Goal: Task Accomplishment & Management: Complete application form

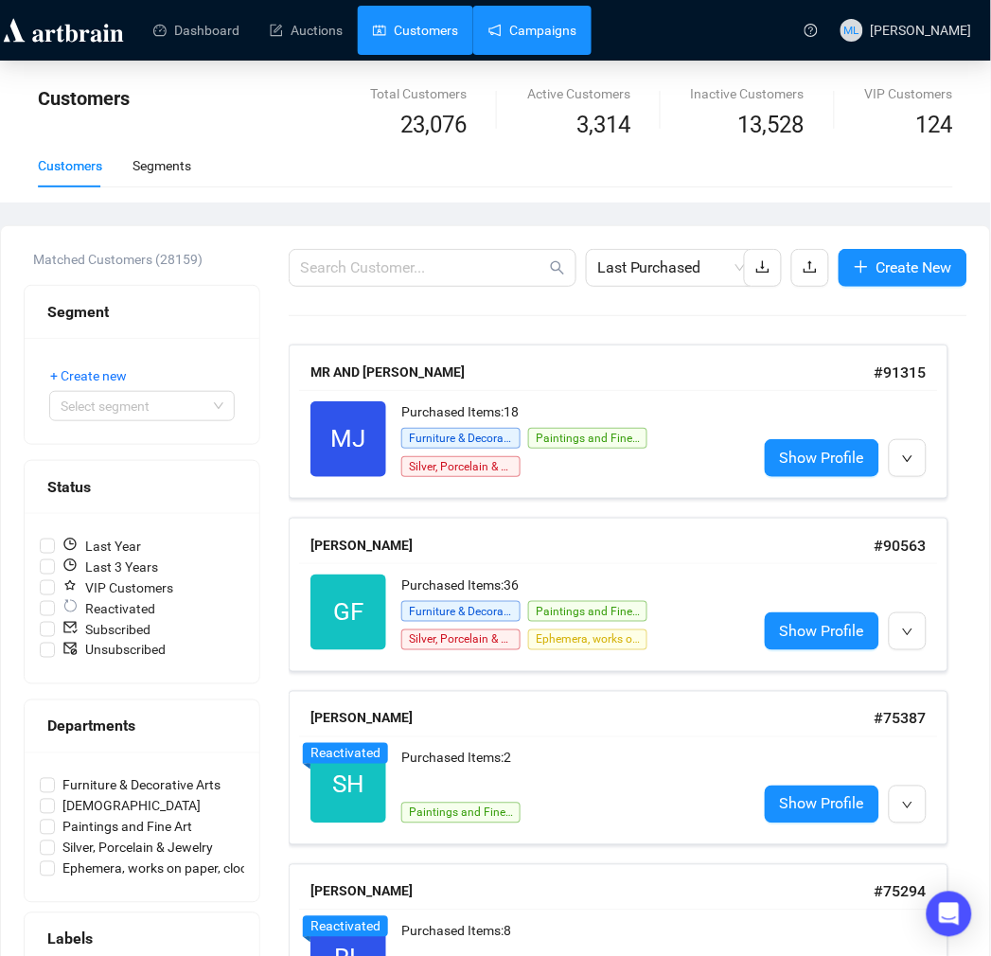
click at [535, 31] on link "Campaigns" at bounding box center [532, 30] width 88 height 49
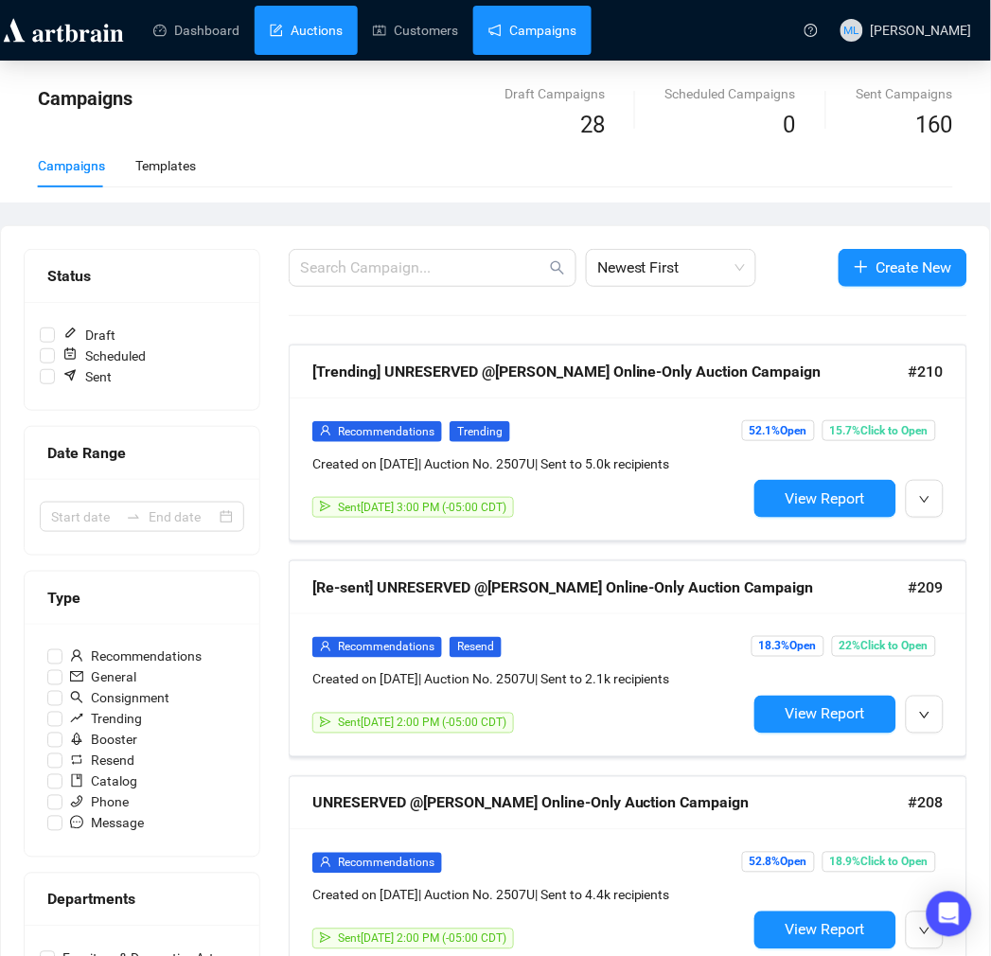
drag, startPoint x: 295, startPoint y: 16, endPoint x: 288, endPoint y: 27, distance: 12.9
click at [295, 16] on link "Auctions" at bounding box center [306, 30] width 73 height 49
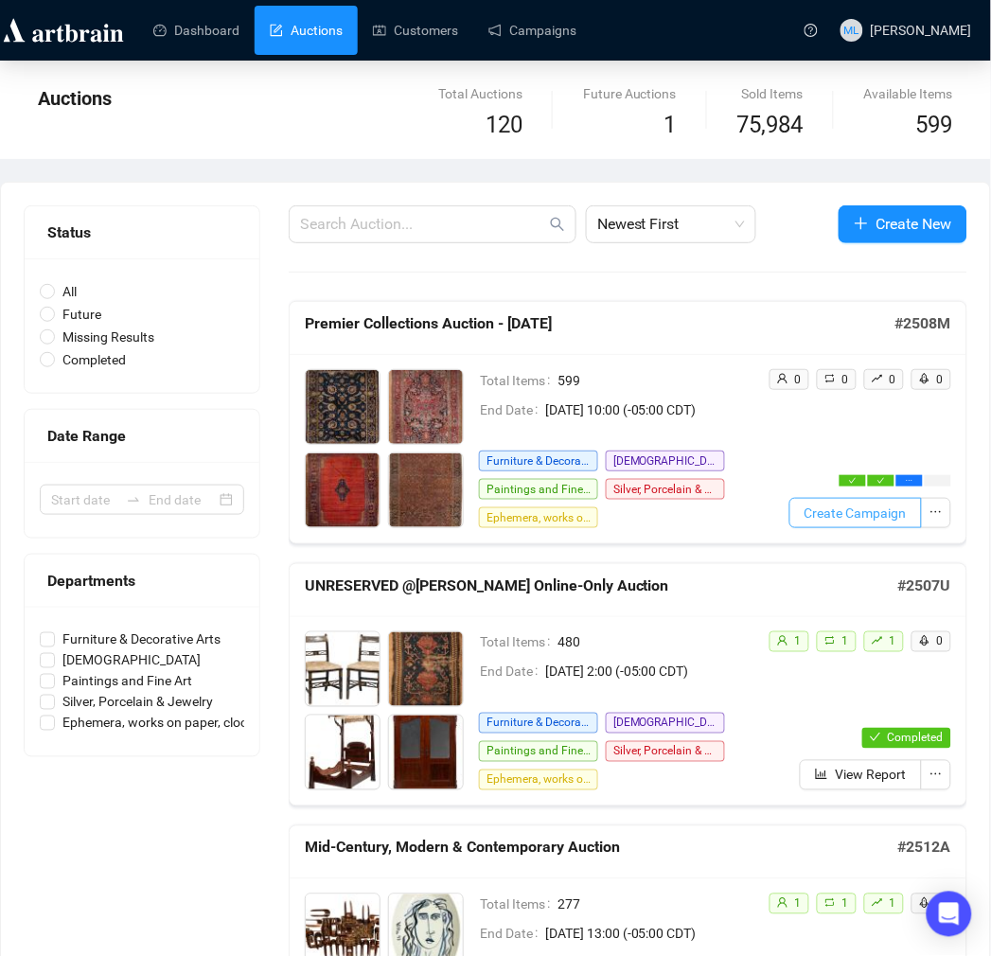
click at [891, 519] on span "Create Campaign" at bounding box center [856, 513] width 102 height 21
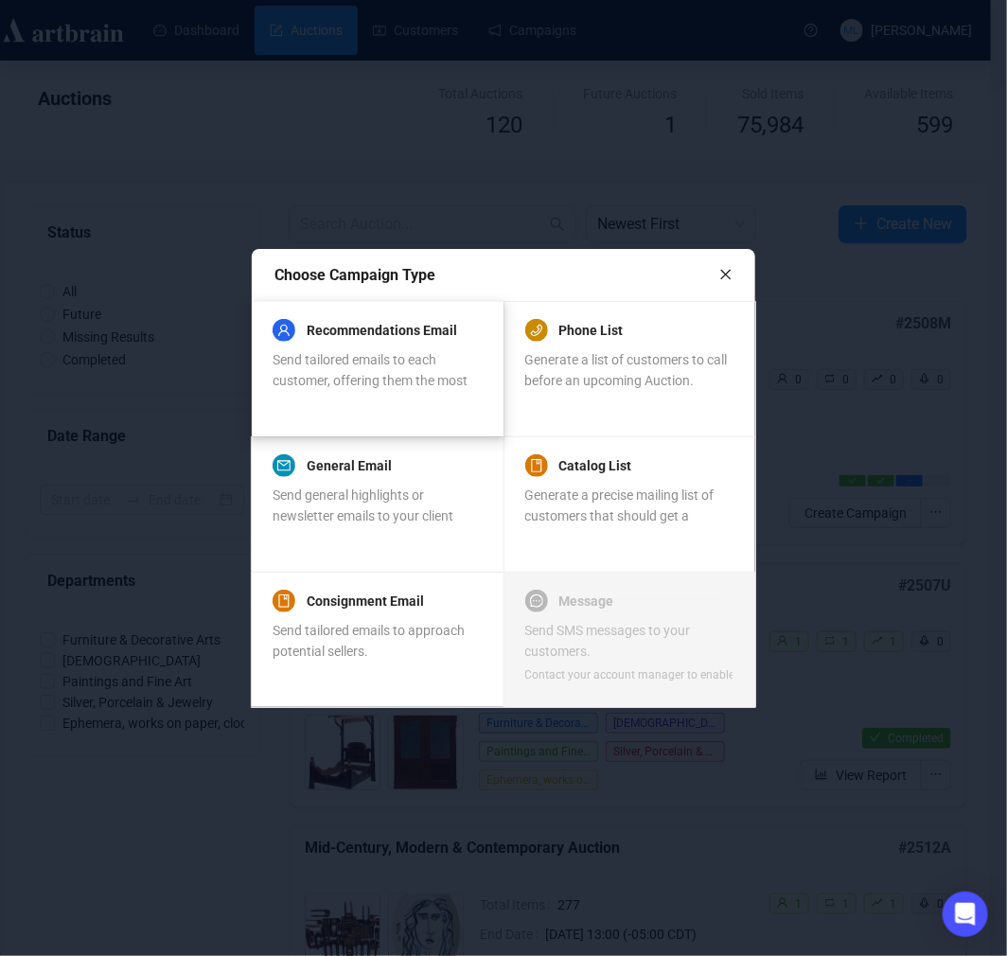
click at [390, 361] on span "Send tailored emails to each customer, offering them the most relevant items." at bounding box center [370, 380] width 195 height 57
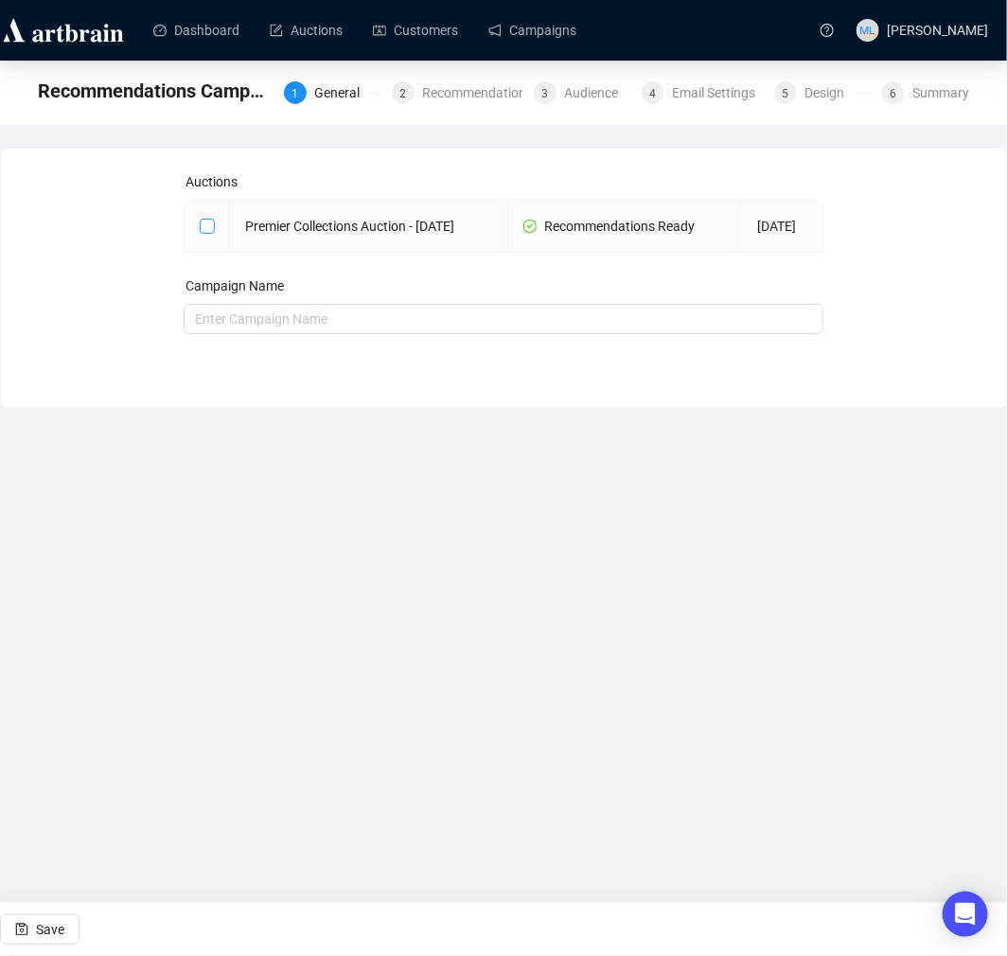
click at [205, 232] on input "checkbox" at bounding box center [206, 225] width 13 height 13
checkbox input "true"
type input "Premier Collections Auction - [DATE] Campaign"
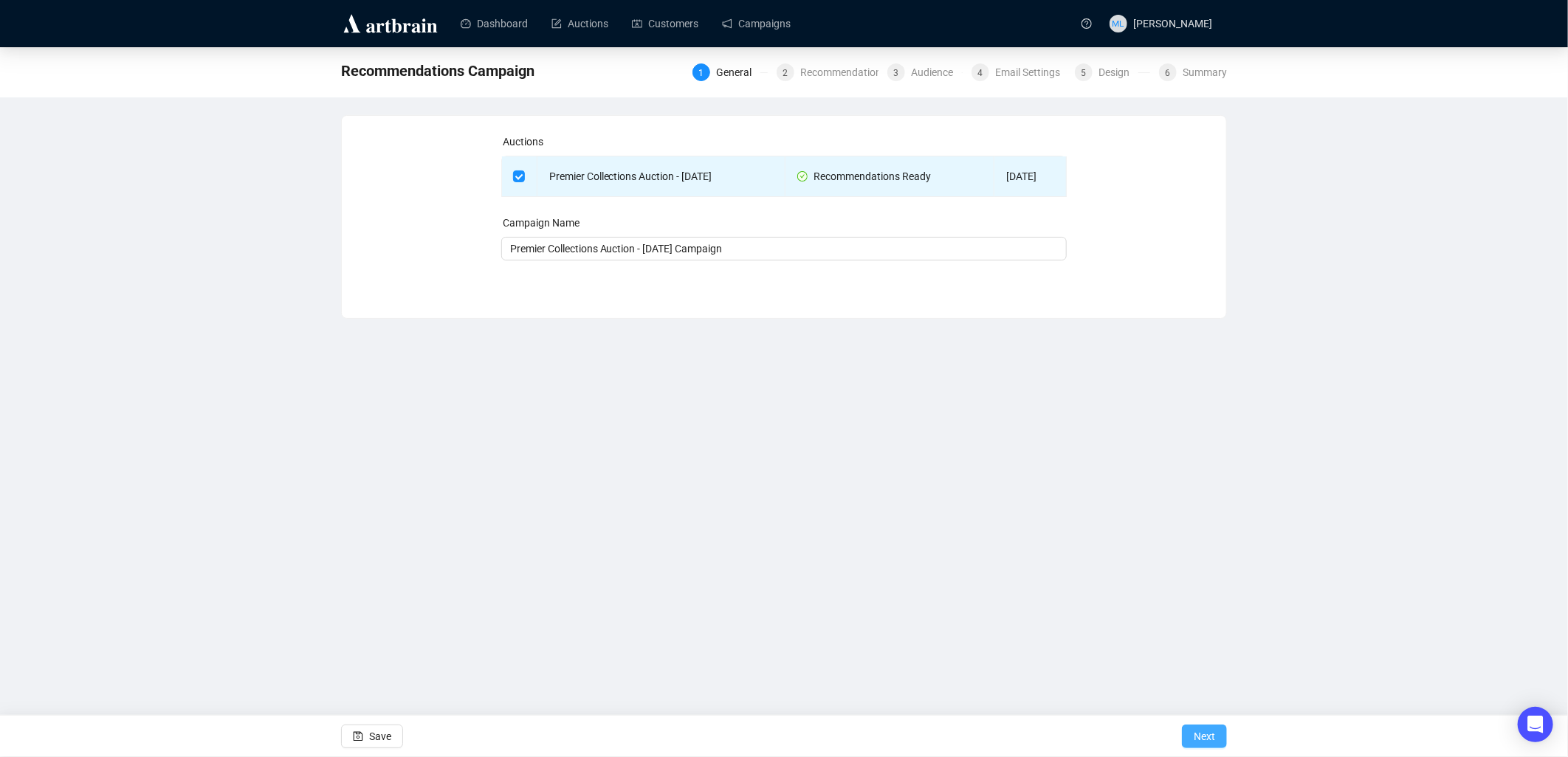
click at [772, 743] on button "Next" at bounding box center [1204, 737] width 45 height 23
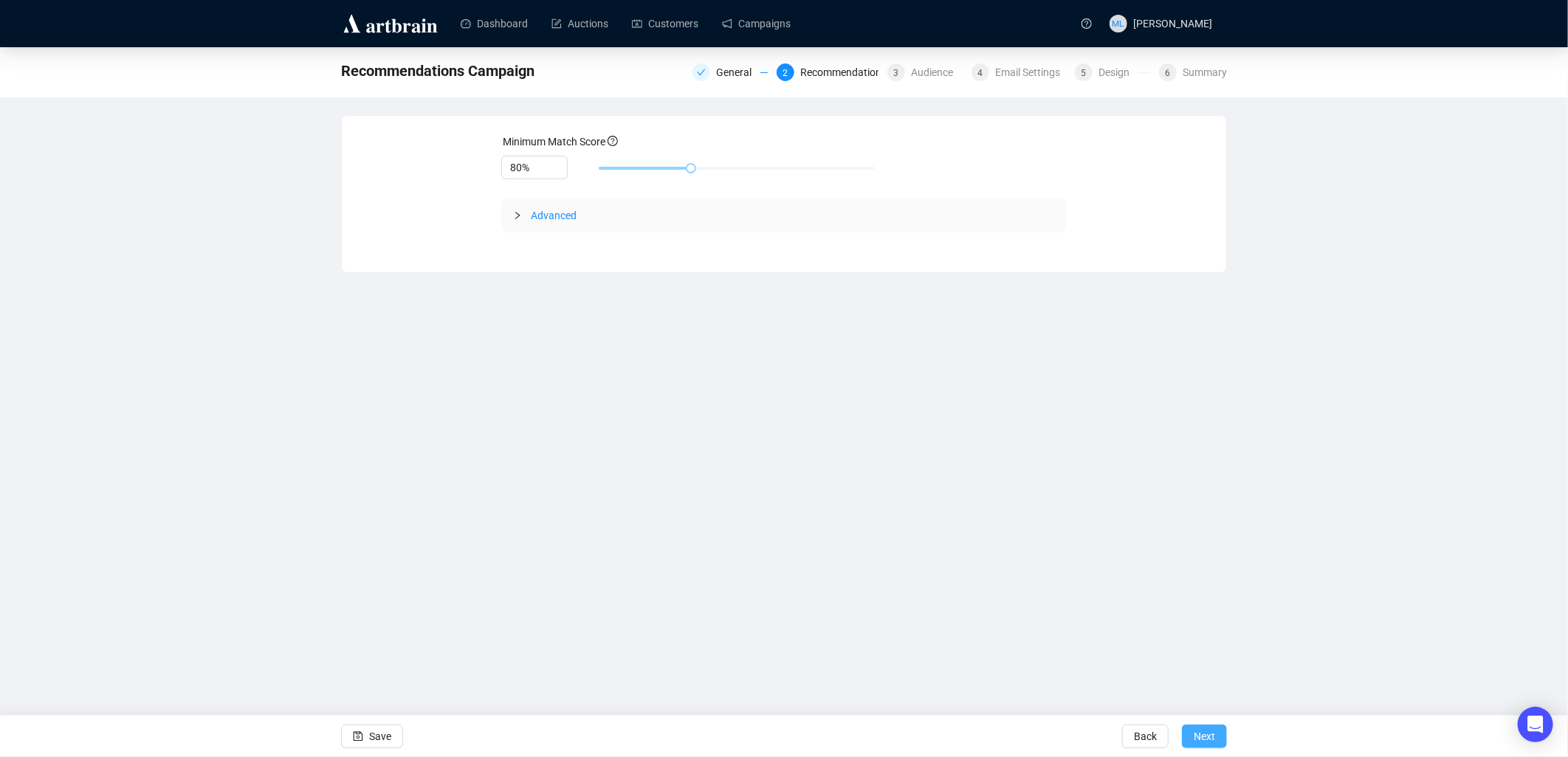
click at [772, 742] on span "Next" at bounding box center [1204, 736] width 21 height 41
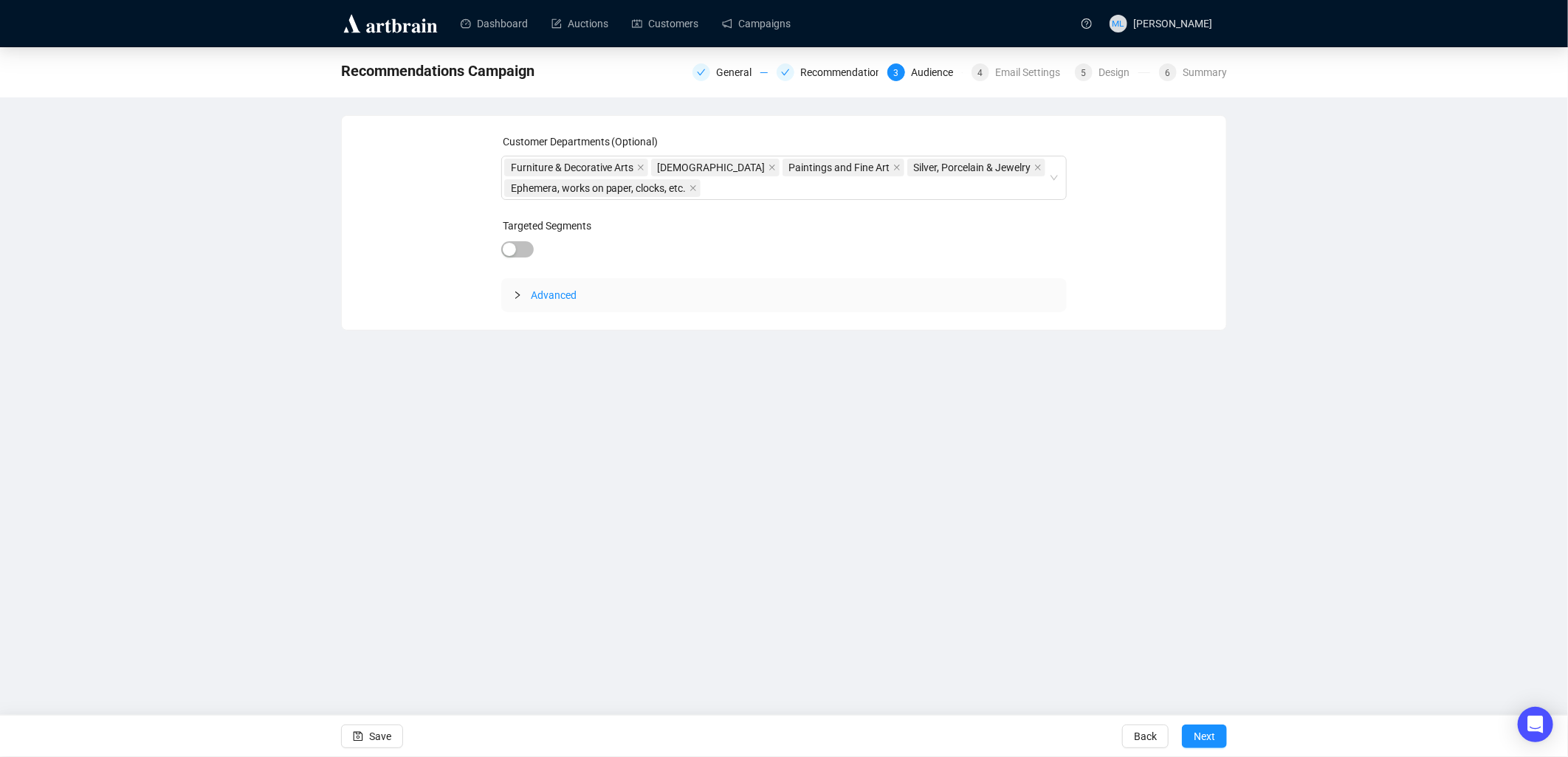
click at [547, 291] on span "Advanced" at bounding box center [554, 295] width 46 height 12
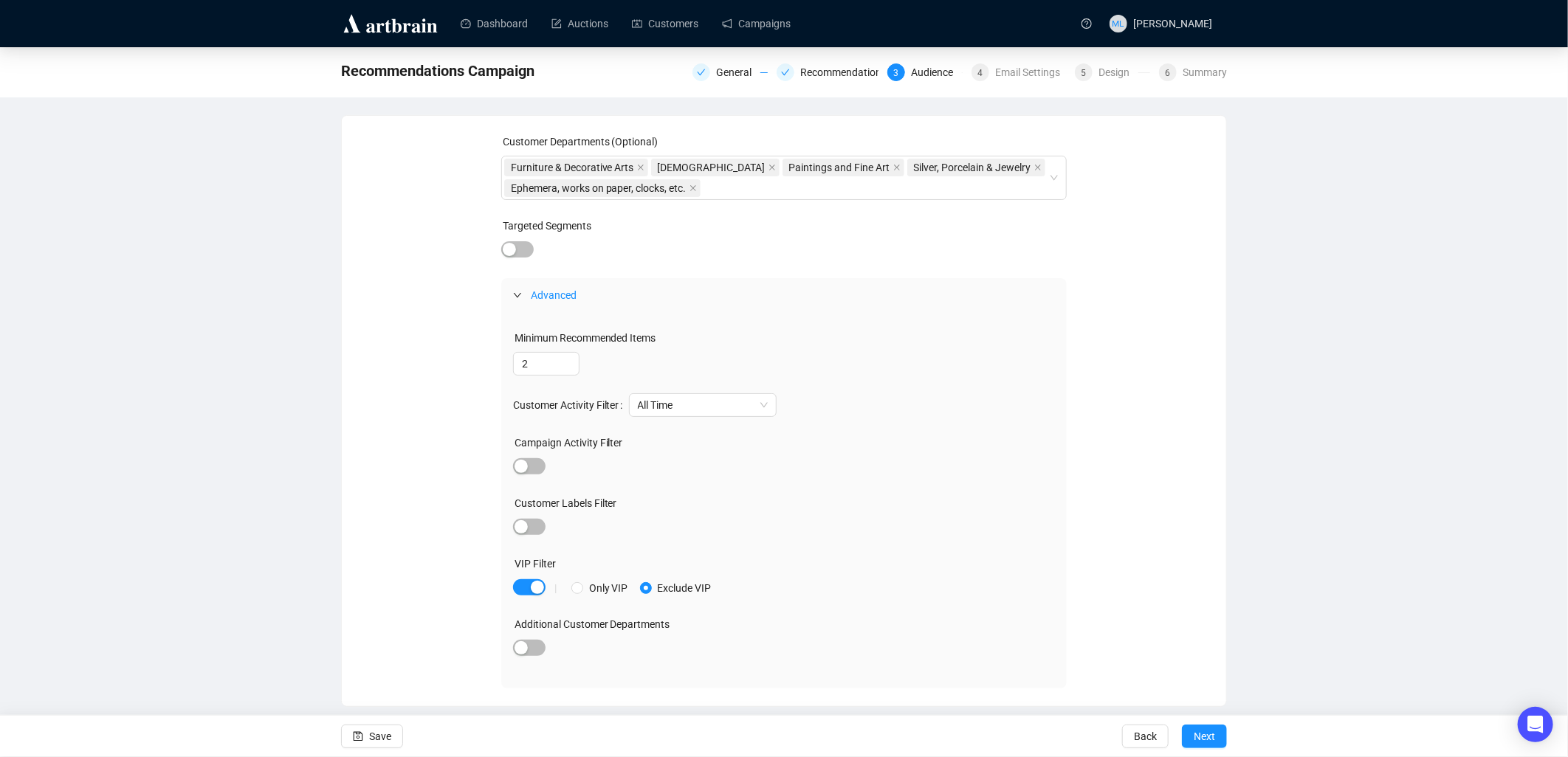
click at [547, 291] on span "Advanced" at bounding box center [554, 295] width 46 height 12
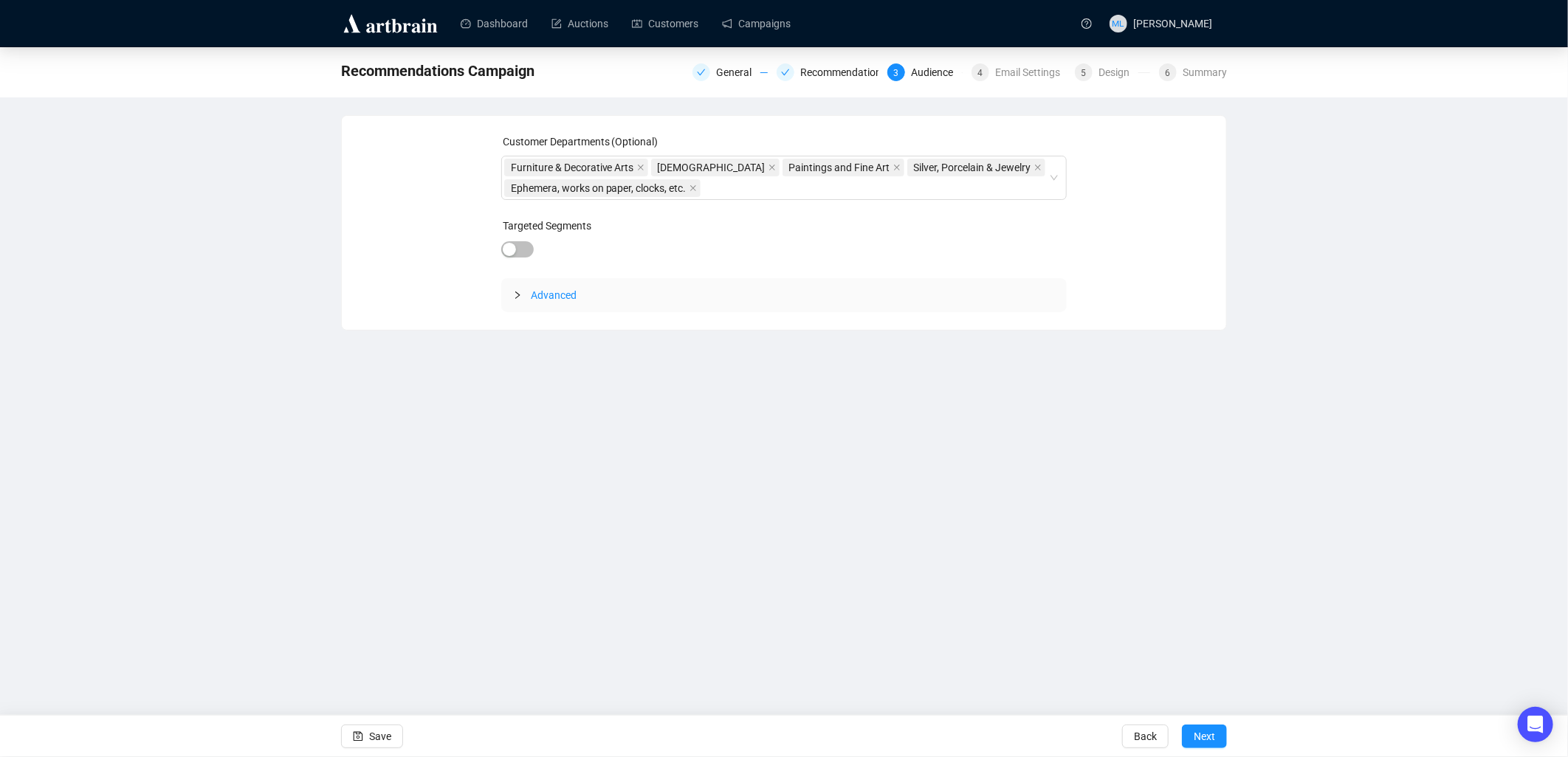
click at [554, 299] on span "Advanced" at bounding box center [554, 295] width 46 height 12
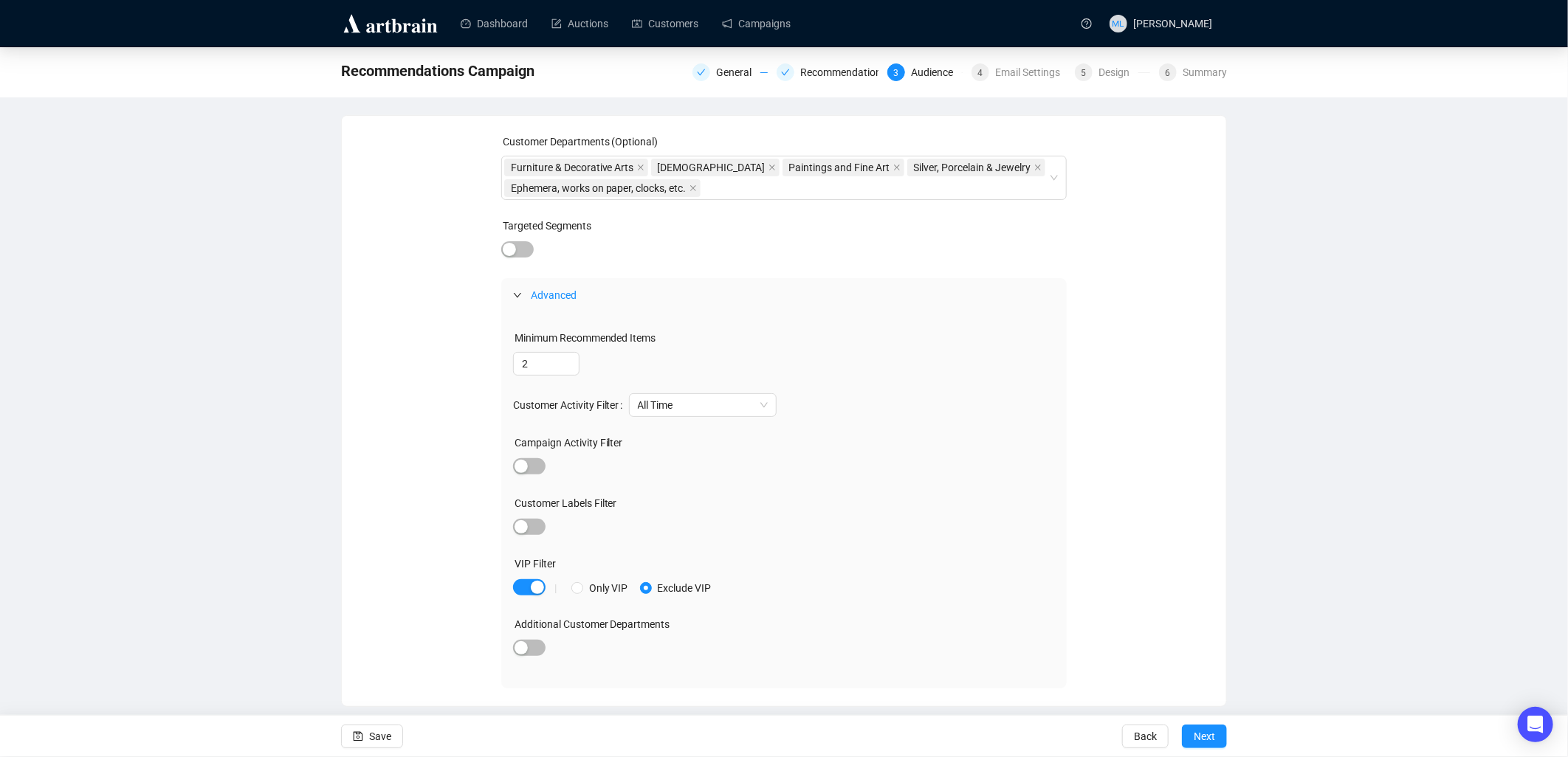
click at [554, 299] on span "Advanced" at bounding box center [554, 295] width 46 height 12
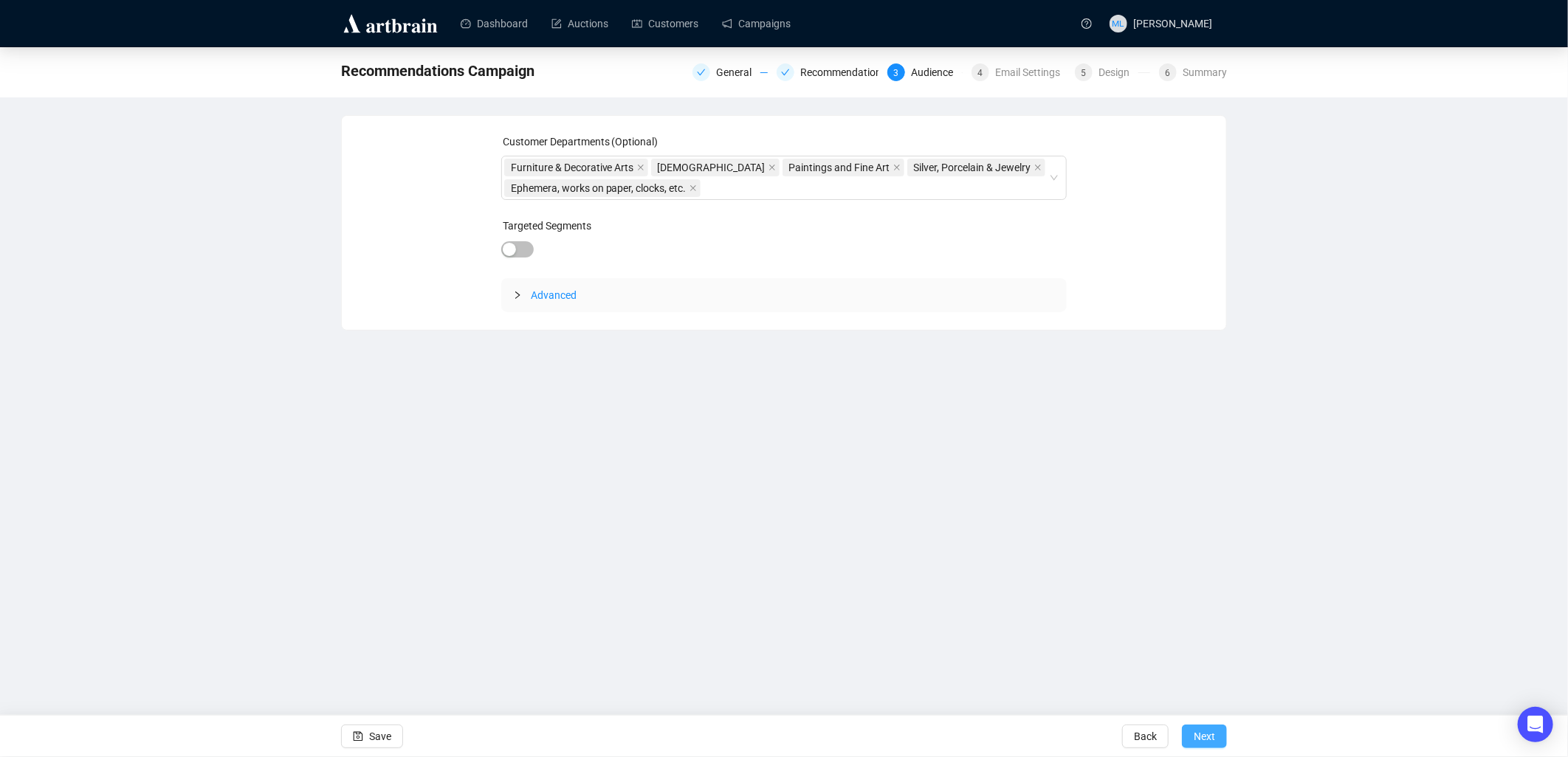
click at [772, 744] on button "Next" at bounding box center [1204, 737] width 45 height 23
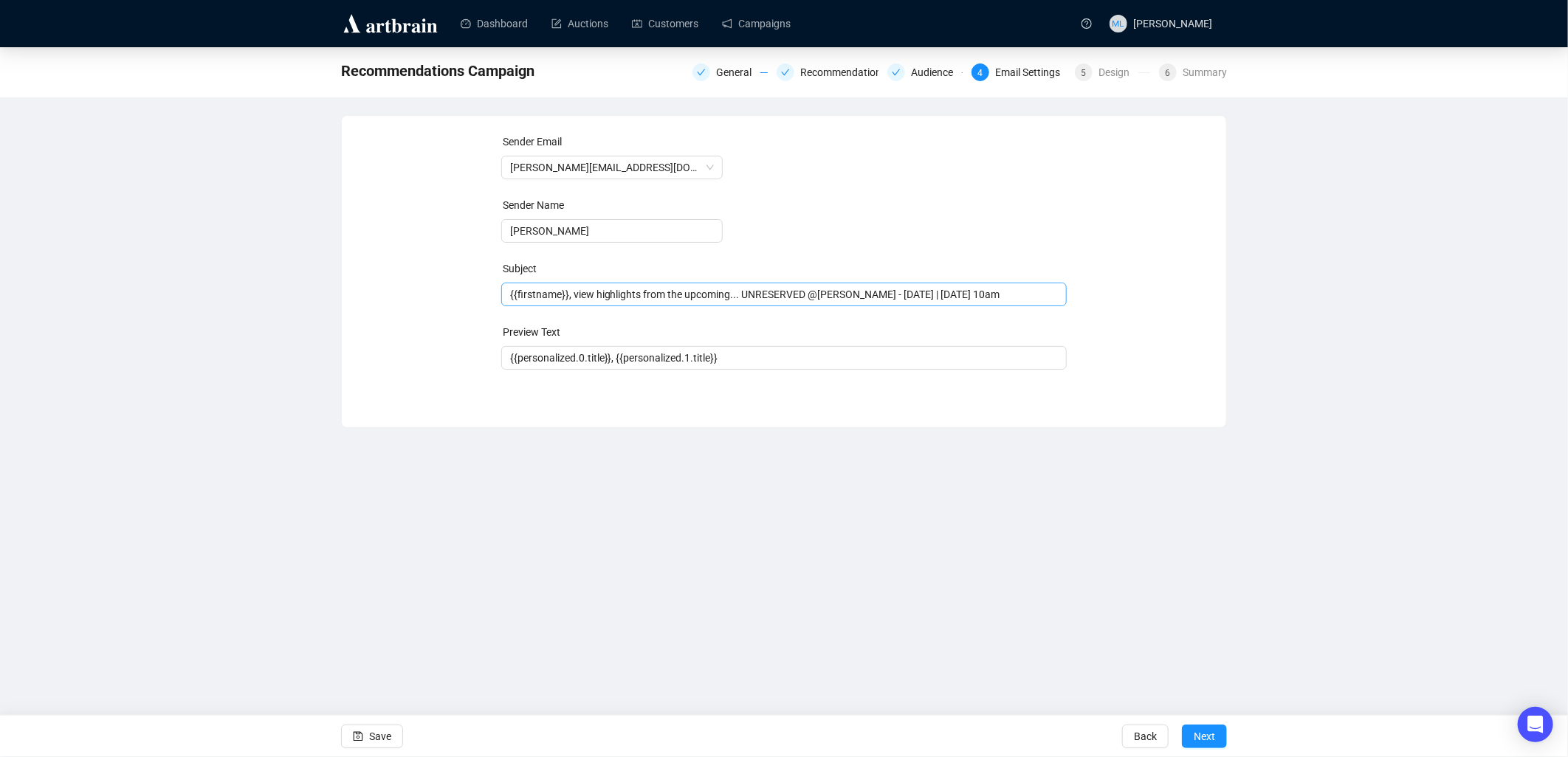
click at [641, 291] on span "{{firstname}}, view highlights from the upcoming... UNRESERVED @[PERSON_NAME] -…" at bounding box center [784, 294] width 566 height 12
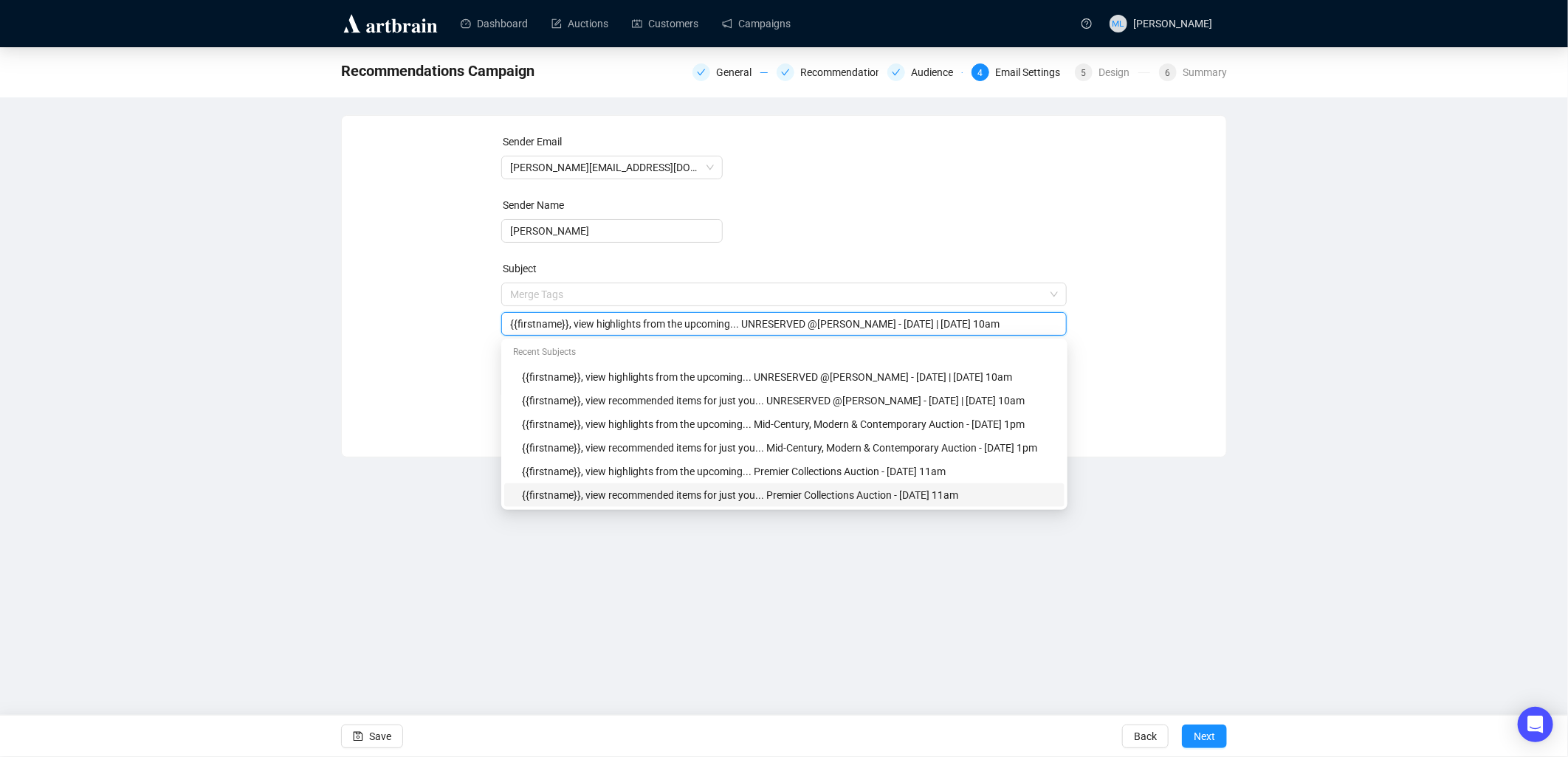
click at [649, 496] on div "{{firstname}}, view recommended items for just you... Premier Collections Aucti…" at bounding box center [788, 495] width 533 height 16
drag, startPoint x: 887, startPoint y: 324, endPoint x: 915, endPoint y: 323, distance: 28.0
click at [772, 323] on input "{{firstname}}, view recommended items for just you... Premier Collections Aucti…" at bounding box center [784, 324] width 548 height 16
click at [772, 333] on div "{{firstname}}, view recommended items for just you... Premier Collections Aucti…" at bounding box center [784, 324] width 566 height 23
type input "{{firstname}}, view recommended items for just you... Premier Collections Aucti…"
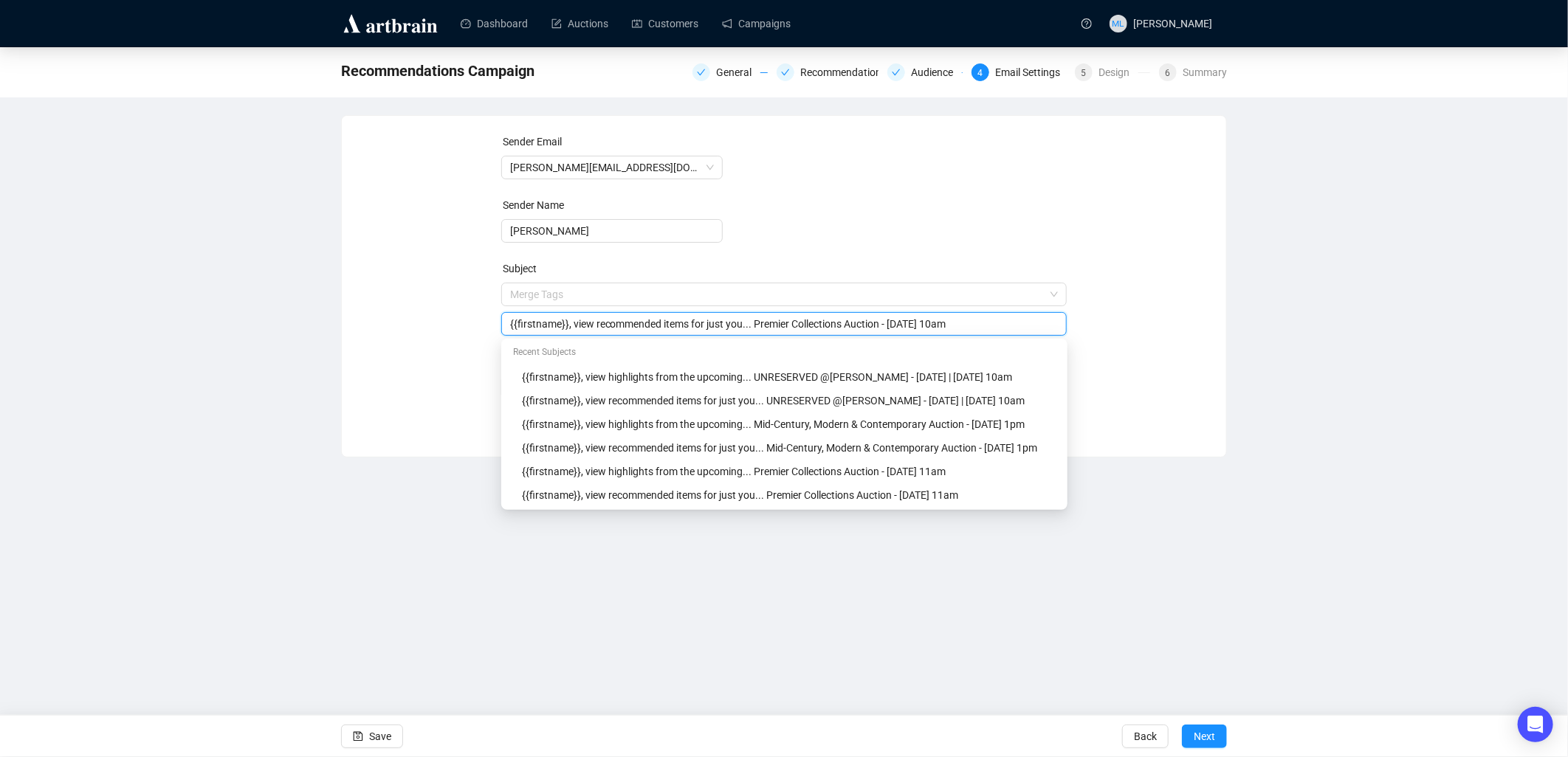
click at [772, 356] on div "Sender Email [PERSON_NAME][EMAIL_ADDRESS][DOMAIN_NAME] Sender Name [PERSON_NAME…" at bounding box center [784, 274] width 849 height 283
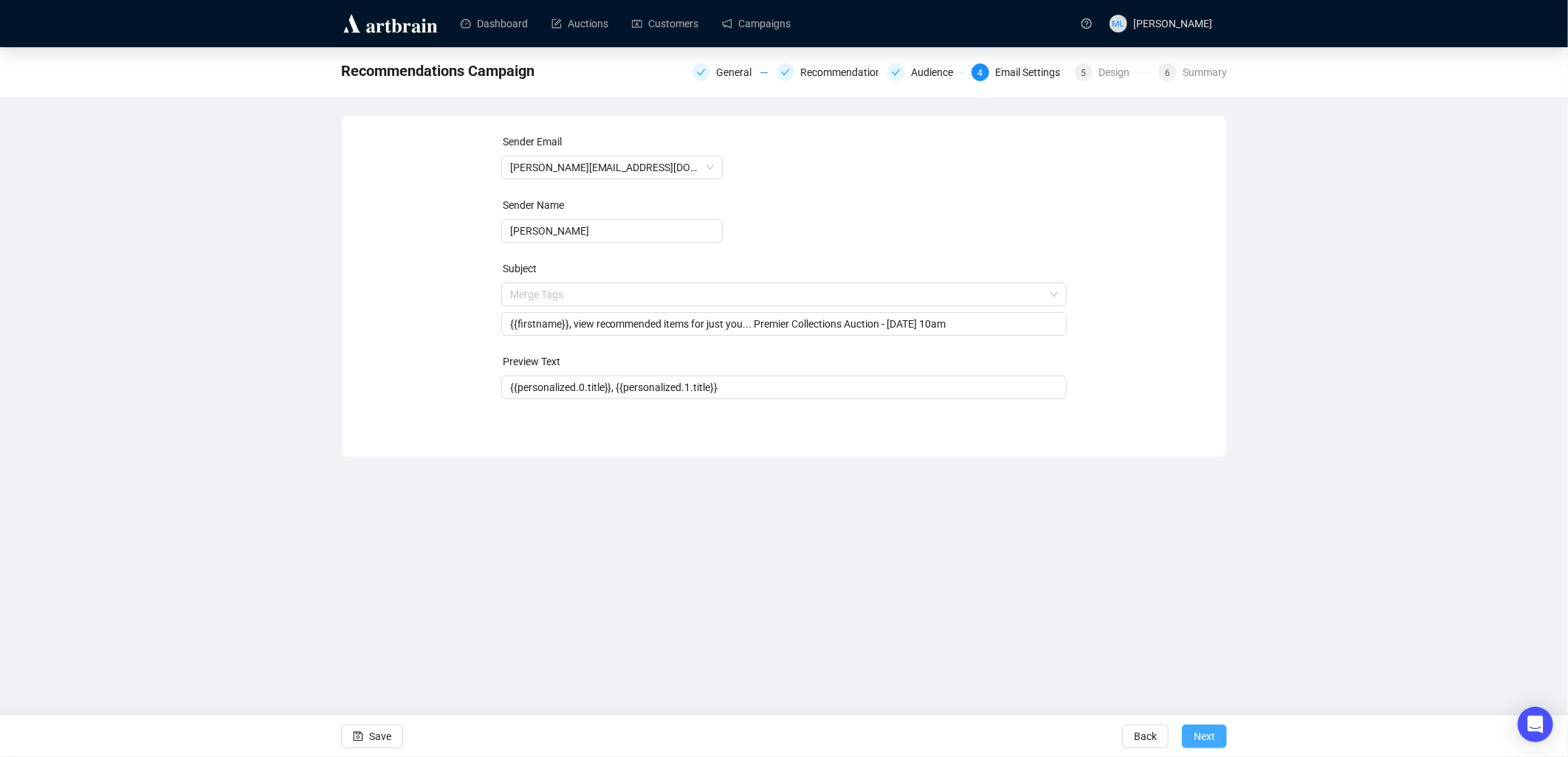
click at [772, 737] on span "Next" at bounding box center [1204, 736] width 21 height 41
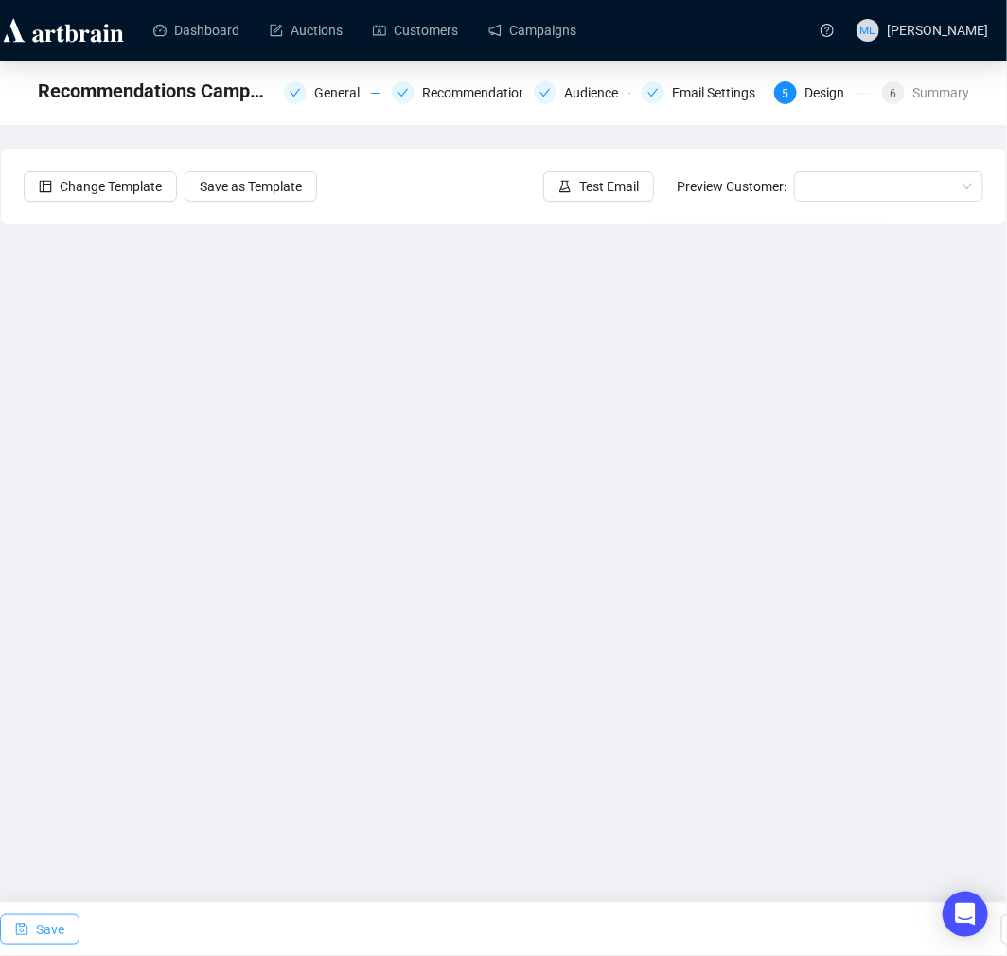
click at [42, 920] on span "Save" at bounding box center [50, 929] width 28 height 53
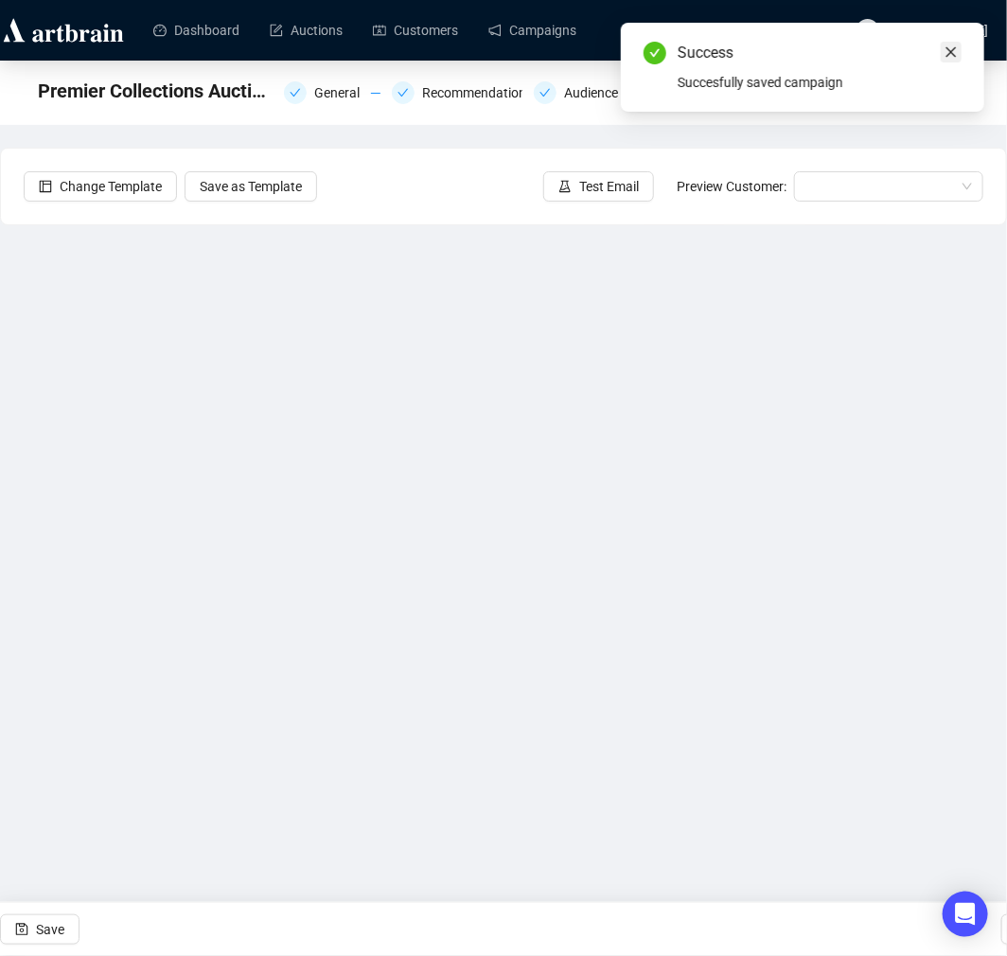
click at [950, 59] on icon "close" at bounding box center [951, 51] width 13 height 13
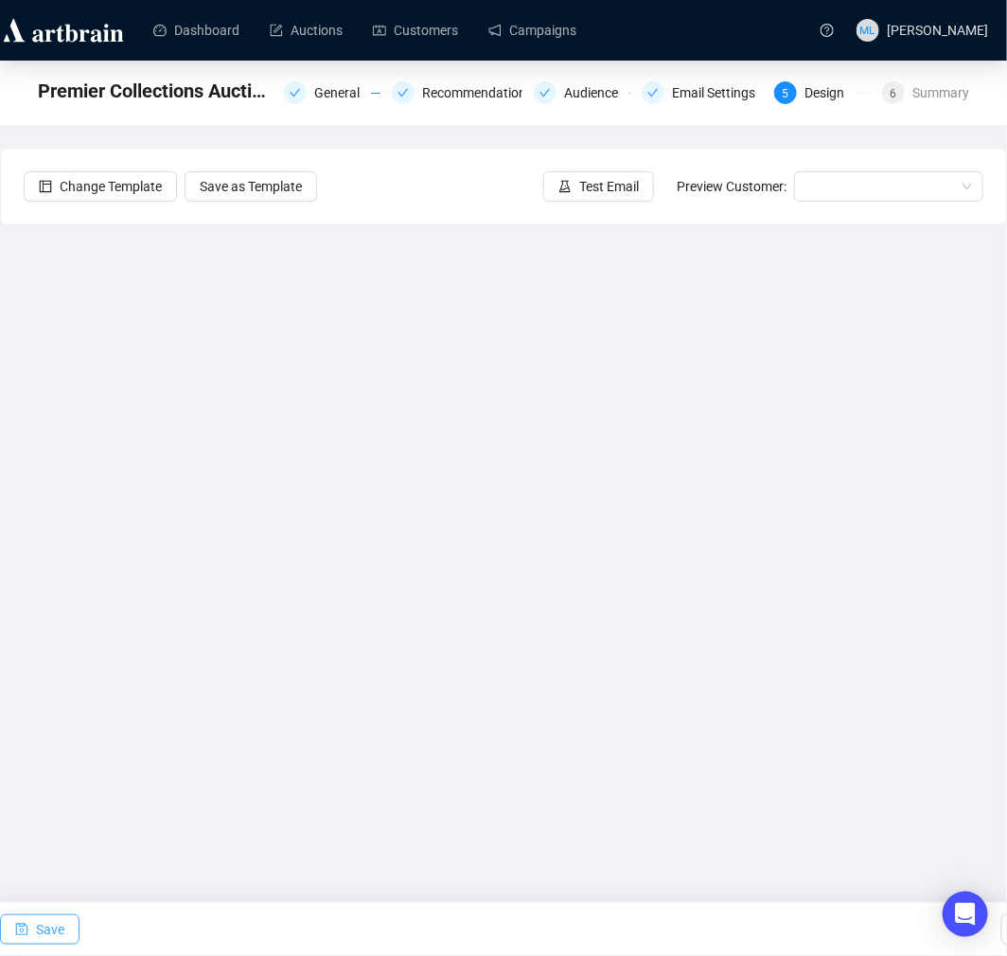
click at [42, 922] on span "Save" at bounding box center [50, 929] width 28 height 53
click at [24, 930] on icon "save" at bounding box center [21, 929] width 13 height 13
click at [34, 915] on button "Save" at bounding box center [40, 929] width 80 height 30
click at [63, 916] on button "Save" at bounding box center [40, 929] width 80 height 30
click at [57, 931] on span "Save" at bounding box center [50, 929] width 28 height 53
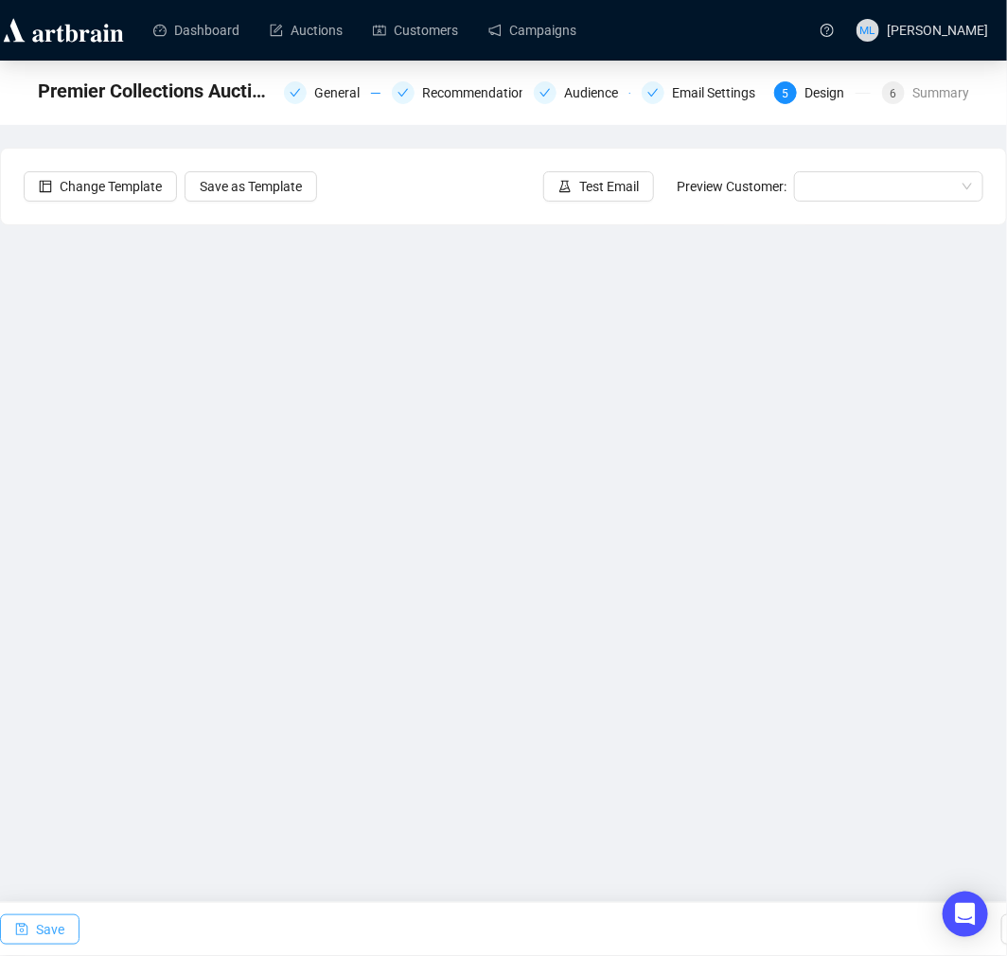
click at [66, 931] on button "Save" at bounding box center [40, 929] width 80 height 30
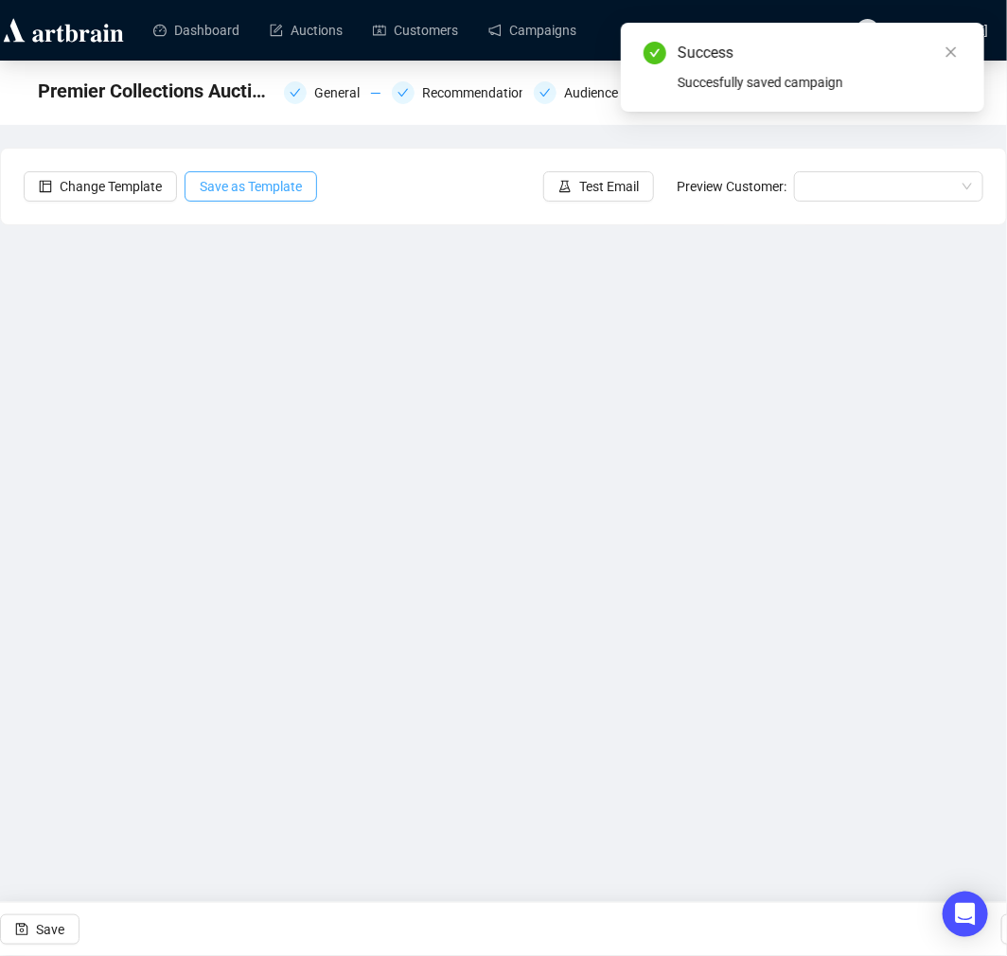
click at [209, 197] on button "Save as Template" at bounding box center [251, 186] width 133 height 30
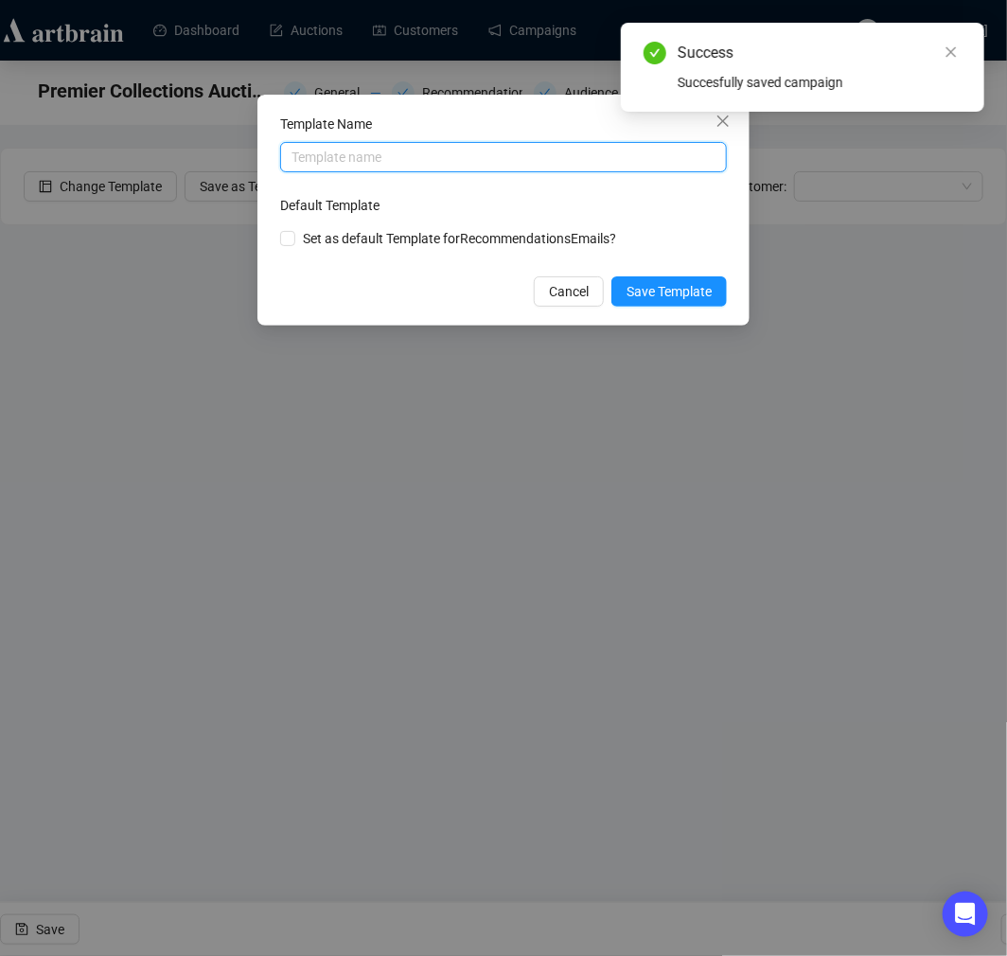
click at [360, 165] on input "text" at bounding box center [503, 157] width 447 height 30
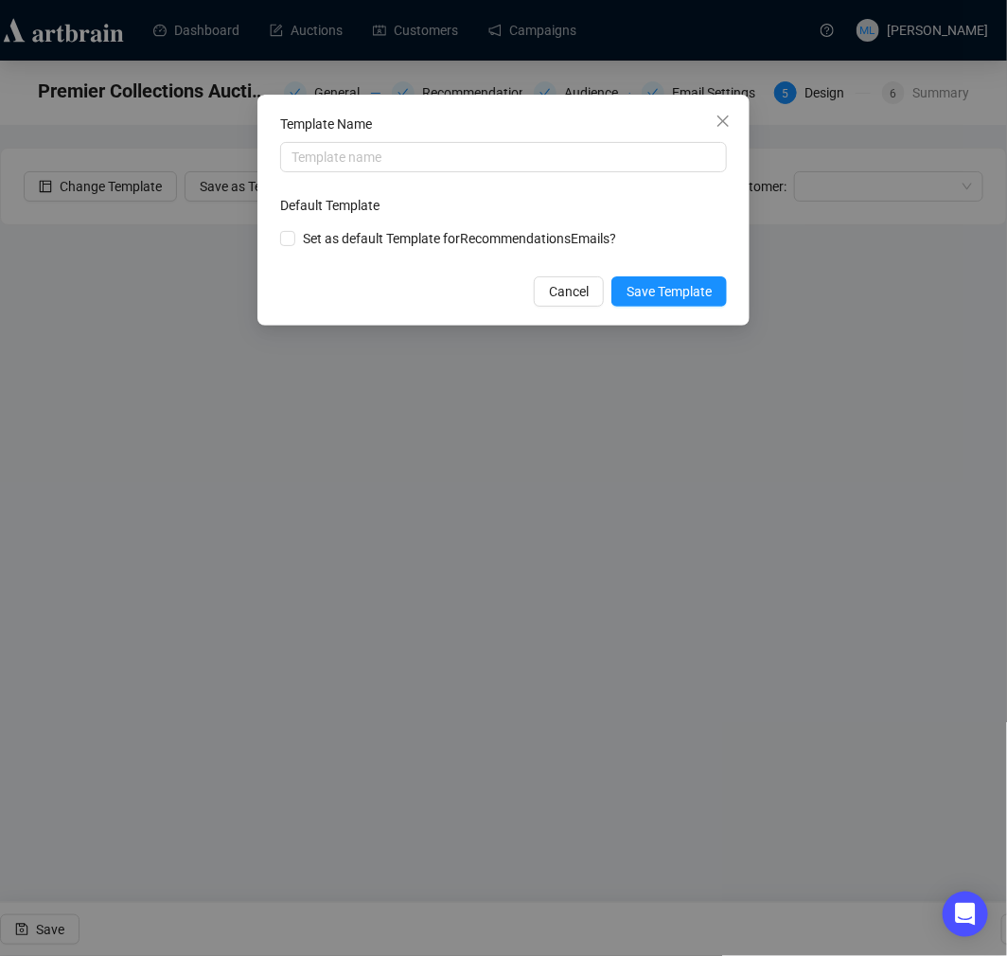
click at [342, 240] on span "Set as default Template for Recommendations Emails?" at bounding box center [459, 238] width 313 height 15
click at [289, 234] on input "checkbox" at bounding box center [286, 237] width 13 height 13
checkbox input "true"
click at [669, 297] on span "Save Template" at bounding box center [669, 291] width 85 height 21
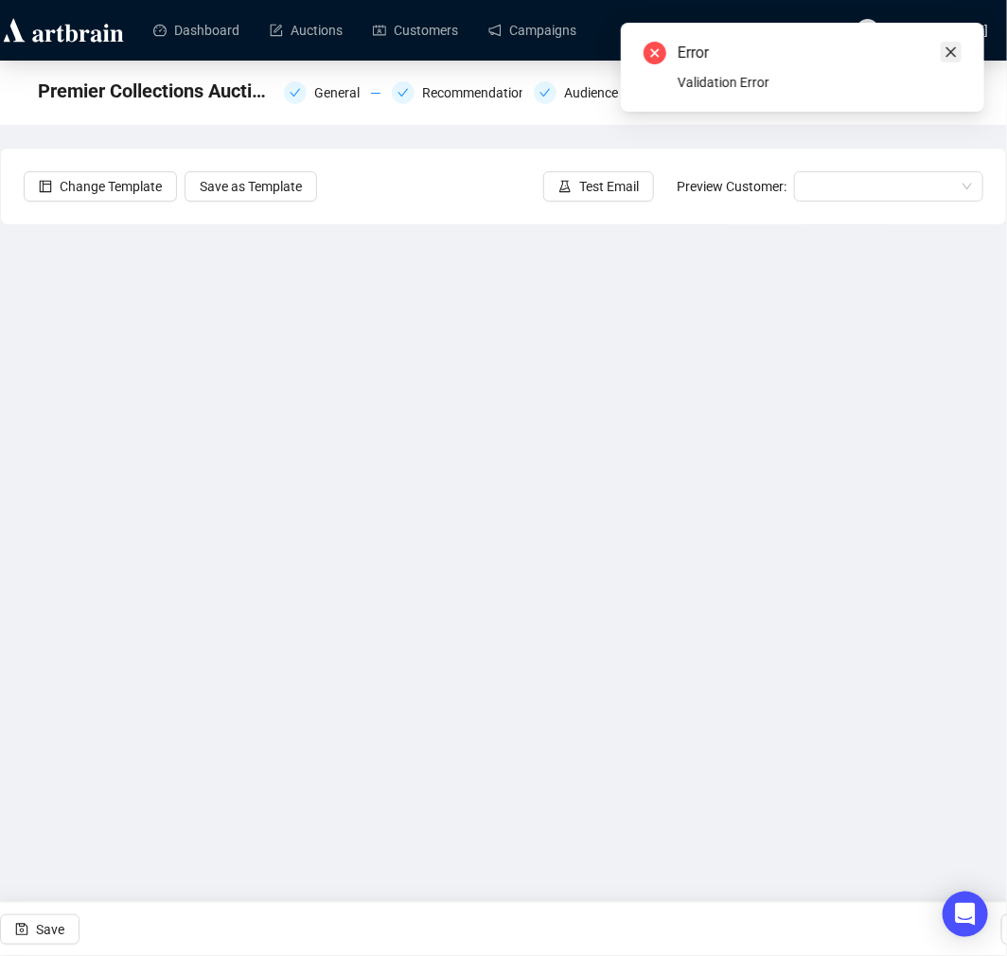
click at [954, 51] on icon "close" at bounding box center [951, 51] width 13 height 13
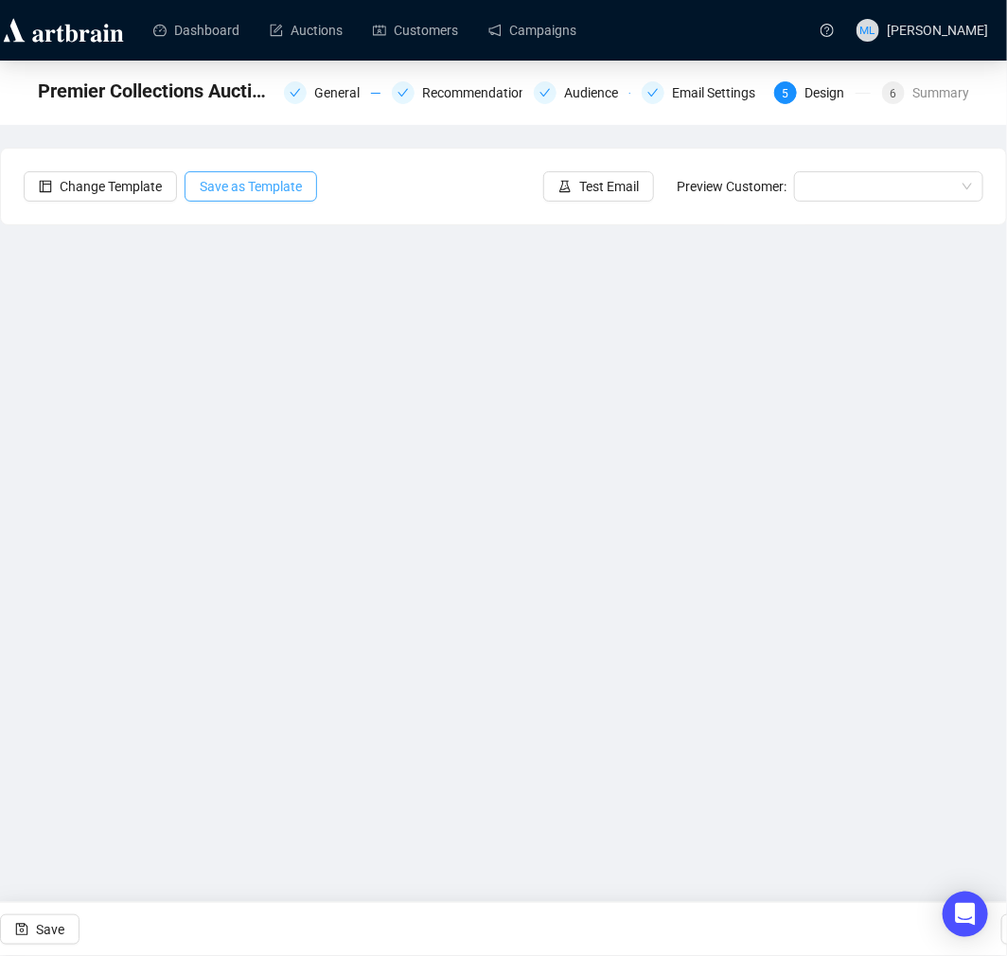
click at [257, 184] on span "Save as Template" at bounding box center [251, 186] width 102 height 21
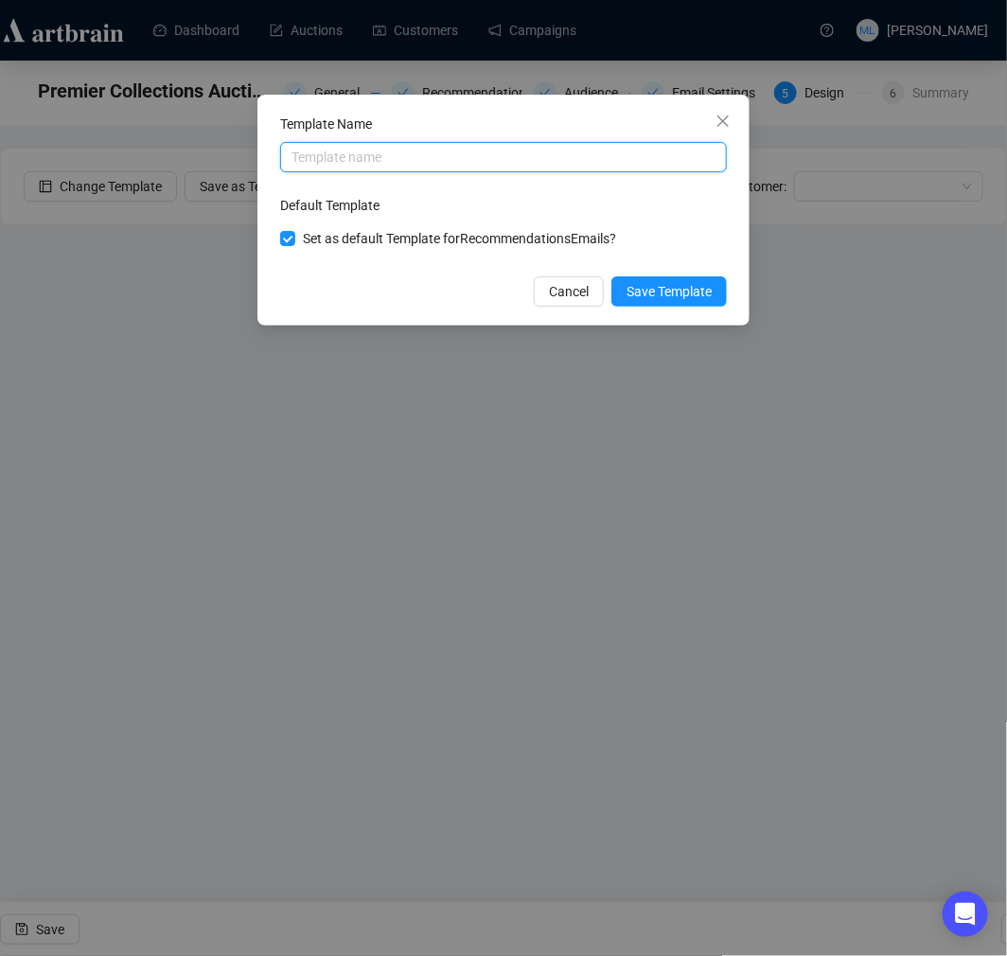
click at [342, 162] on input "text" at bounding box center [503, 157] width 447 height 30
type input "r"
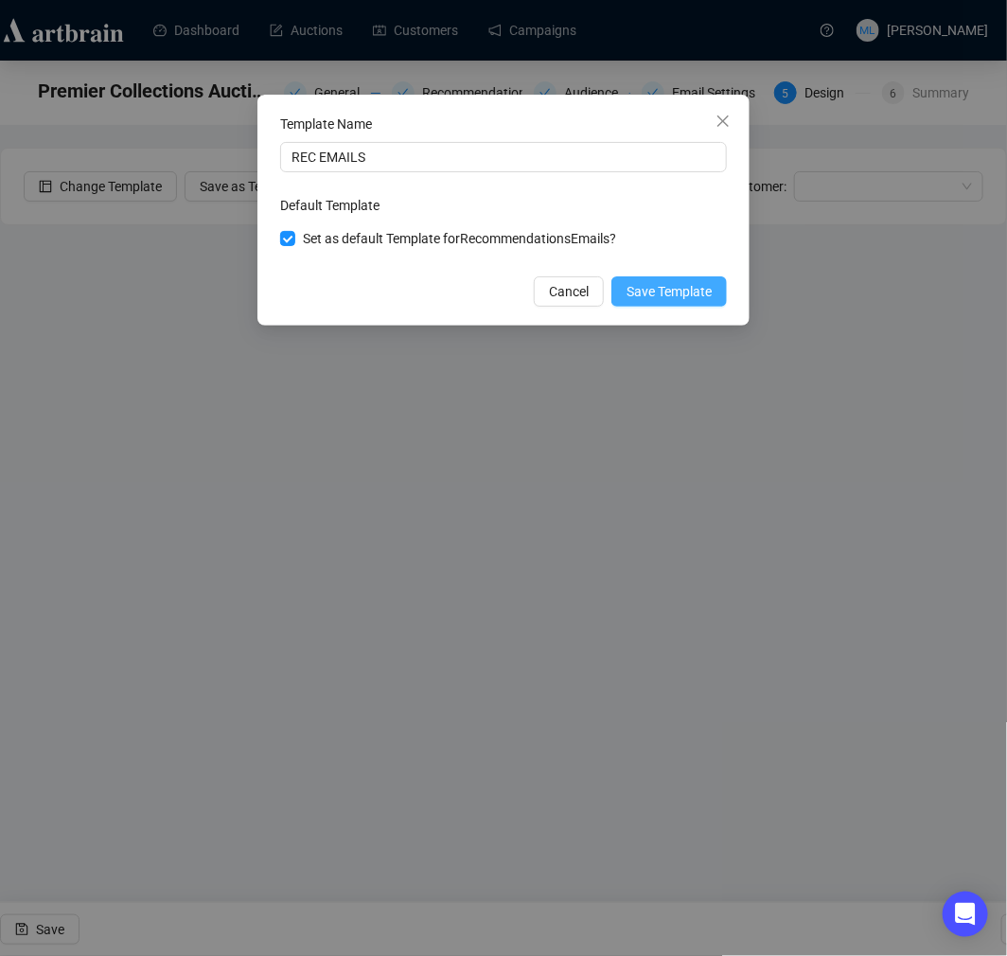
click at [707, 301] on span "Save Template" at bounding box center [669, 291] width 85 height 21
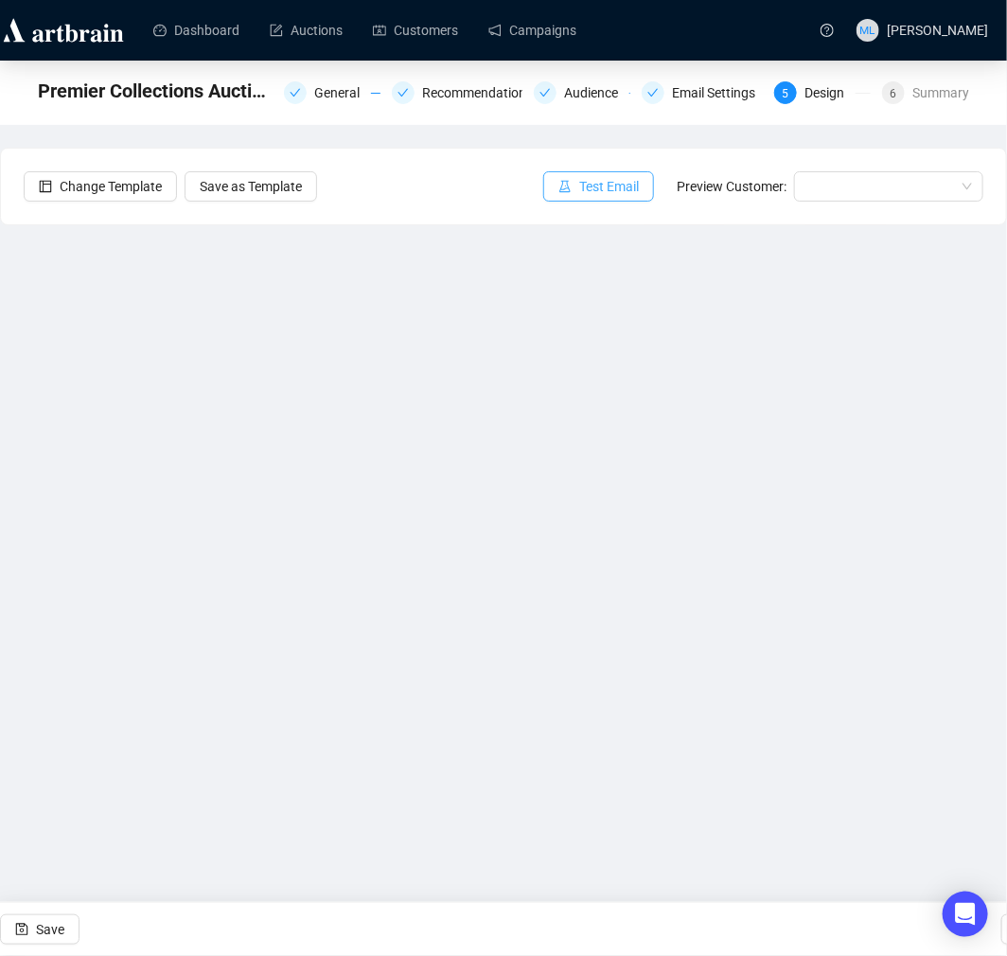
click at [598, 195] on span "Test Email" at bounding box center [609, 186] width 60 height 21
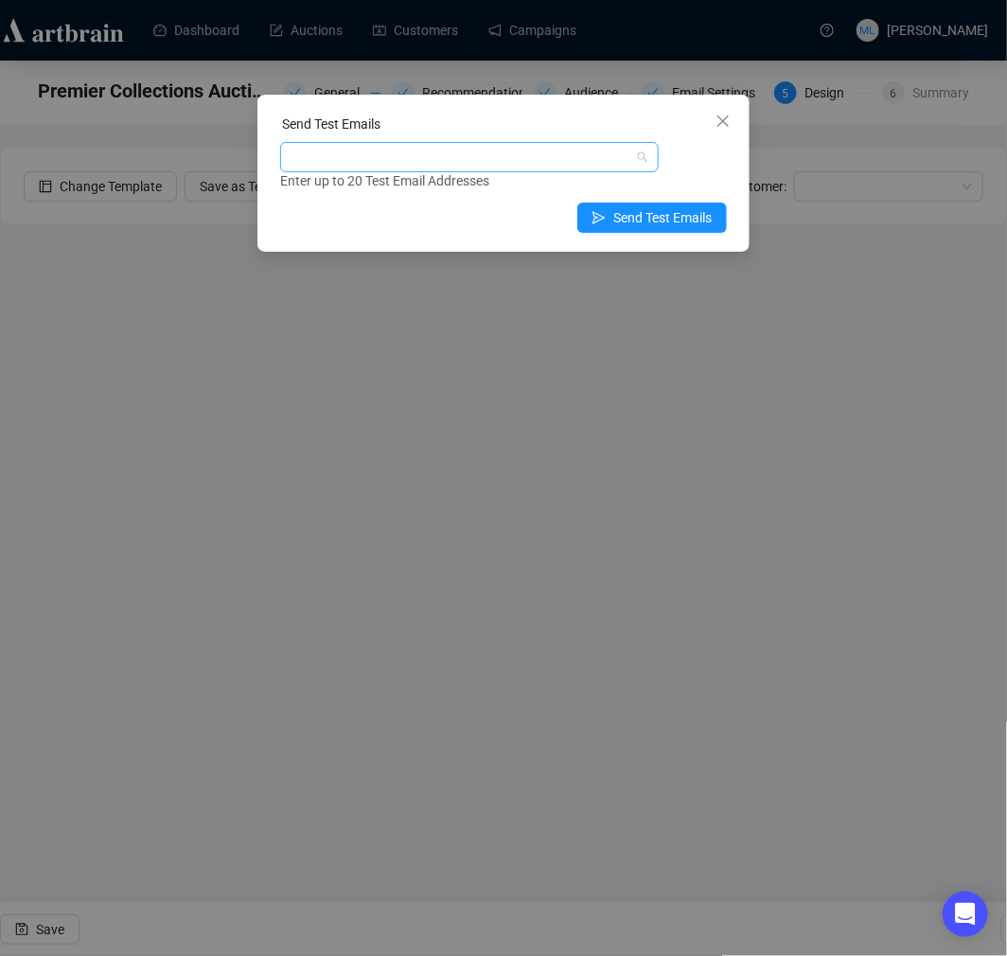
click at [395, 148] on div at bounding box center [459, 157] width 351 height 27
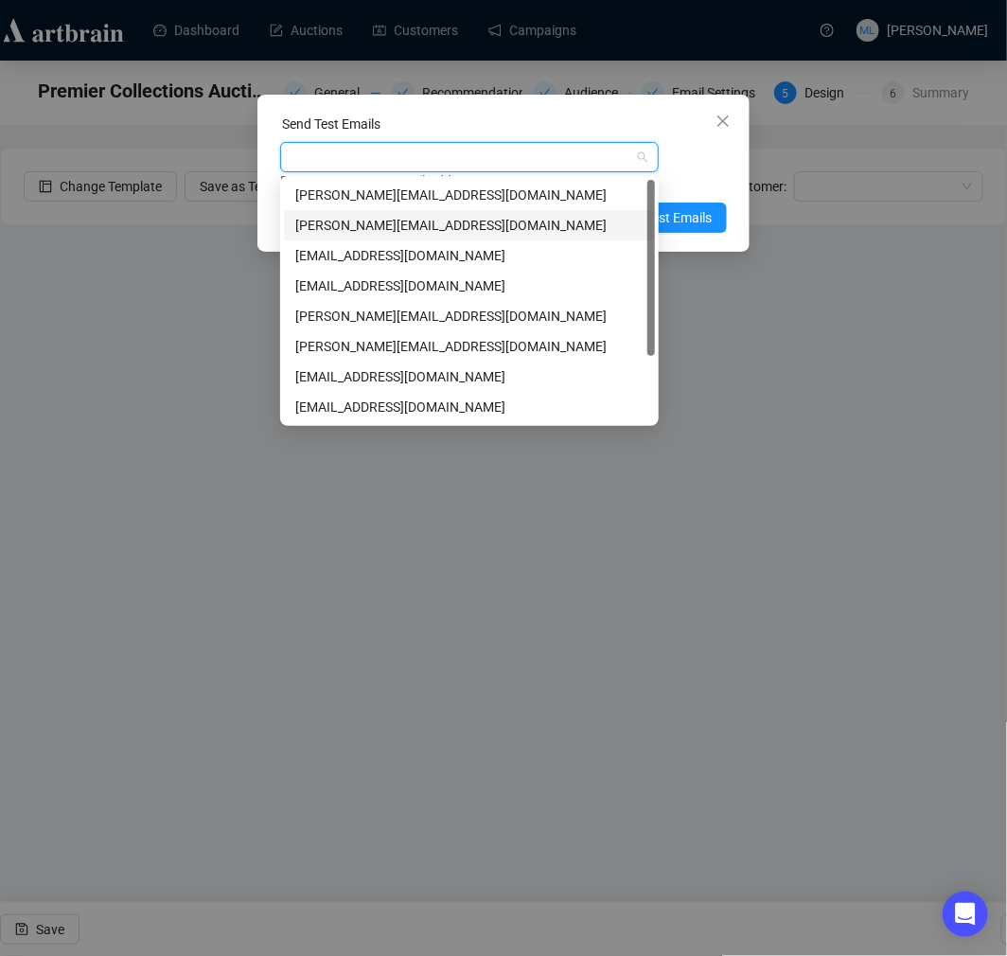
click at [395, 219] on div "[PERSON_NAME][EMAIL_ADDRESS][DOMAIN_NAME]" at bounding box center [469, 225] width 348 height 21
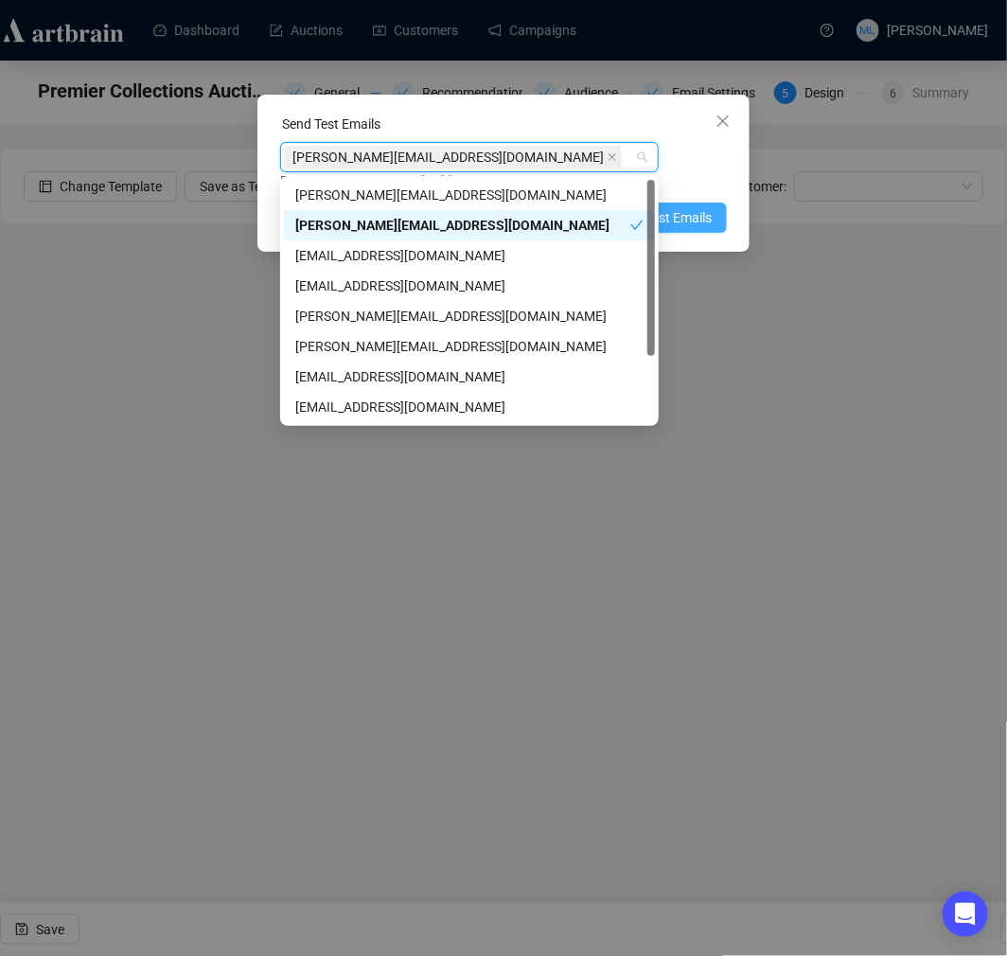
click at [702, 221] on span "Send Test Emails" at bounding box center [662, 217] width 98 height 21
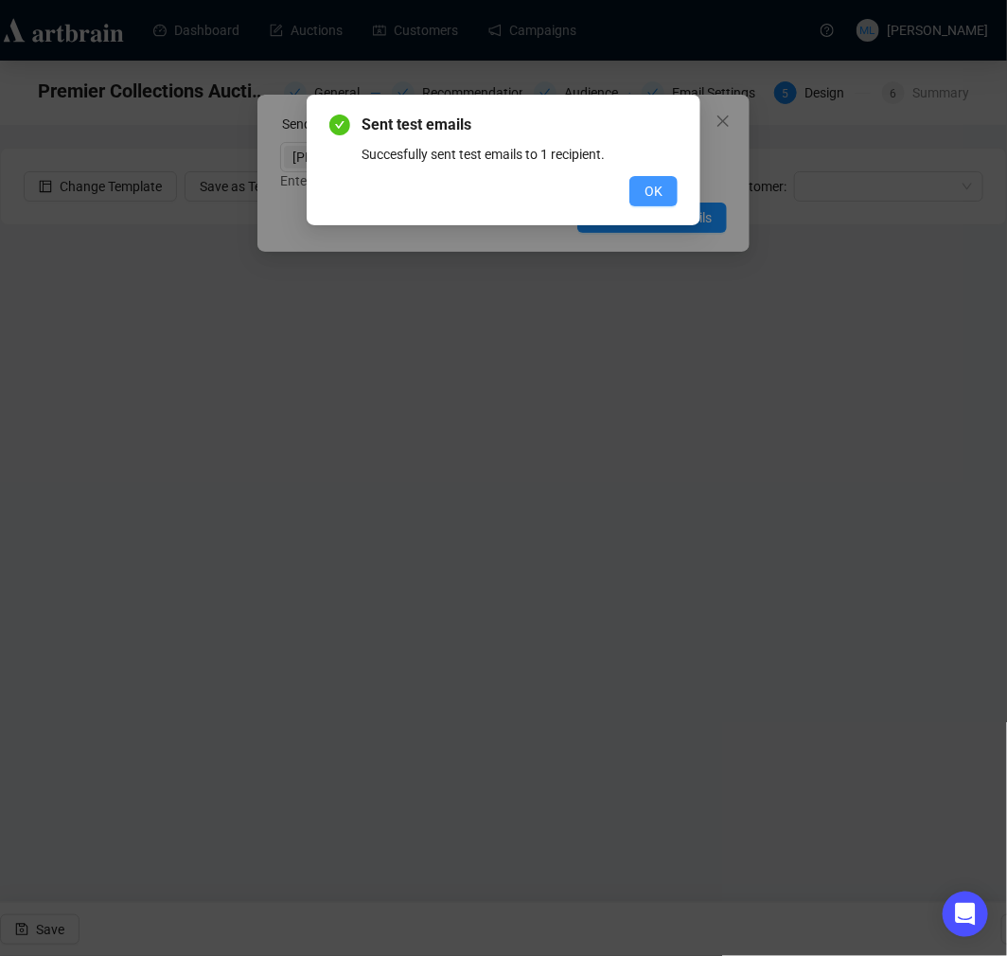
click at [639, 181] on button "OK" at bounding box center [653, 191] width 48 height 30
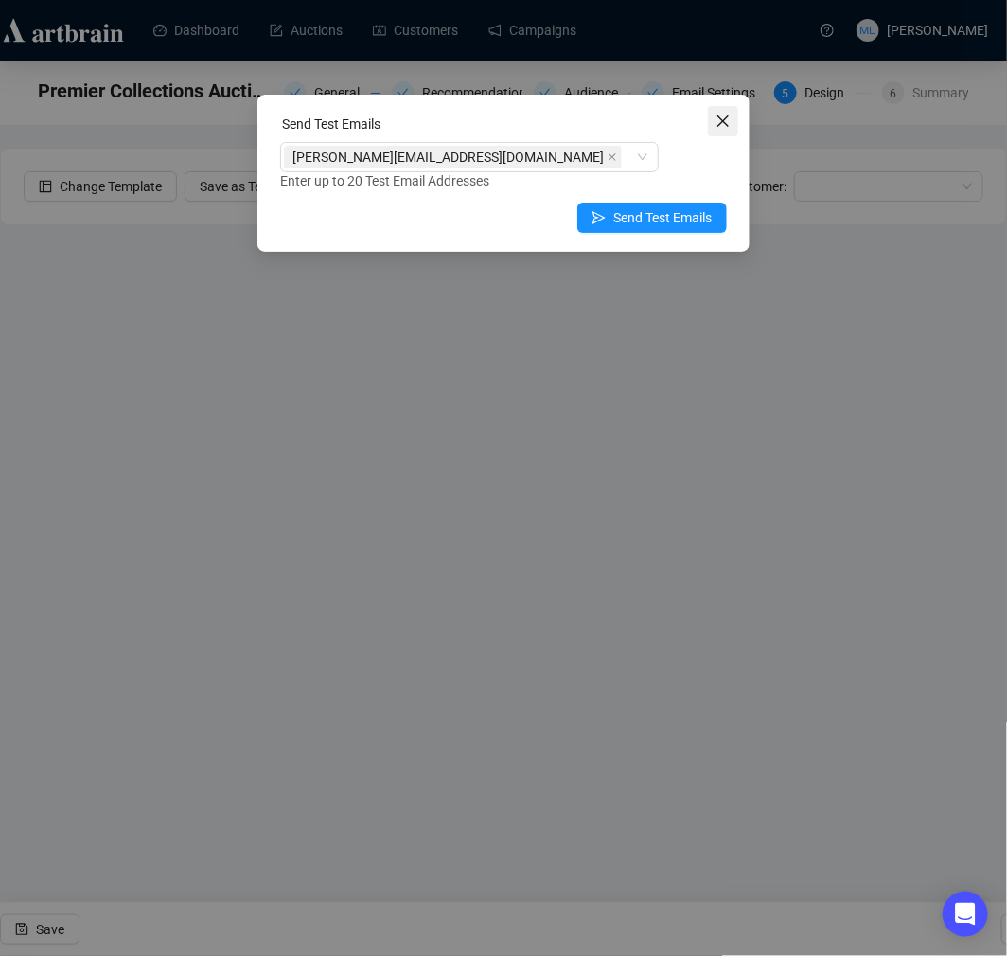
click at [722, 120] on icon "close" at bounding box center [723, 120] width 11 height 11
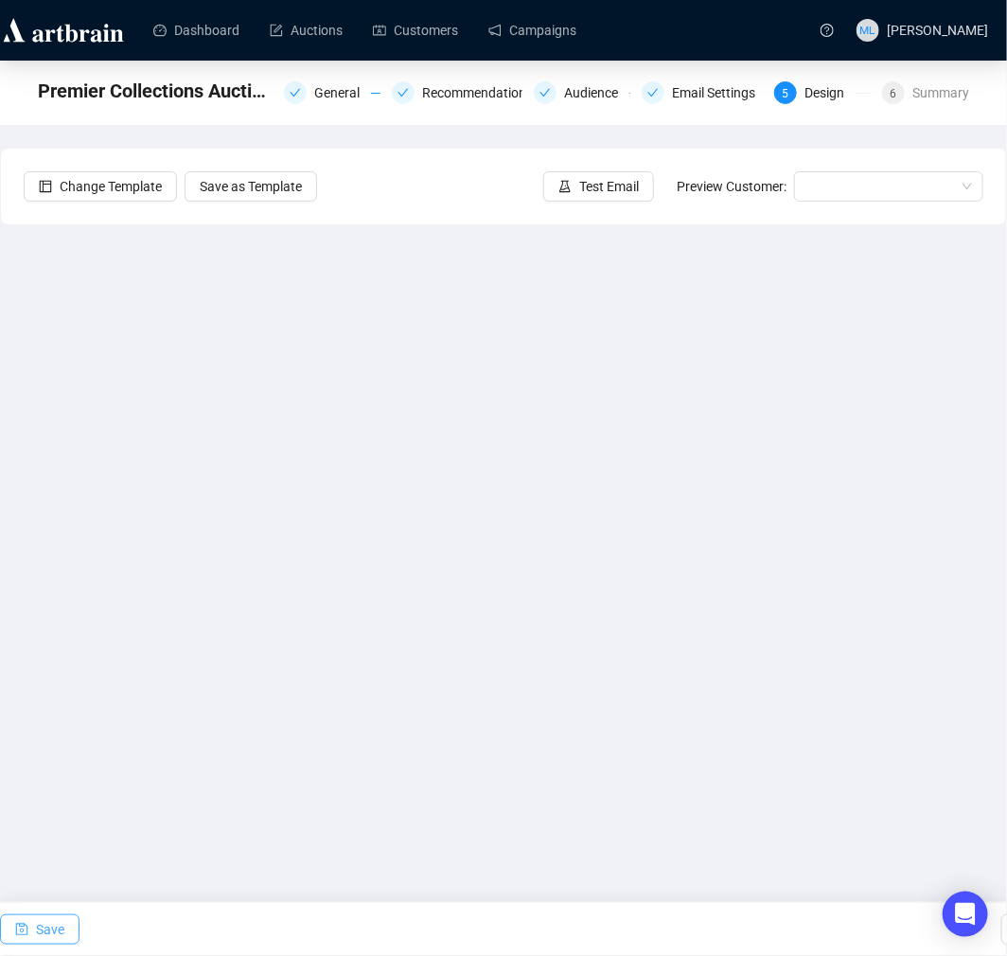
click at [45, 928] on span "Save" at bounding box center [50, 929] width 28 height 53
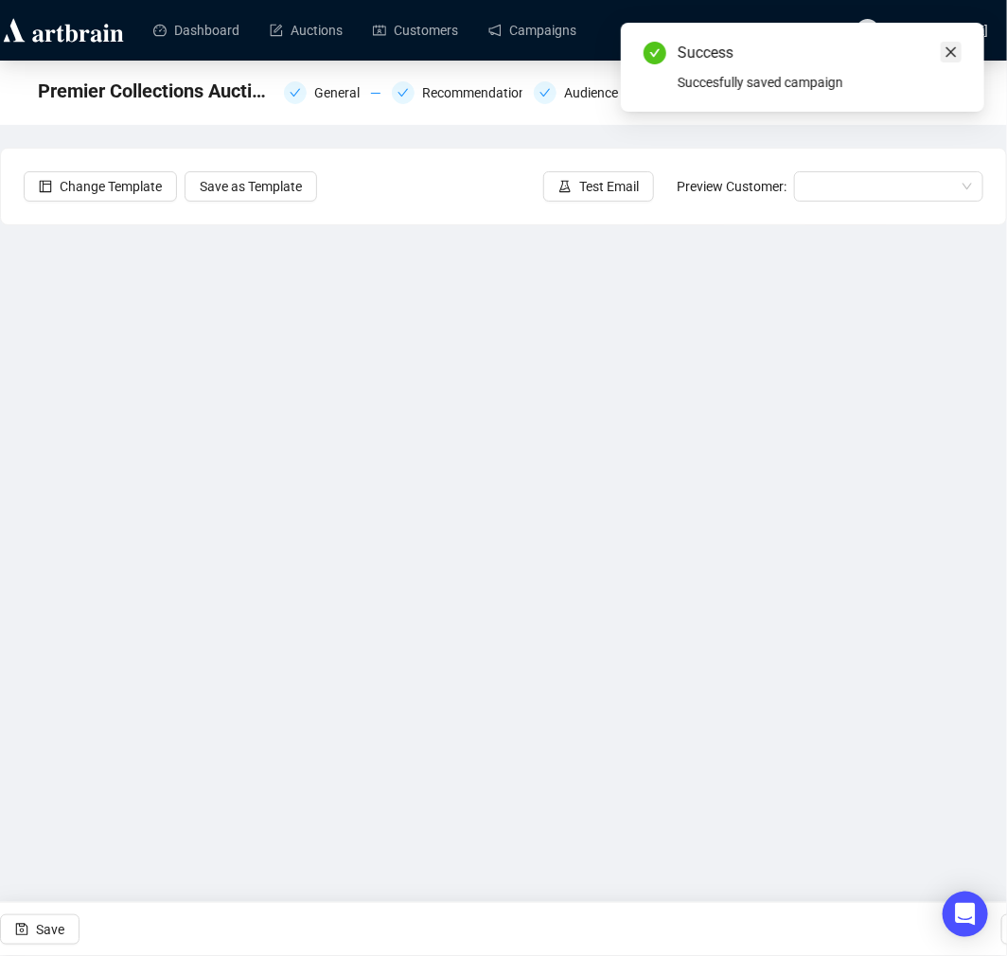
click at [947, 60] on link "Close" at bounding box center [951, 52] width 21 height 21
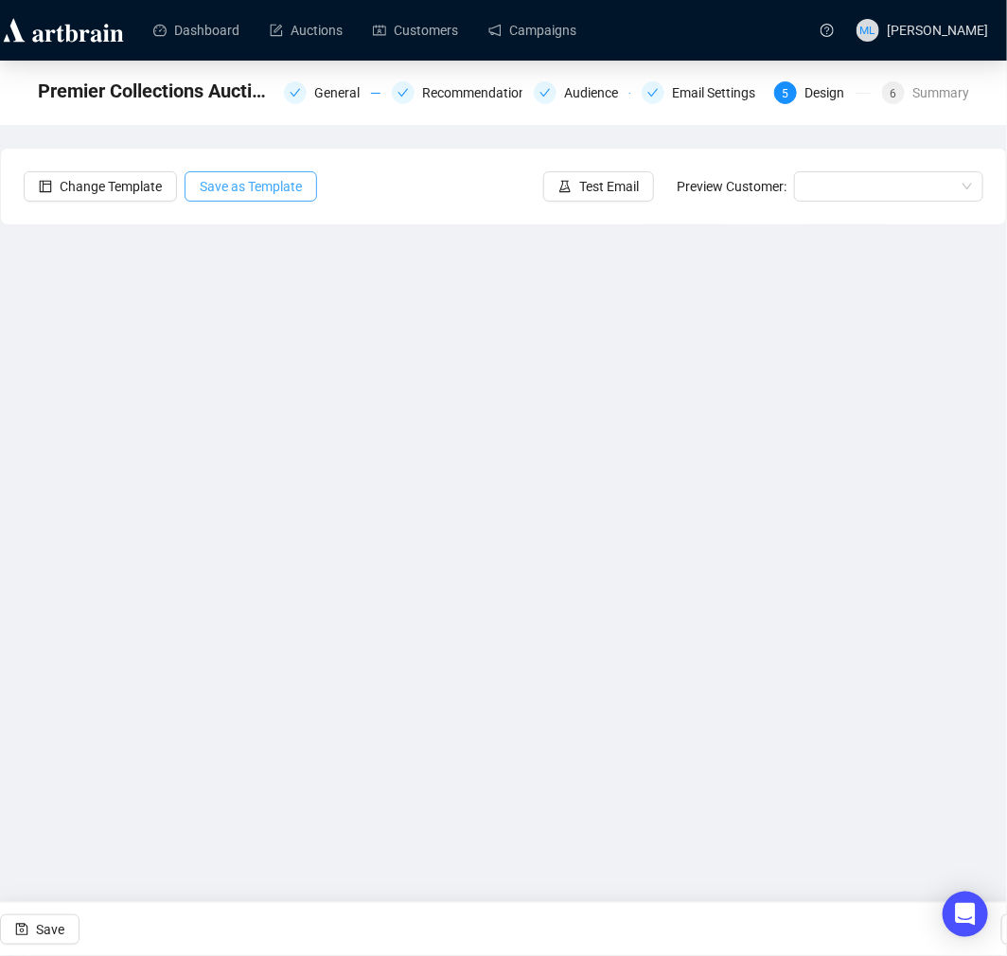
click at [268, 183] on span "Save as Template" at bounding box center [251, 186] width 102 height 21
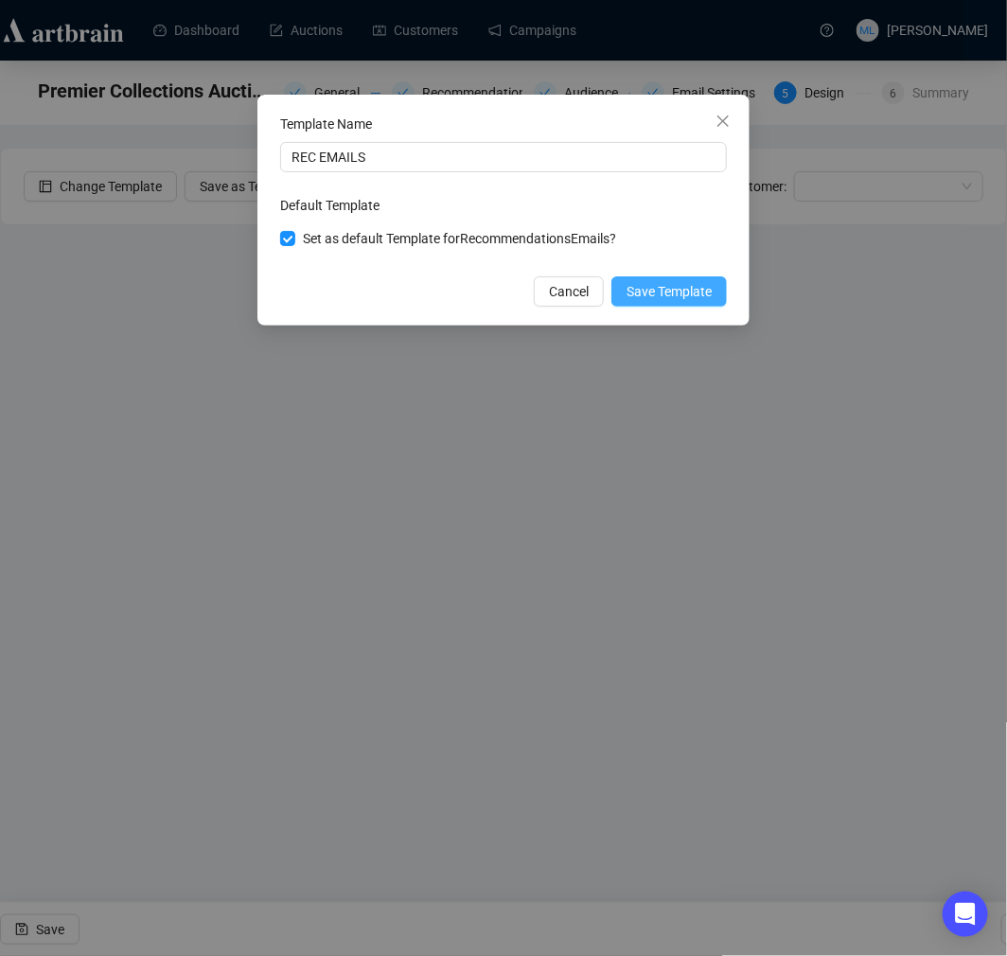
click at [649, 288] on span "Save Template" at bounding box center [669, 291] width 85 height 21
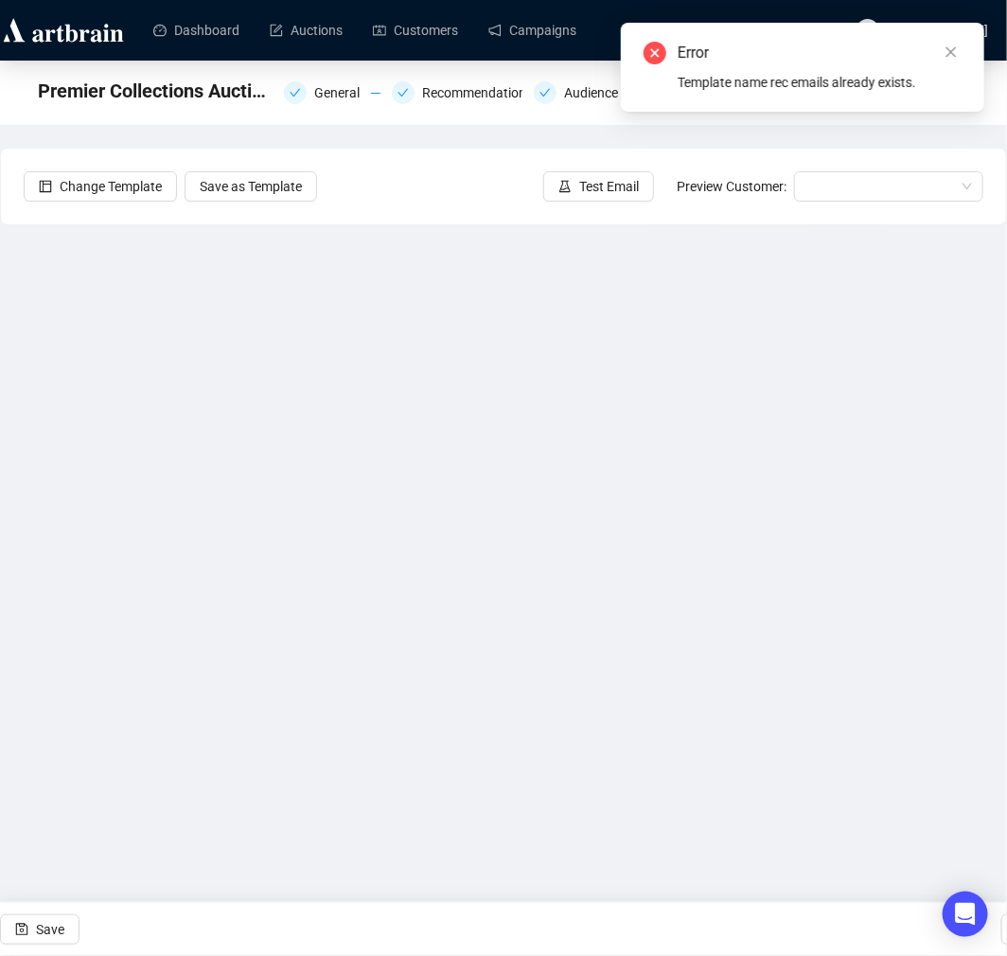
click at [966, 39] on div "Error Template name rec emails already exists." at bounding box center [802, 67] width 363 height 89
click at [956, 53] on icon "close" at bounding box center [951, 51] width 13 height 13
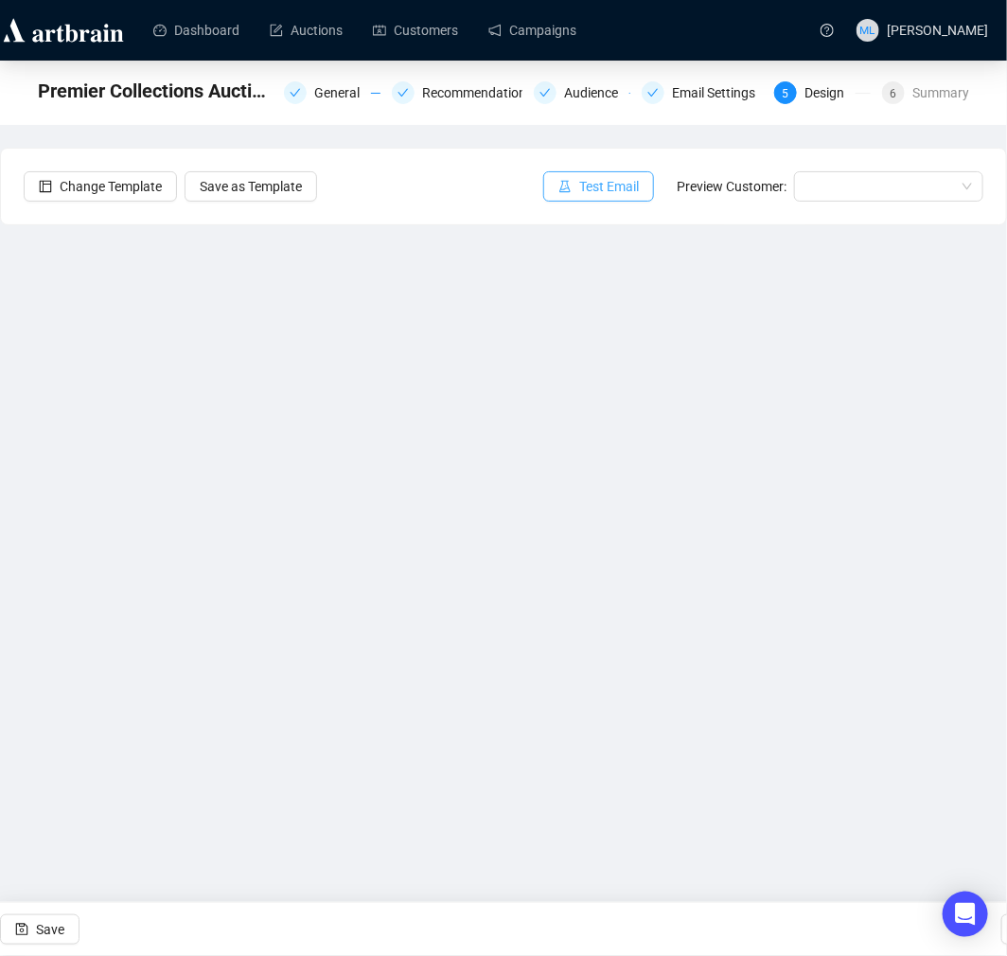
click at [634, 194] on span "Test Email" at bounding box center [609, 186] width 60 height 21
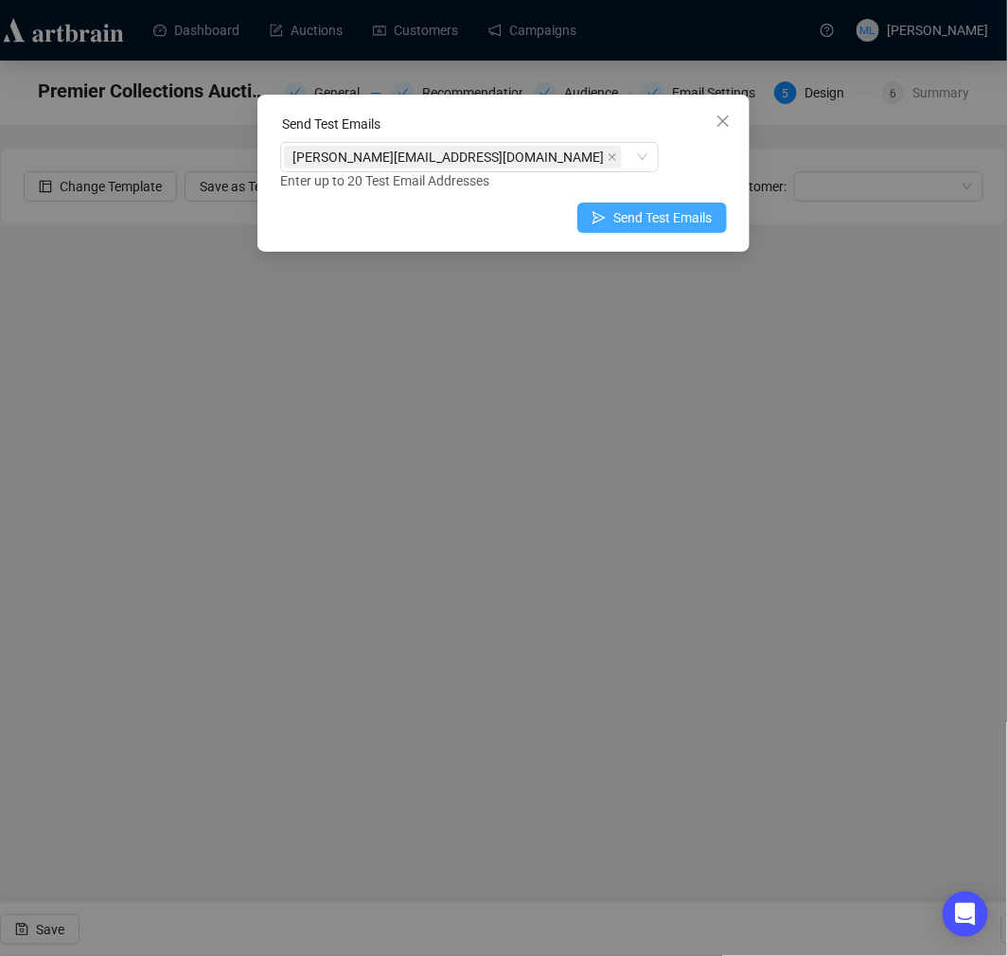
click at [626, 224] on span "Send Test Emails" at bounding box center [662, 217] width 98 height 21
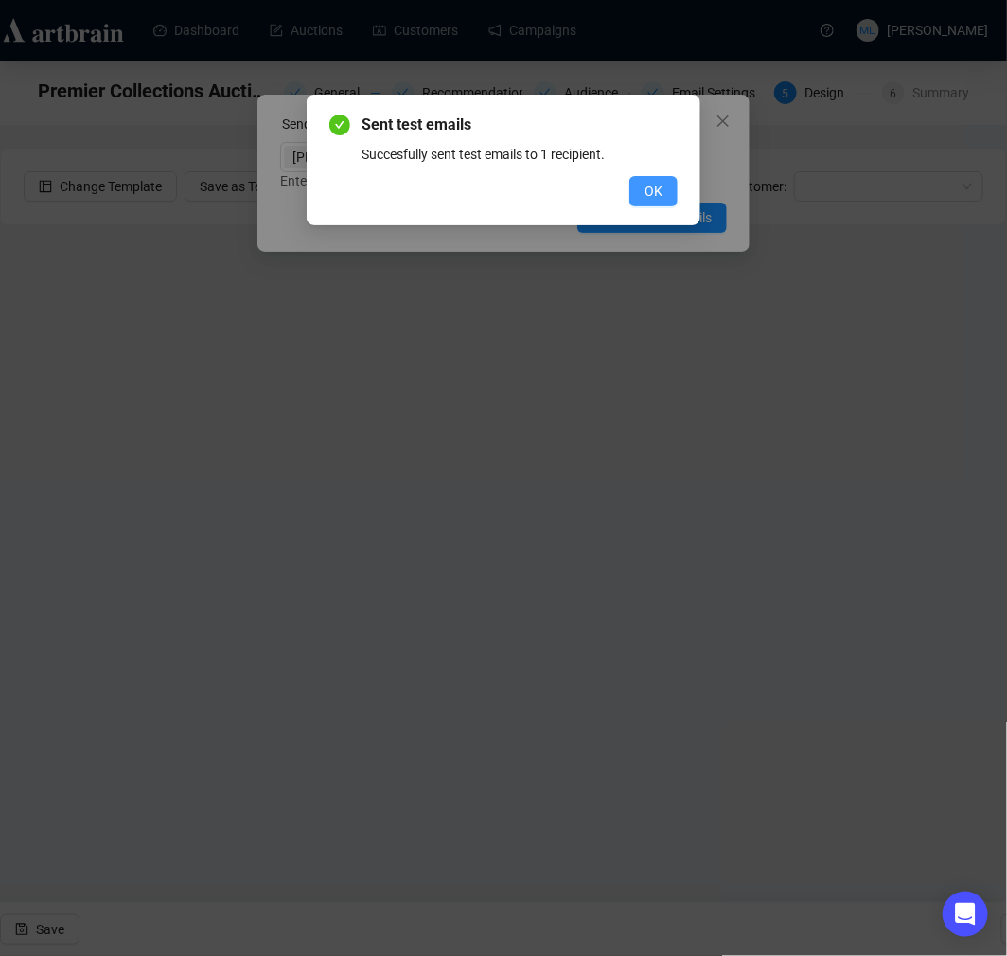
click at [655, 186] on span "OK" at bounding box center [654, 191] width 18 height 21
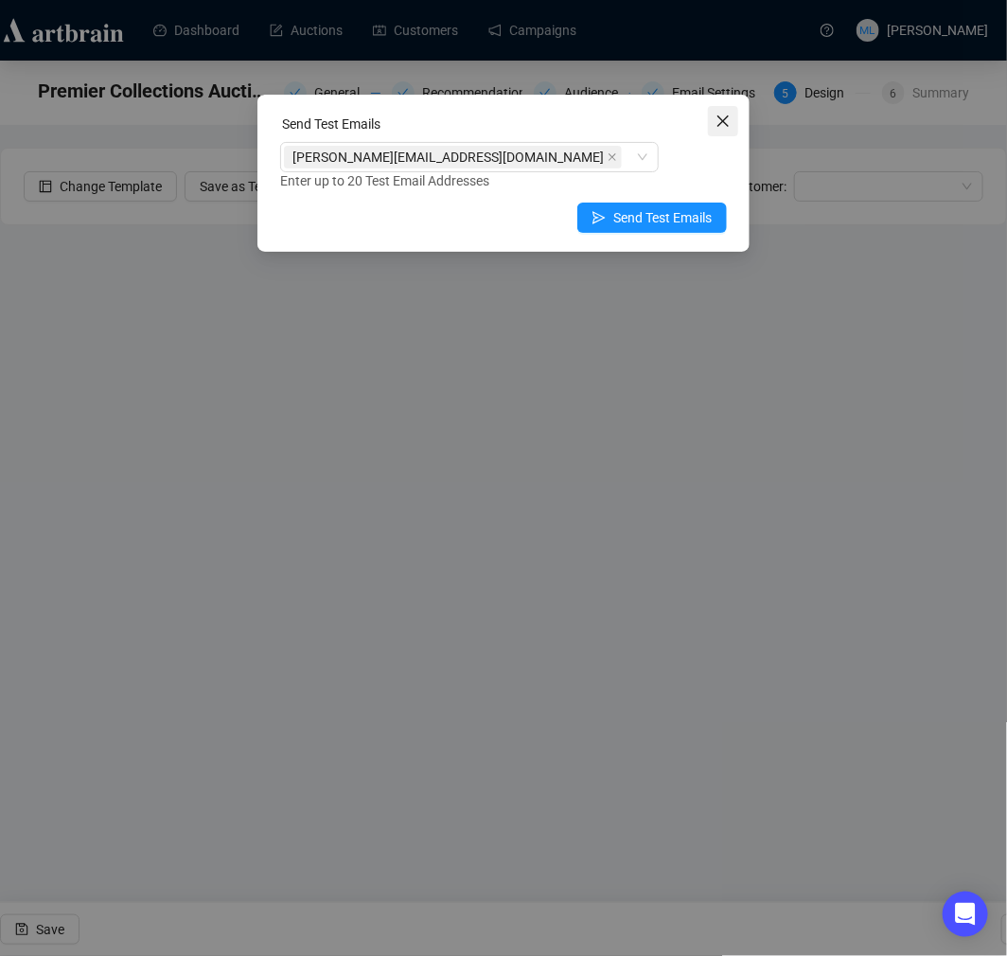
click at [722, 127] on icon "close" at bounding box center [723, 121] width 15 height 15
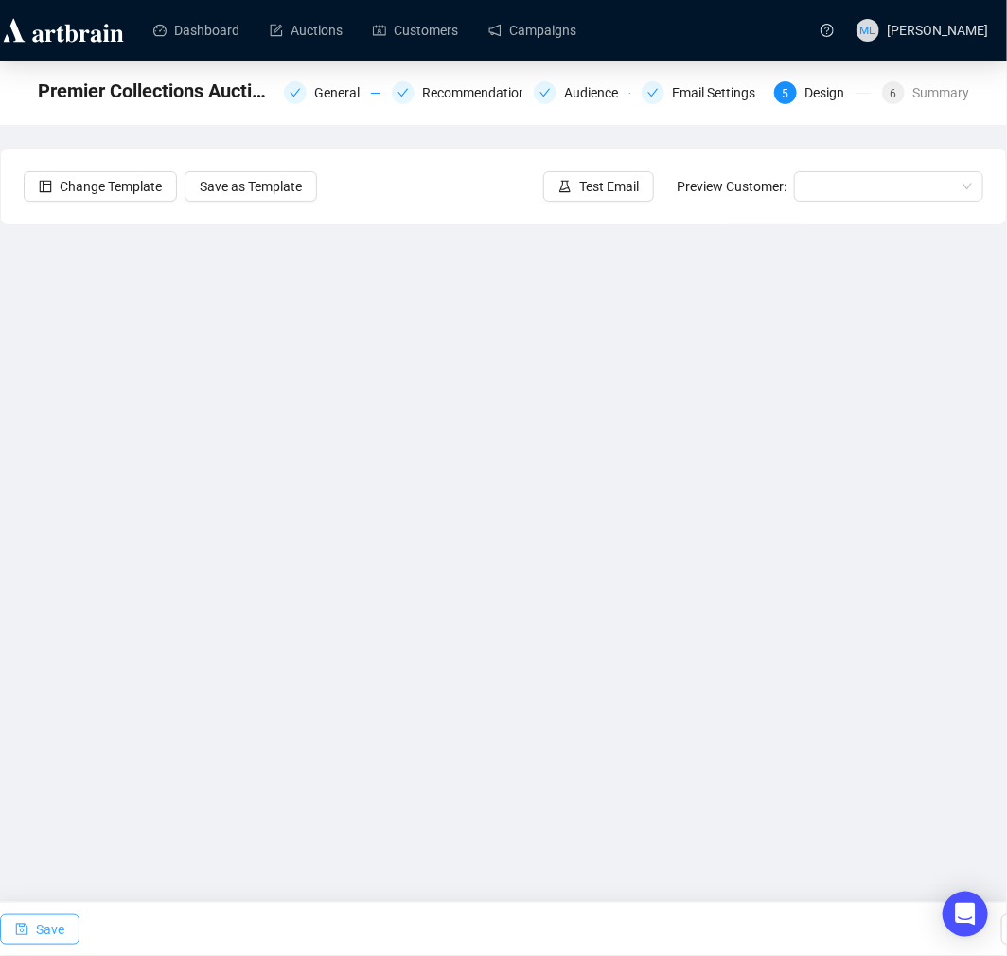
click at [64, 934] on button "Save" at bounding box center [40, 929] width 80 height 30
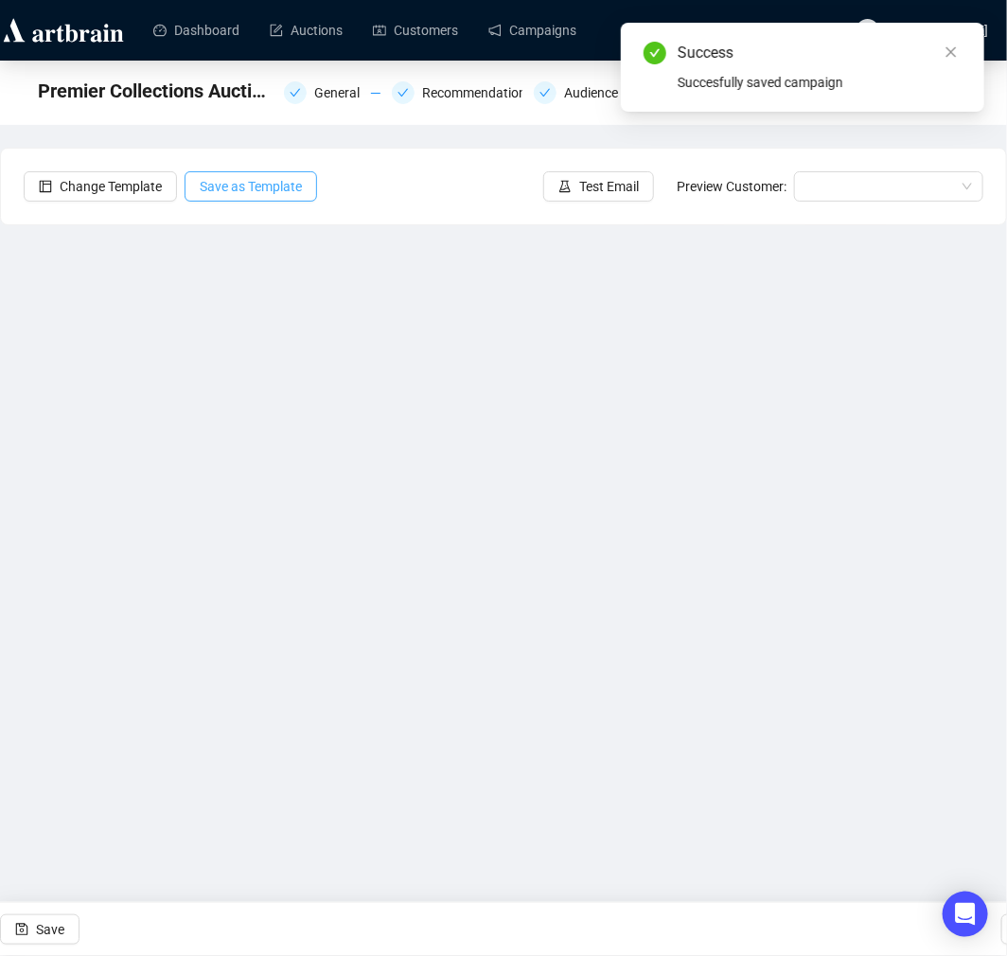
click at [242, 186] on span "Save as Template" at bounding box center [251, 186] width 102 height 21
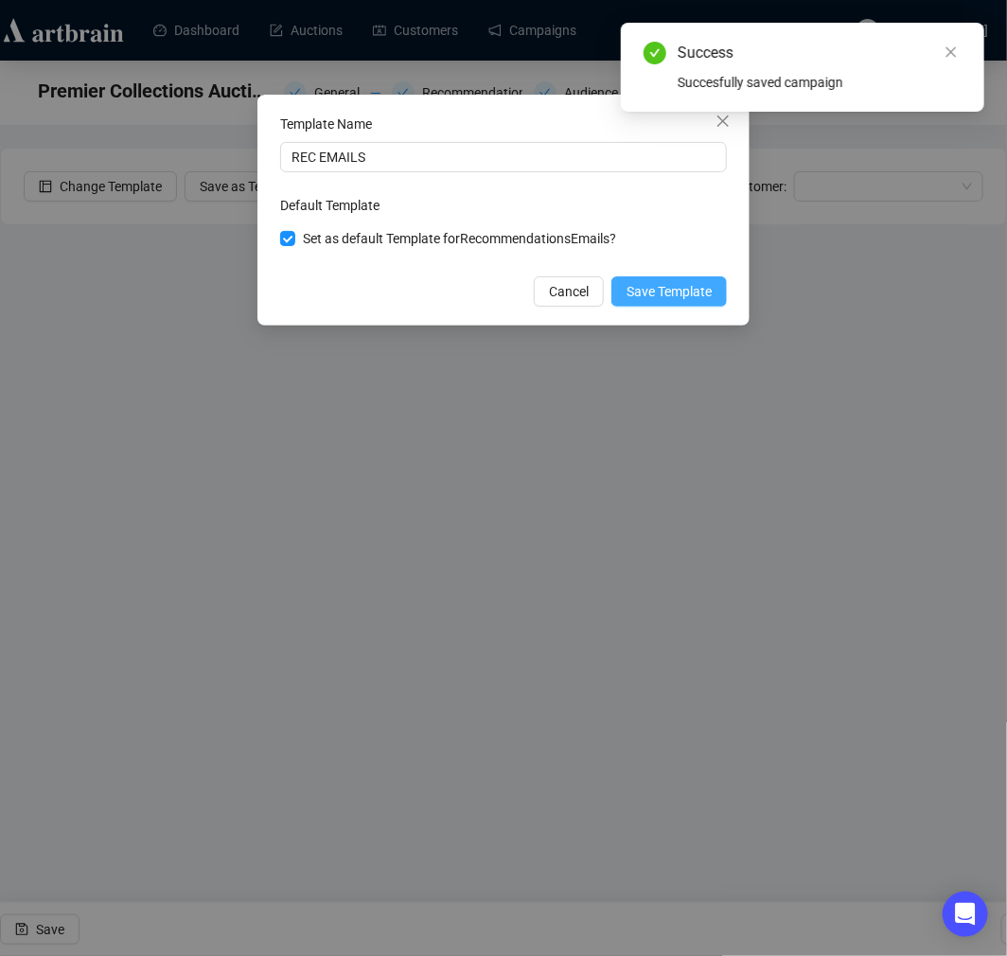
click at [648, 289] on span "Save Template" at bounding box center [669, 291] width 85 height 21
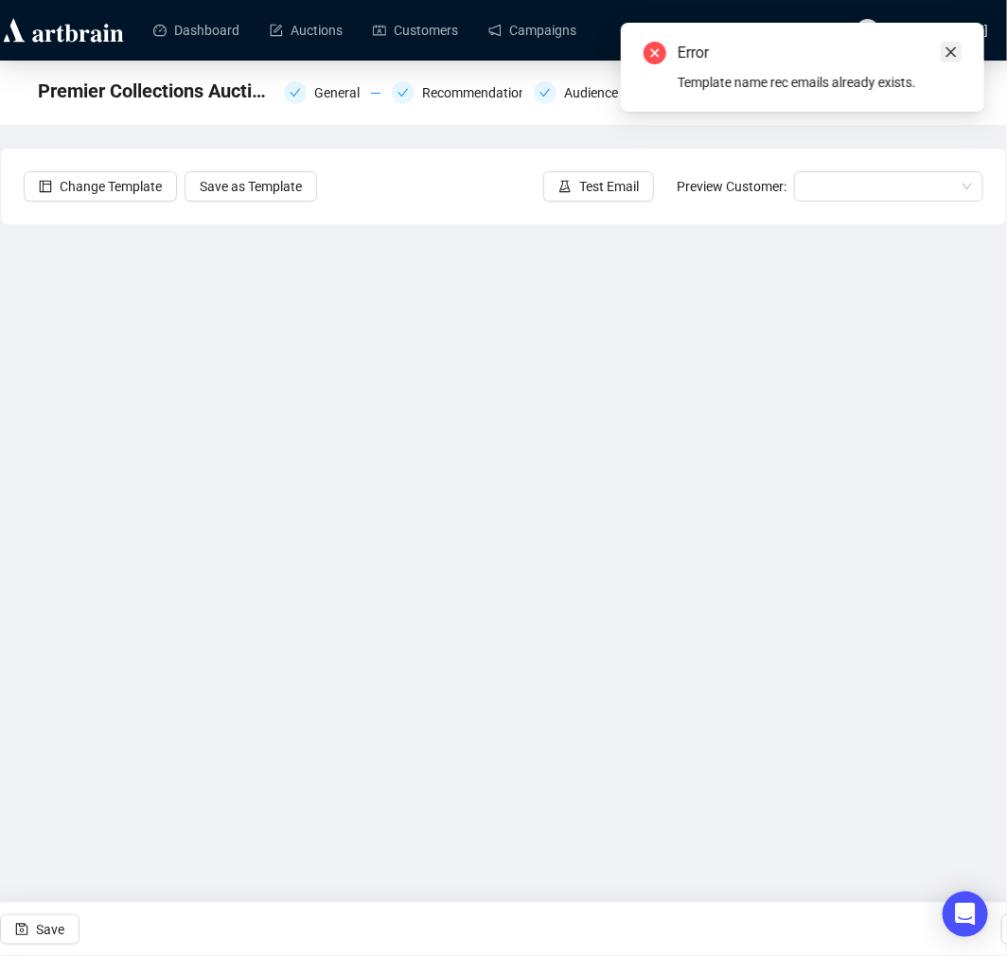
click at [954, 48] on icon "close" at bounding box center [951, 51] width 13 height 13
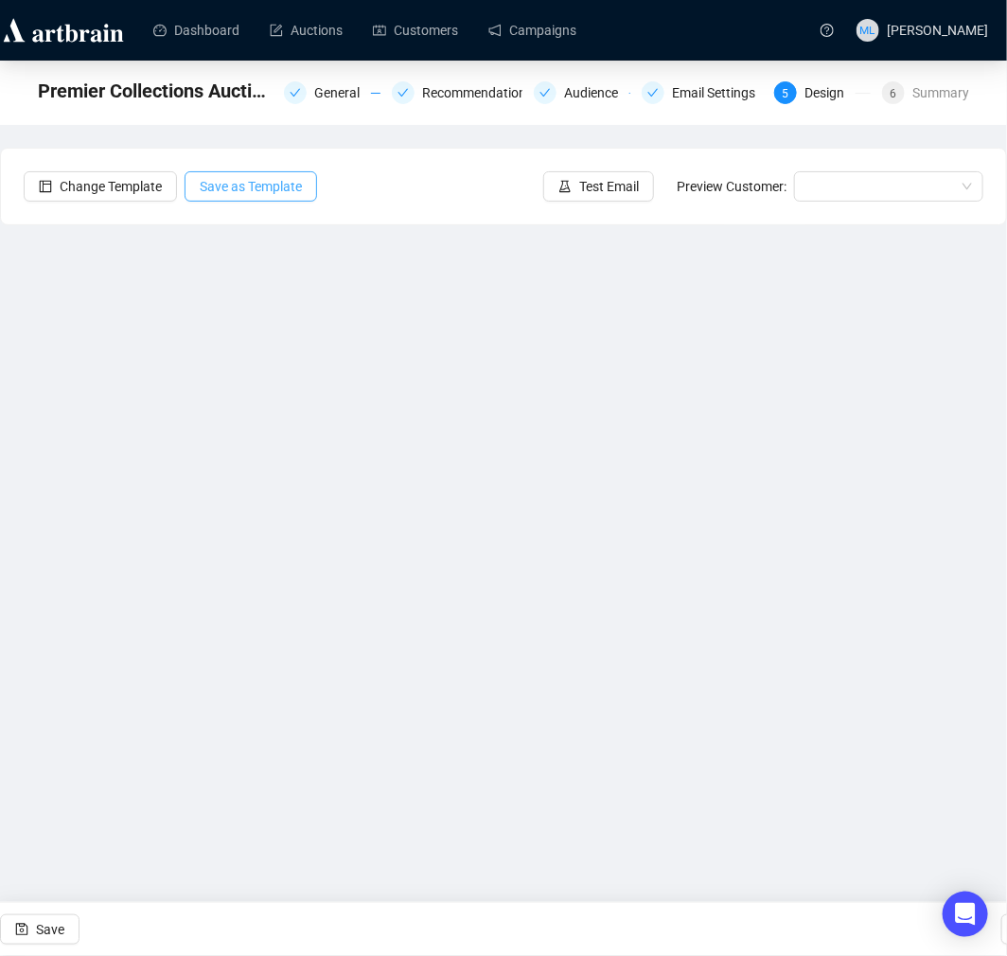
click at [258, 194] on span "Save as Template" at bounding box center [251, 186] width 102 height 21
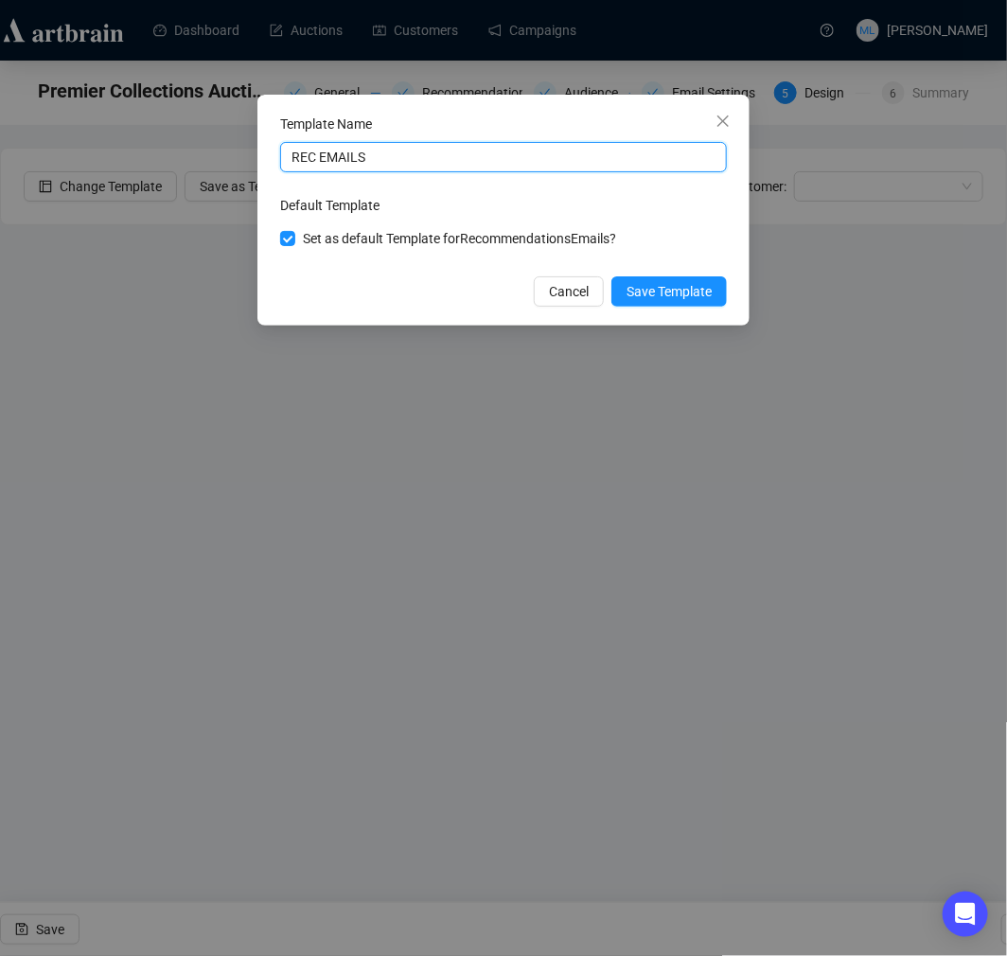
click at [391, 155] on input "REC EMAILS" at bounding box center [503, 157] width 447 height 30
type input "REC EMAILS"
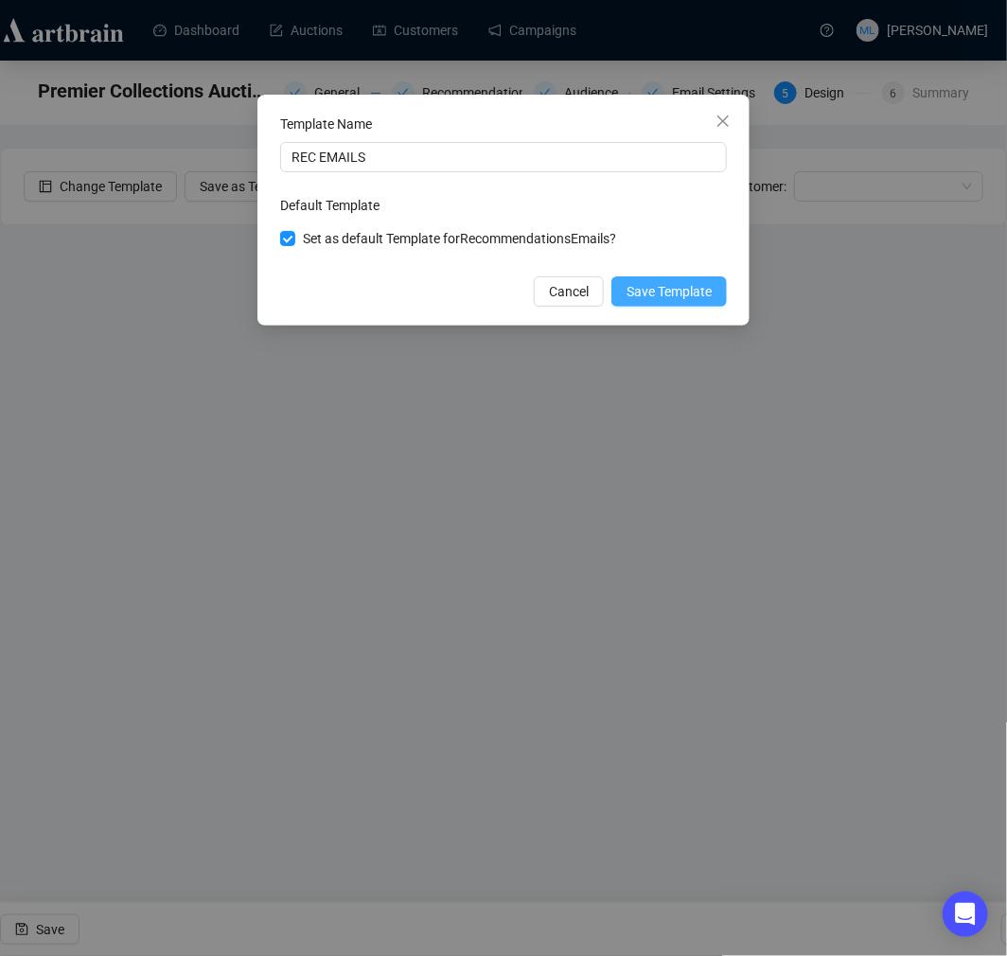
click at [632, 294] on span "Save Template" at bounding box center [669, 291] width 85 height 21
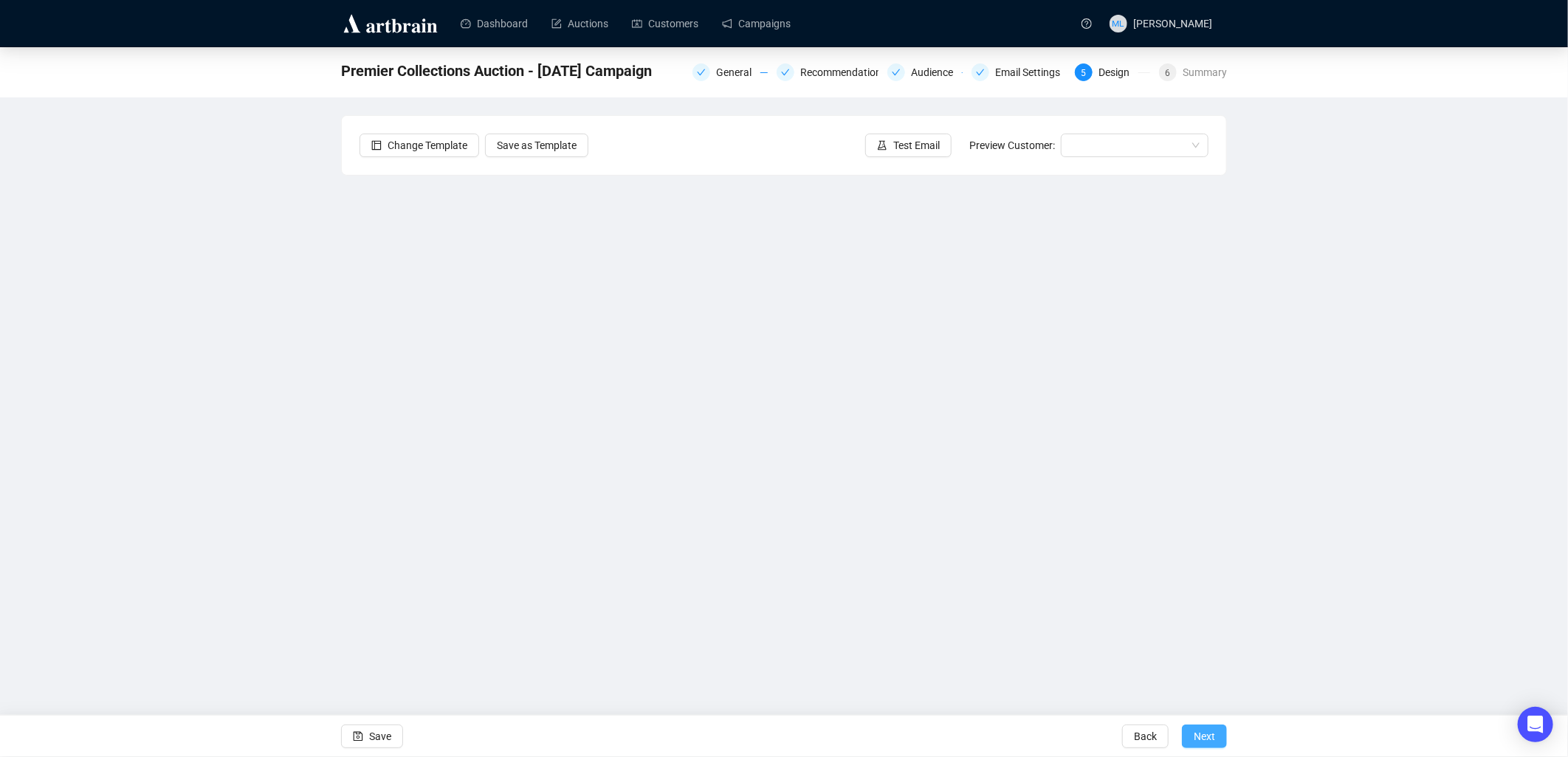
click at [772, 740] on span "Next" at bounding box center [1204, 736] width 21 height 41
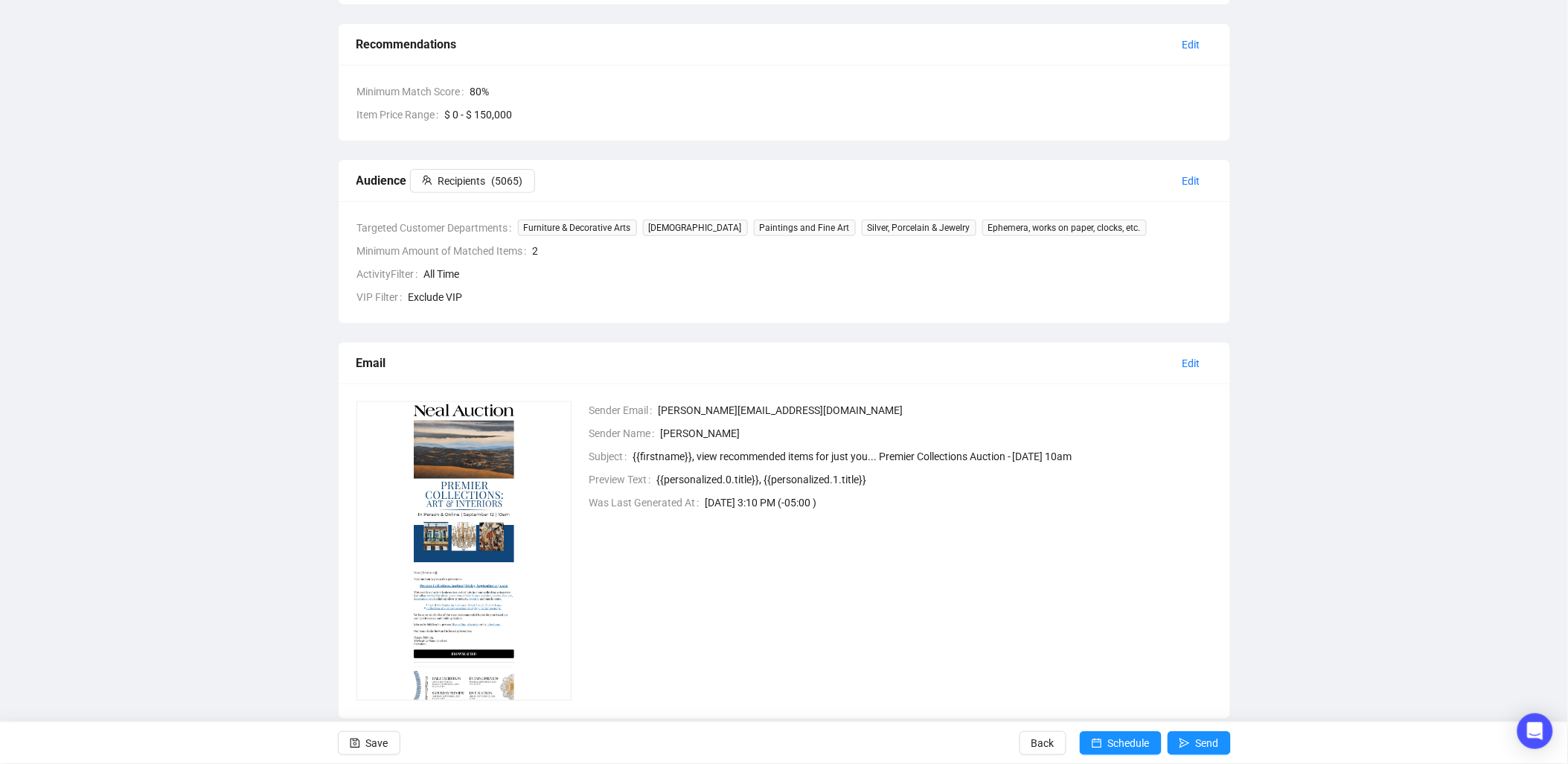
scroll to position [258, 0]
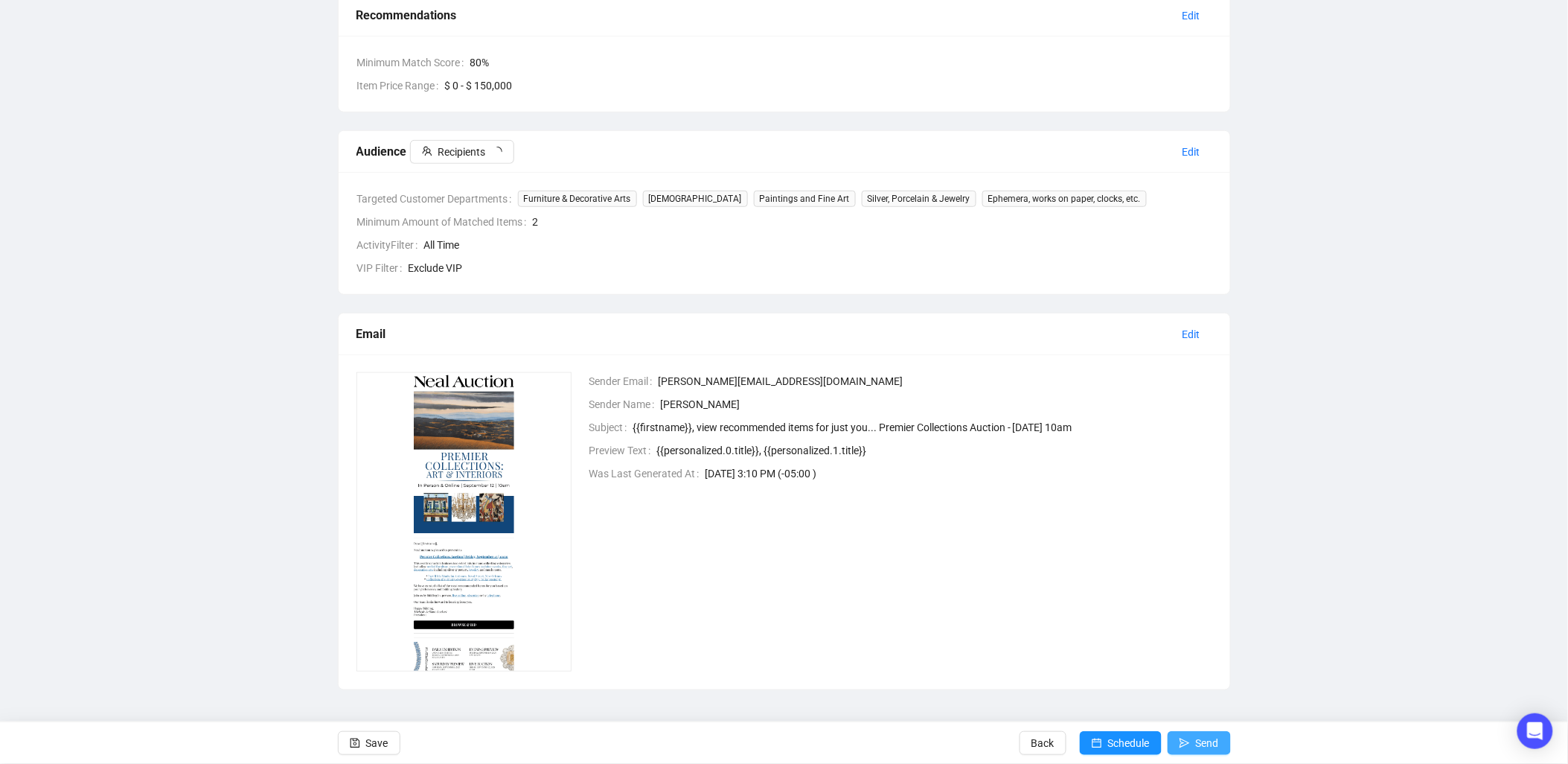
click at [778, 736] on span "Send" at bounding box center [1207, 743] width 23 height 42
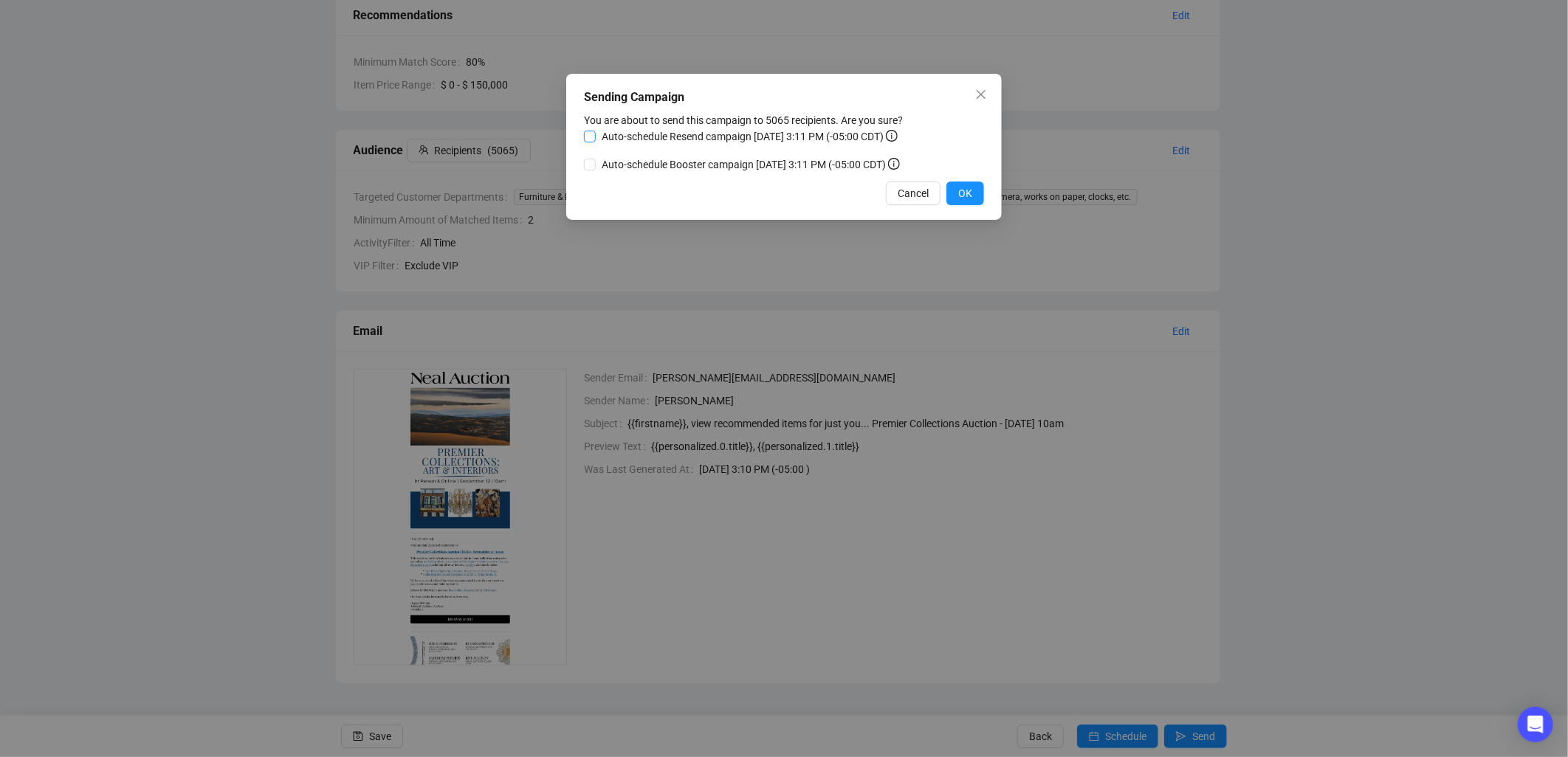
click at [699, 137] on span "Auto-schedule Resend campaign [DATE] 3:11 PM (-05:00 CDT)" at bounding box center [749, 136] width 308 height 16
click at [596, 137] on input "Auto-schedule Resend campaign [DATE] 3:11 PM (-05:00 CDT)" at bounding box center [589, 136] width 12 height 12
checkbox input "true"
click at [677, 165] on span "Auto-schedule Booster campaign [DATE] 3:11 PM (-05:00 CDT)" at bounding box center [751, 164] width 310 height 16
click at [596, 165] on input "Auto-schedule Booster campaign [DATE] 3:11 PM (-05:00 CDT)" at bounding box center [589, 164] width 12 height 12
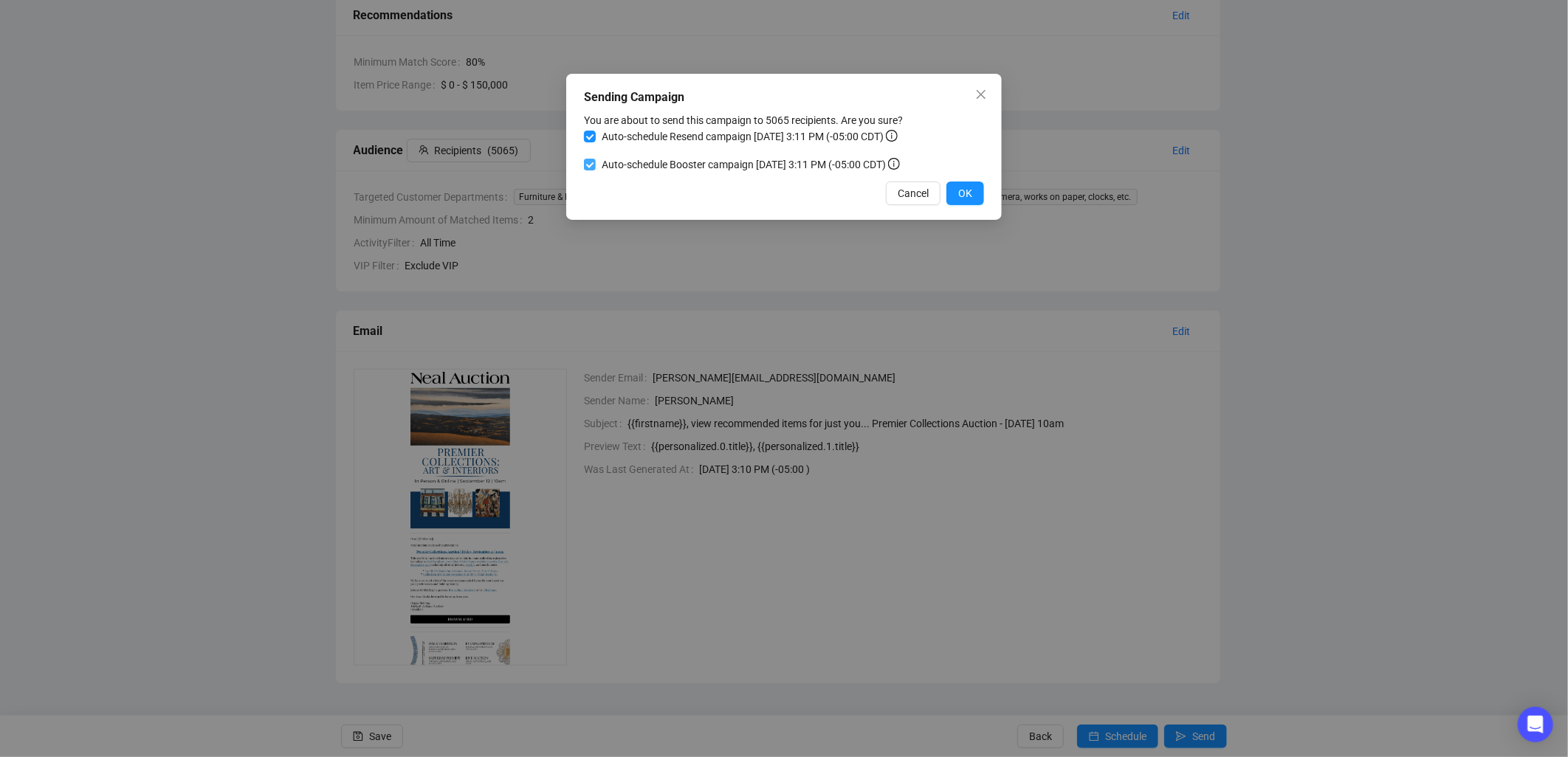
click at [591, 163] on input "Auto-schedule Booster campaign [DATE] 3:11 PM (-05:00 CDT)" at bounding box center [589, 164] width 12 height 12
checkbox input "false"
click at [772, 183] on button "OK" at bounding box center [965, 193] width 37 height 23
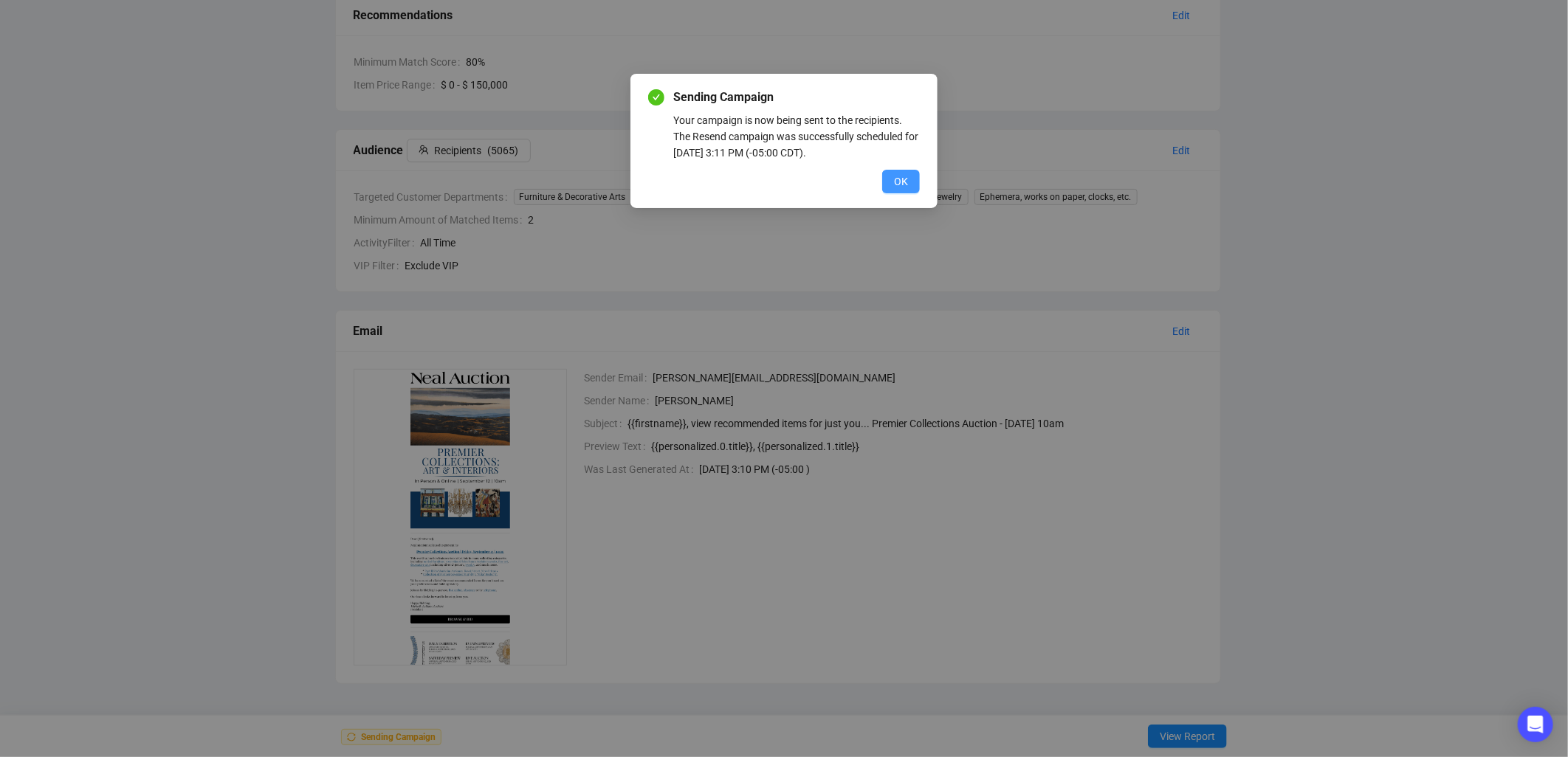
click at [772, 186] on span "OK" at bounding box center [901, 181] width 14 height 16
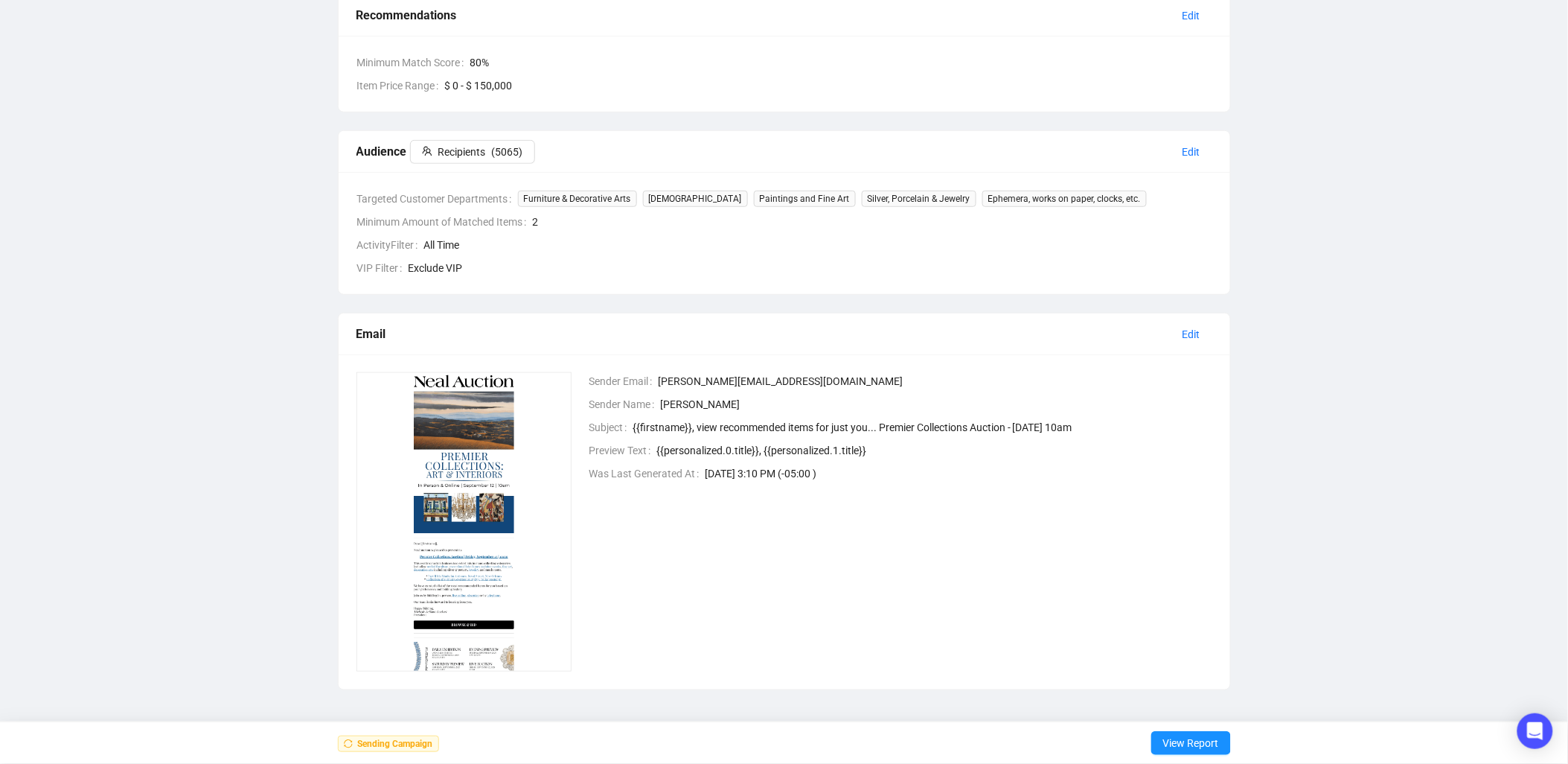
scroll to position [0, 0]
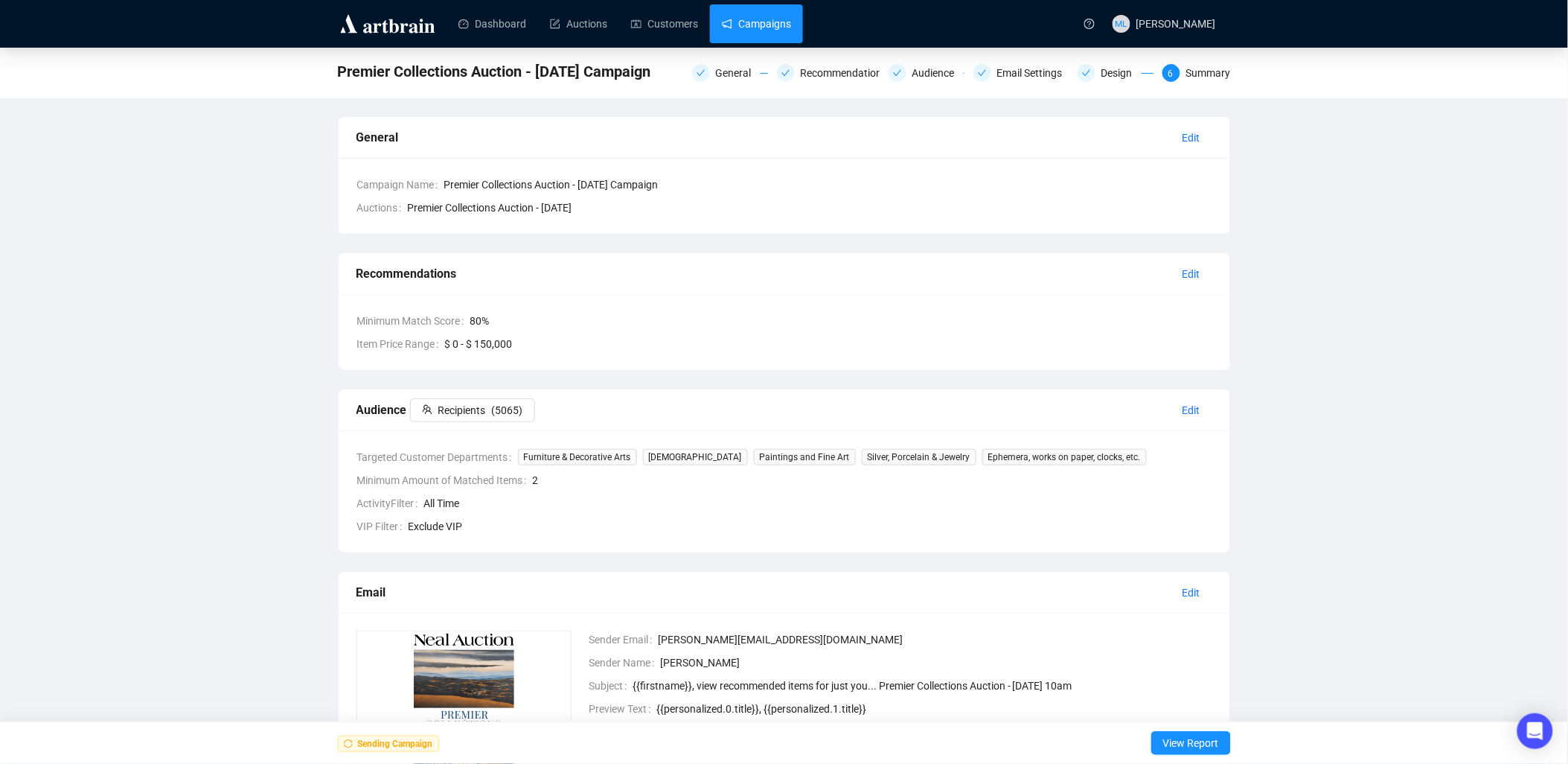
click at [776, 11] on link "Campaigns" at bounding box center [756, 24] width 69 height 39
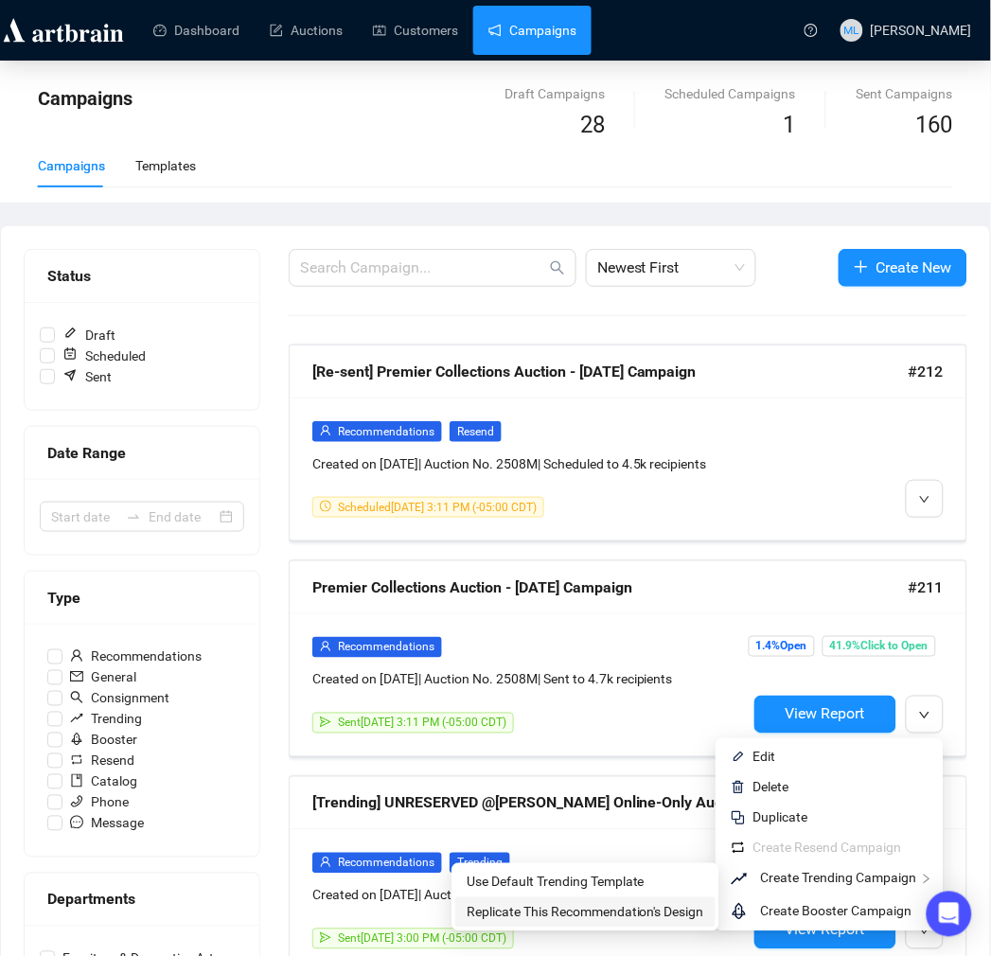
click at [638, 915] on span "Replicate This Recommendation's Design" at bounding box center [586, 912] width 238 height 15
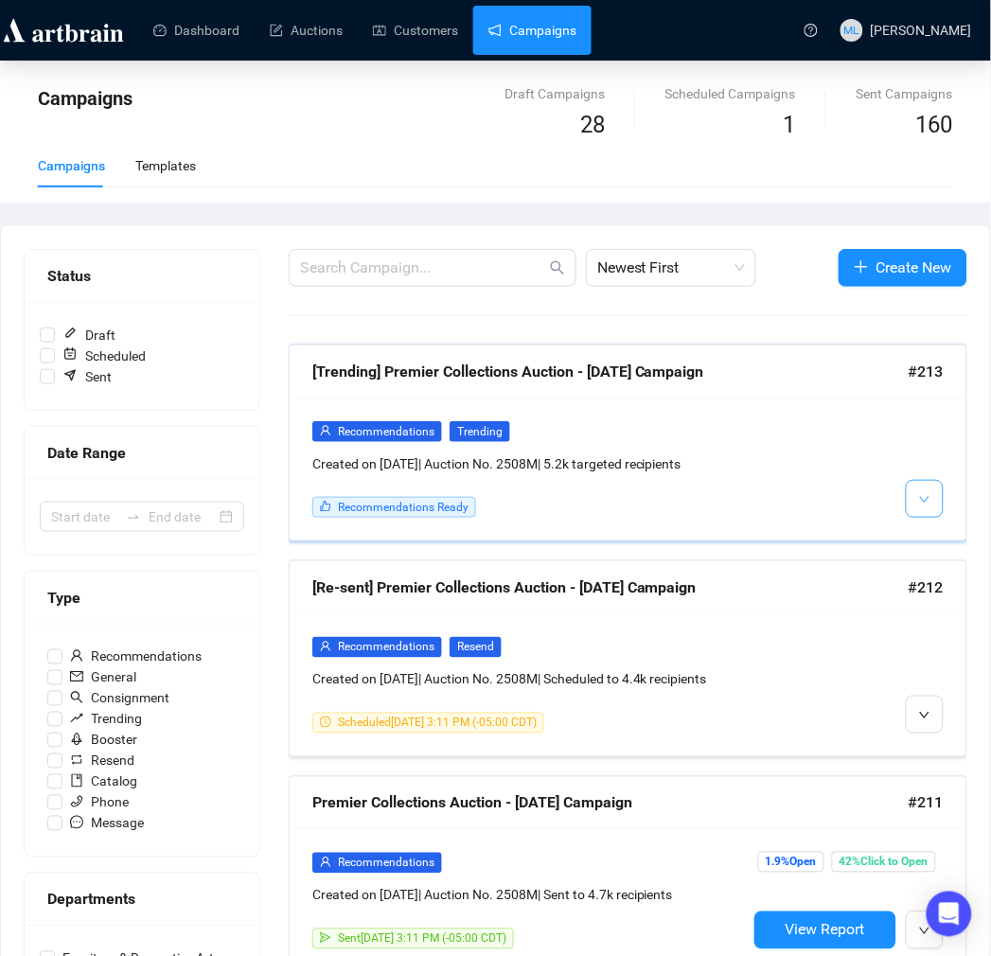
click at [928, 504] on icon "down" at bounding box center [924, 499] width 11 height 11
click at [902, 540] on span "Edit" at bounding box center [904, 541] width 23 height 15
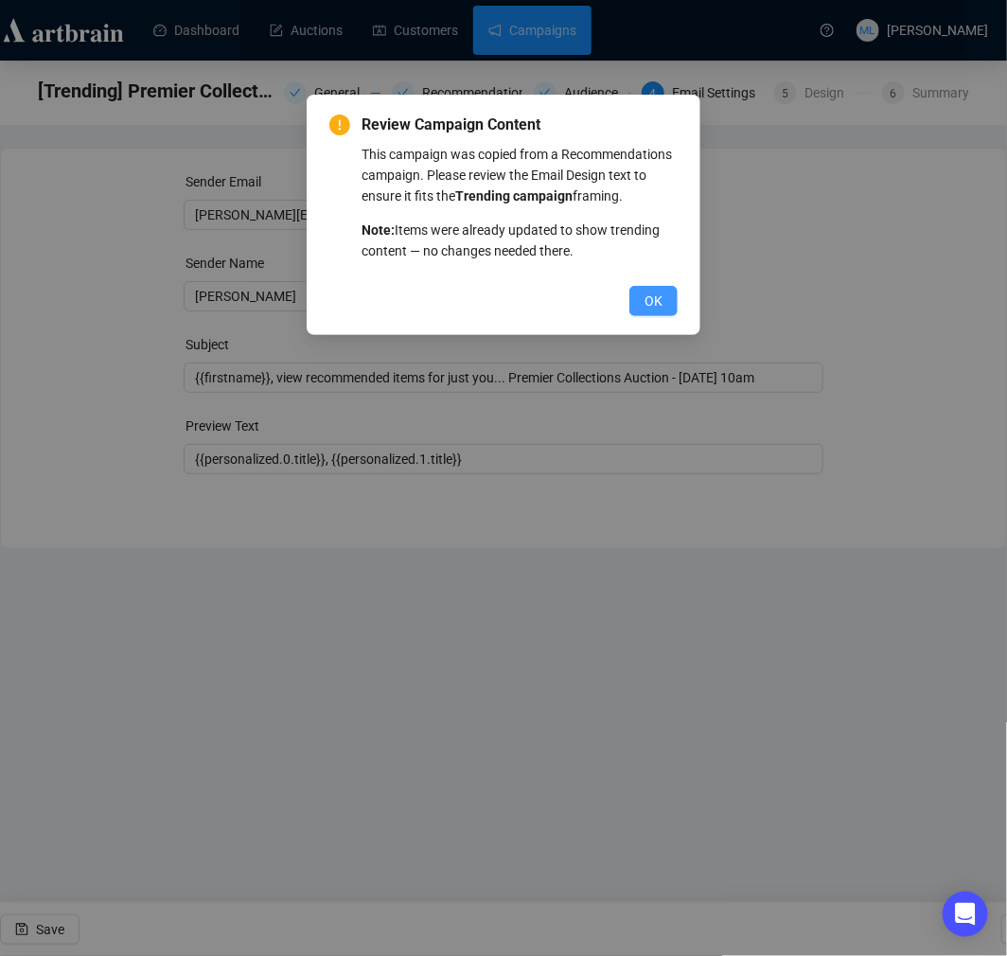
click at [647, 303] on span "OK" at bounding box center [654, 301] width 18 height 21
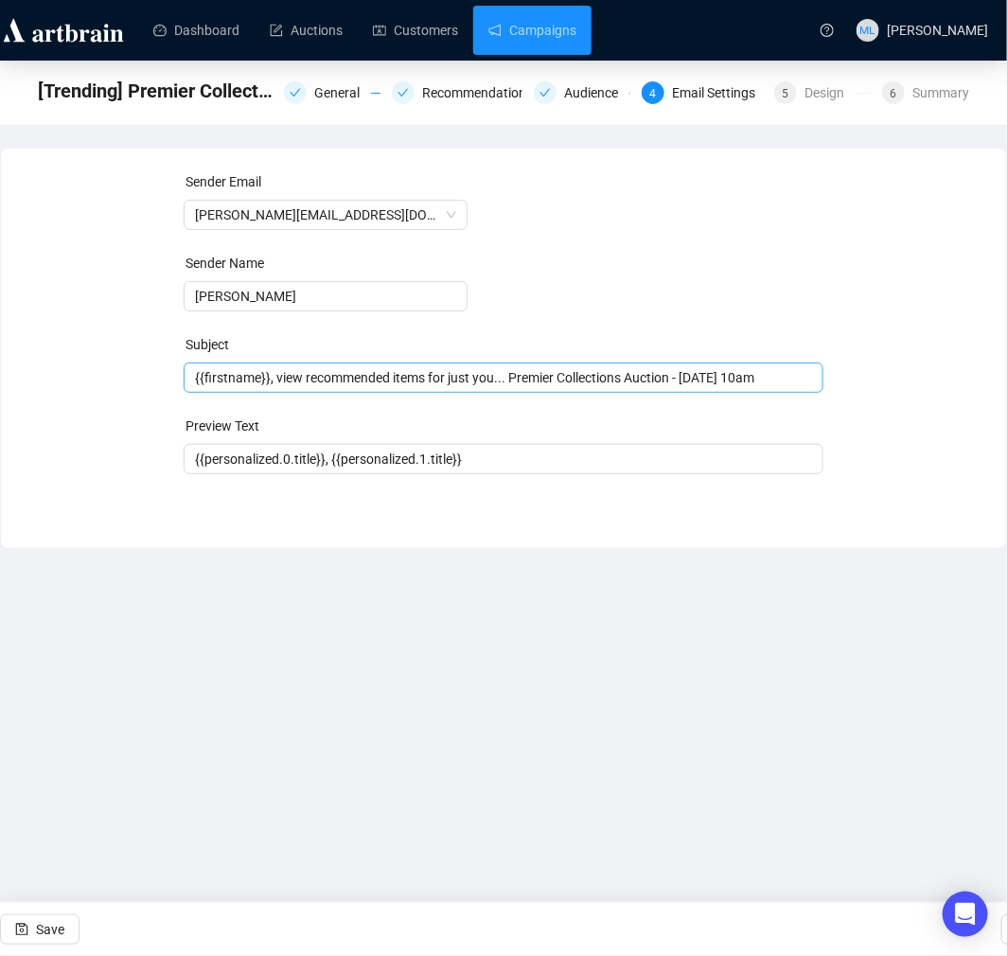
click at [552, 381] on span "{{firstname}}, view recommended items for just you... Premier Collections Aucti…" at bounding box center [504, 377] width 640 height 15
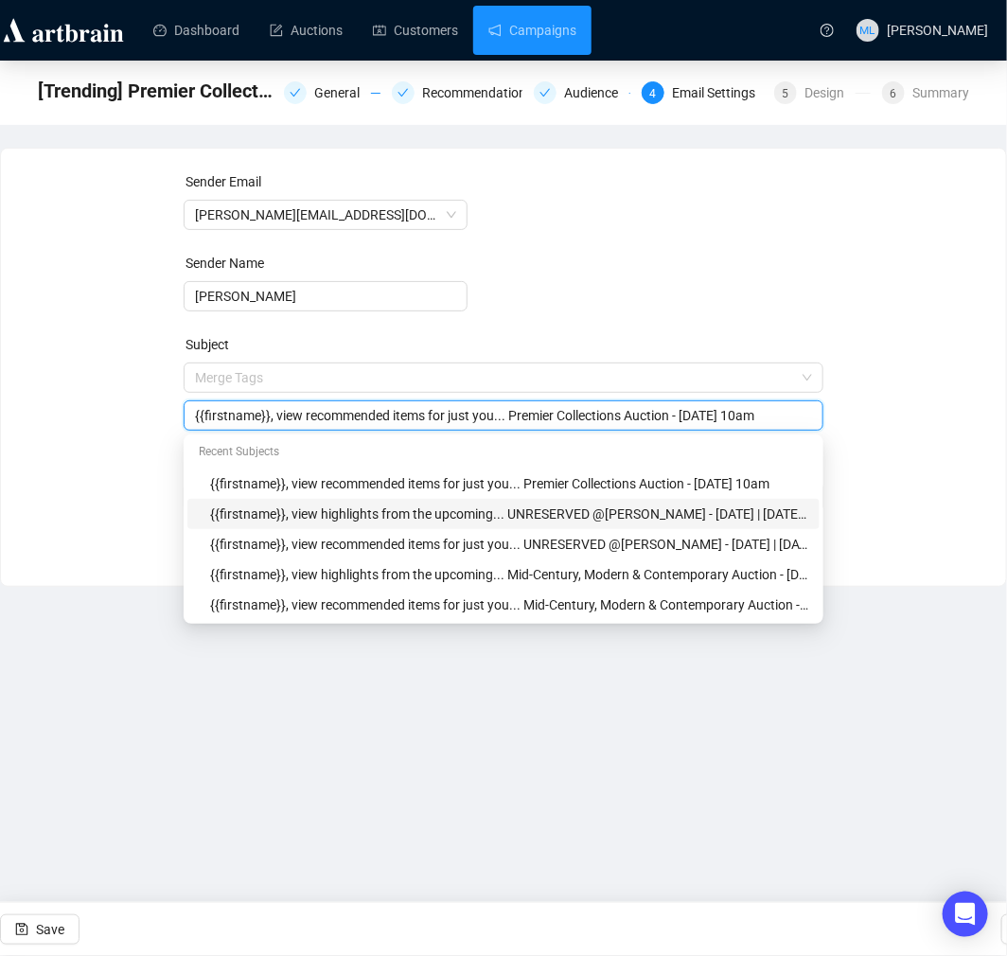
click at [499, 509] on div "{{firstname}}, view highlights from the upcoming... UNRESERVED @[PERSON_NAME] -…" at bounding box center [509, 514] width 598 height 21
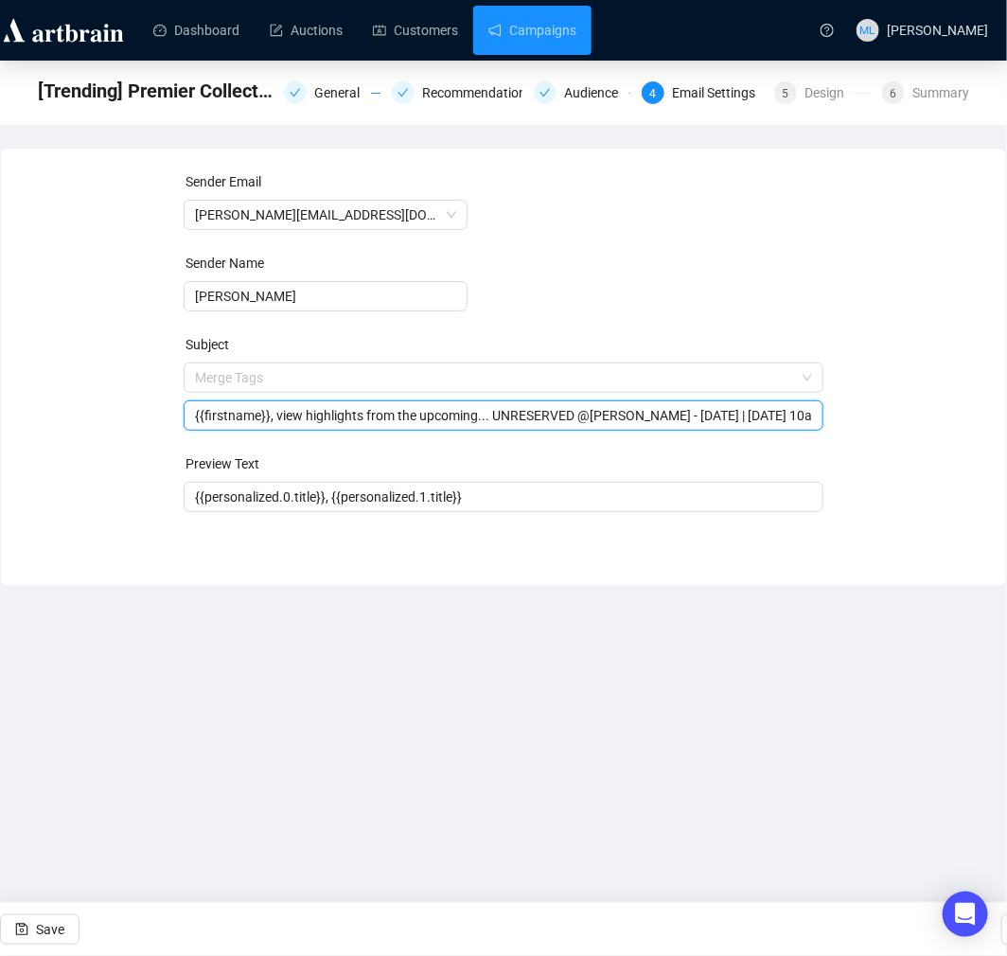
click at [503, 420] on input "{{firstname}}, view highlights from the upcoming... UNRESERVED @[PERSON_NAME] -…" at bounding box center [503, 415] width 617 height 21
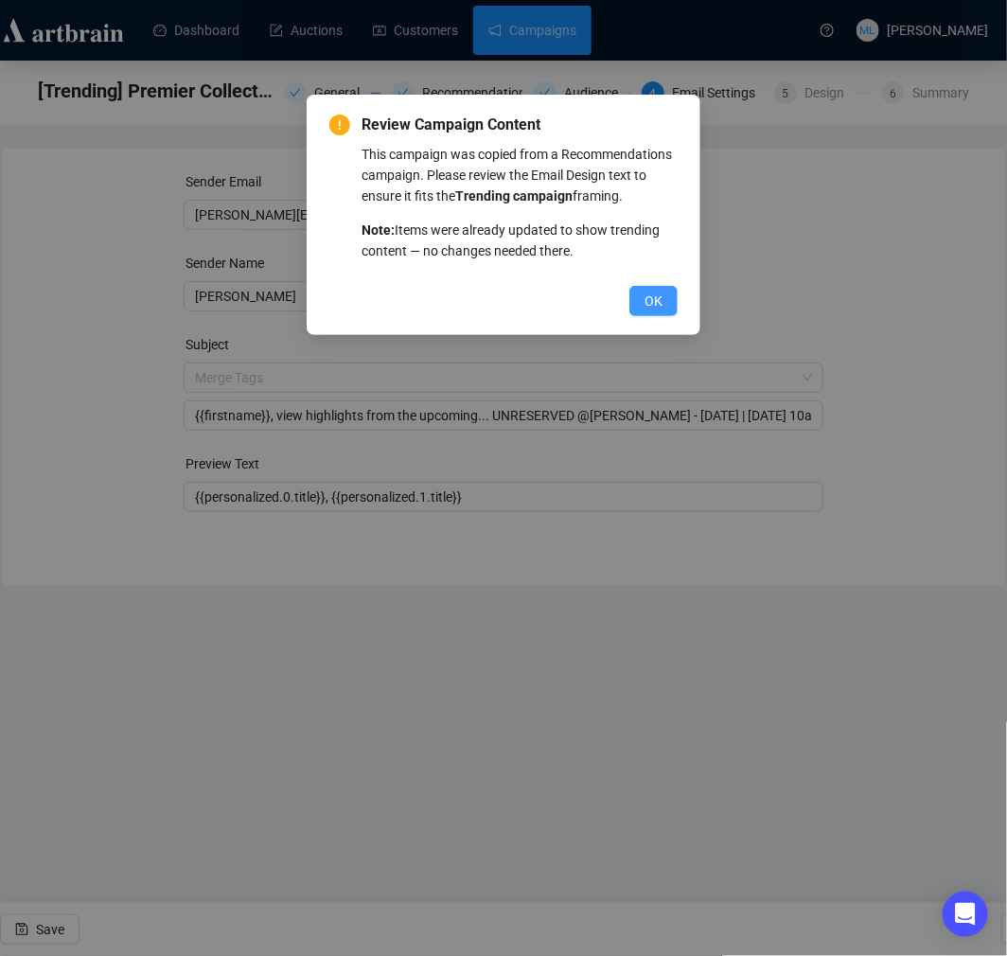
click at [648, 304] on span "OK" at bounding box center [654, 301] width 18 height 21
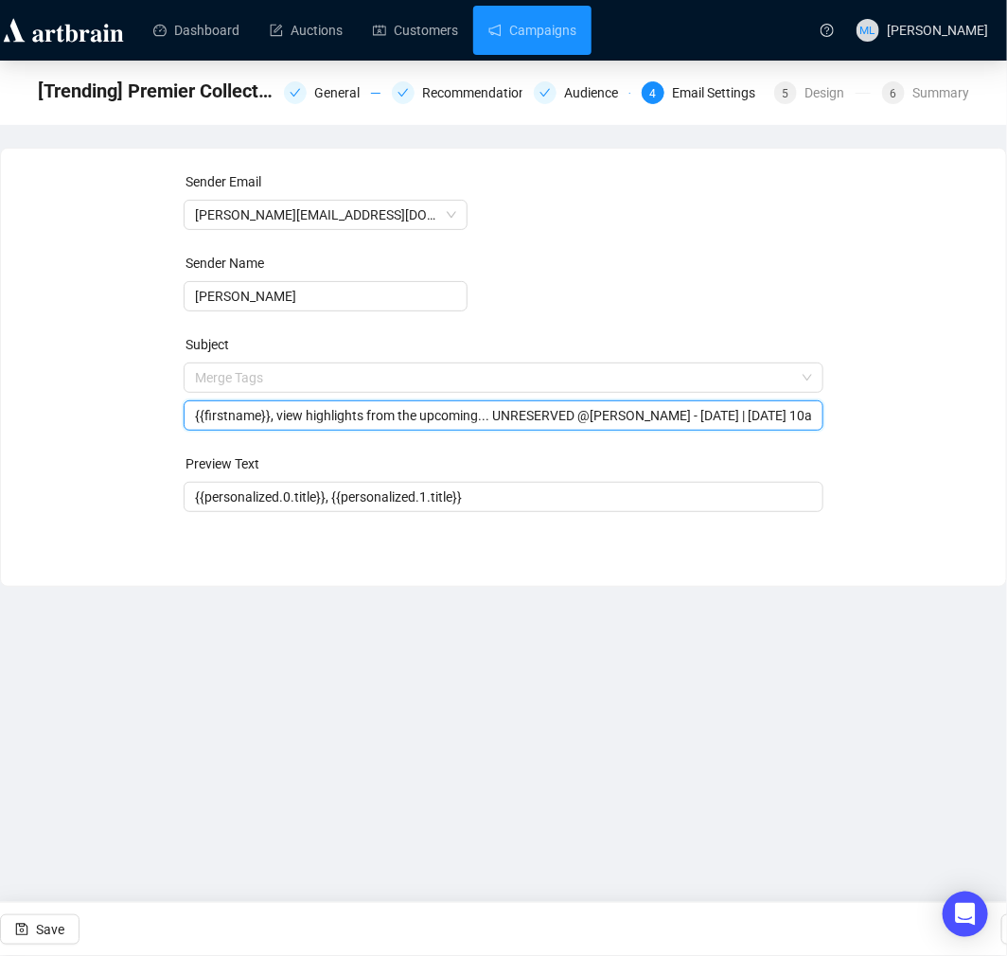
click at [589, 430] on div "{{firstname}}, view highlights from the upcoming... UNRESERVED @[PERSON_NAME] -…" at bounding box center [504, 415] width 640 height 30
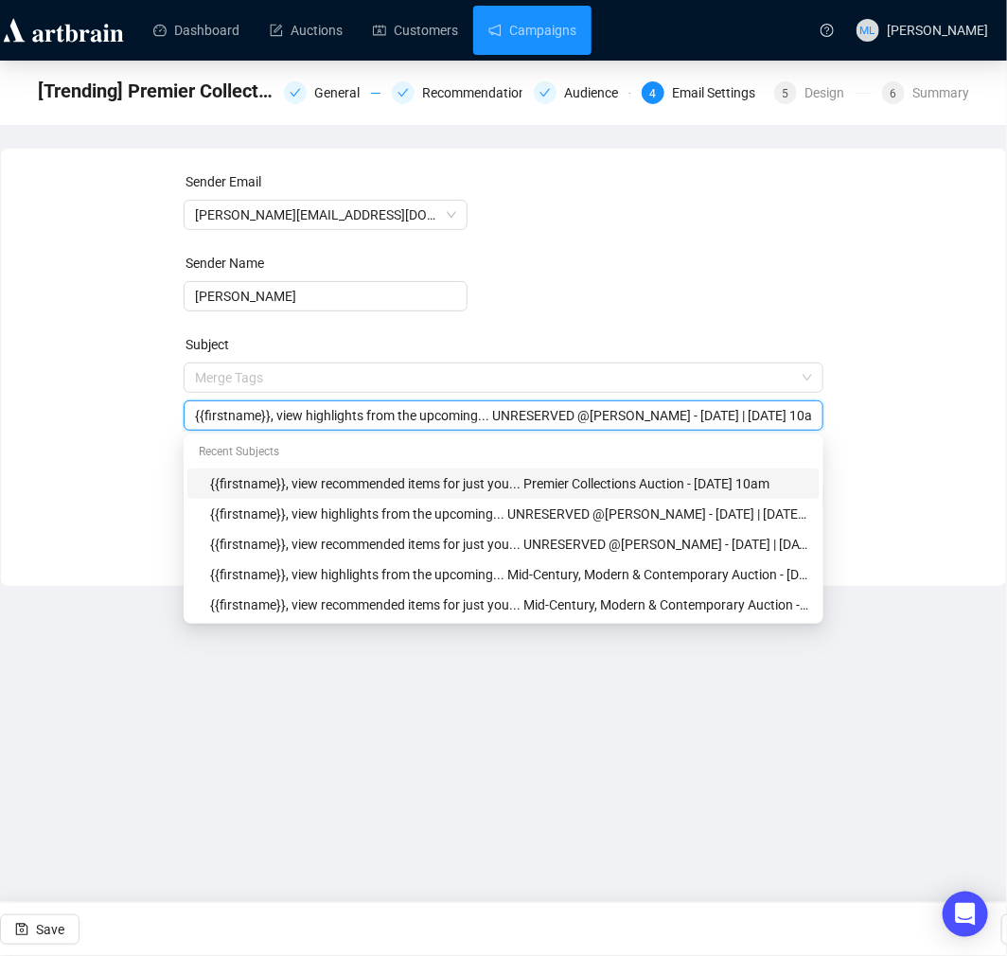
click at [473, 484] on div "{{firstname}}, view recommended items for just you... Premier Collections Aucti…" at bounding box center [509, 483] width 598 height 21
drag, startPoint x: 300, startPoint y: 418, endPoint x: 489, endPoint y: 418, distance: 189.3
click at [489, 418] on input "{{firstname}}, view recommended items for just you... Premier Collections Aucti…" at bounding box center [503, 415] width 617 height 21
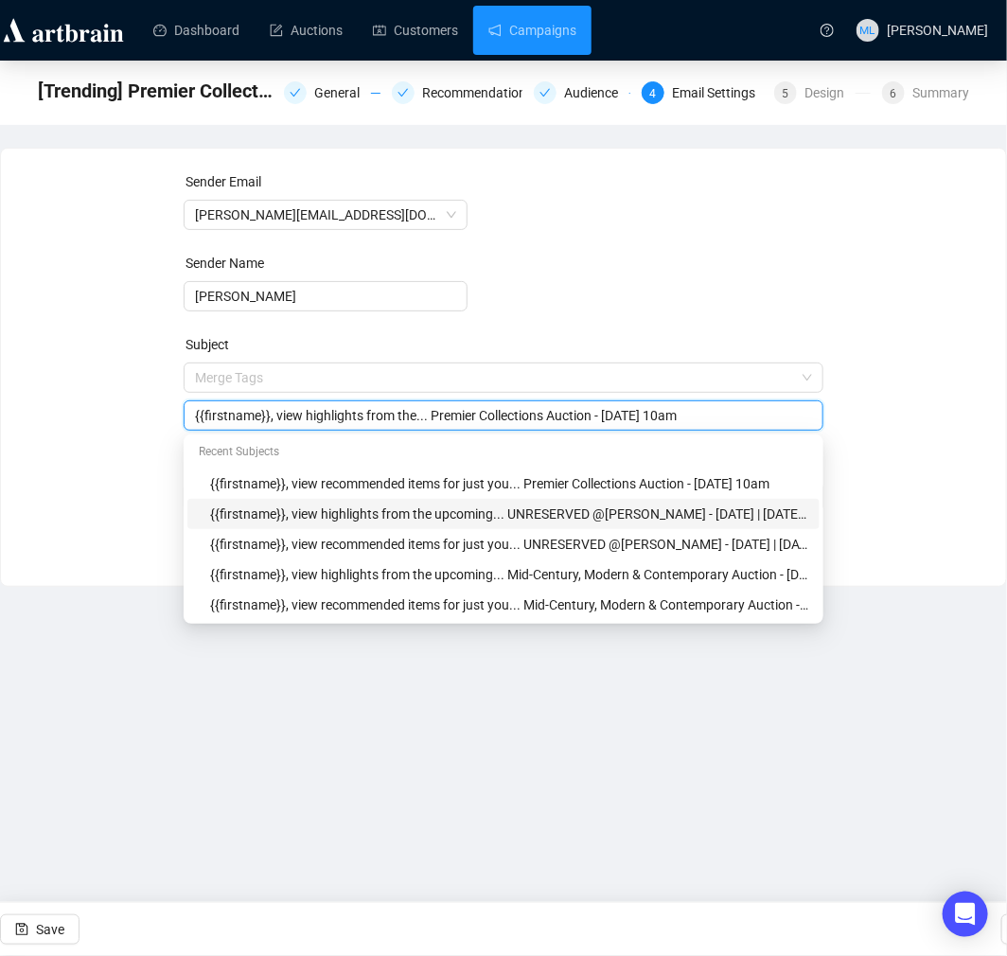
type input "{{firstname}}, view highlights from the... Premier Collections Auction - [DATE]…"
click at [913, 534] on div "Sender Email [PERSON_NAME][EMAIL_ADDRESS][DOMAIN_NAME] Sender Name [PERSON_NAME…" at bounding box center [504, 352] width 960 height 363
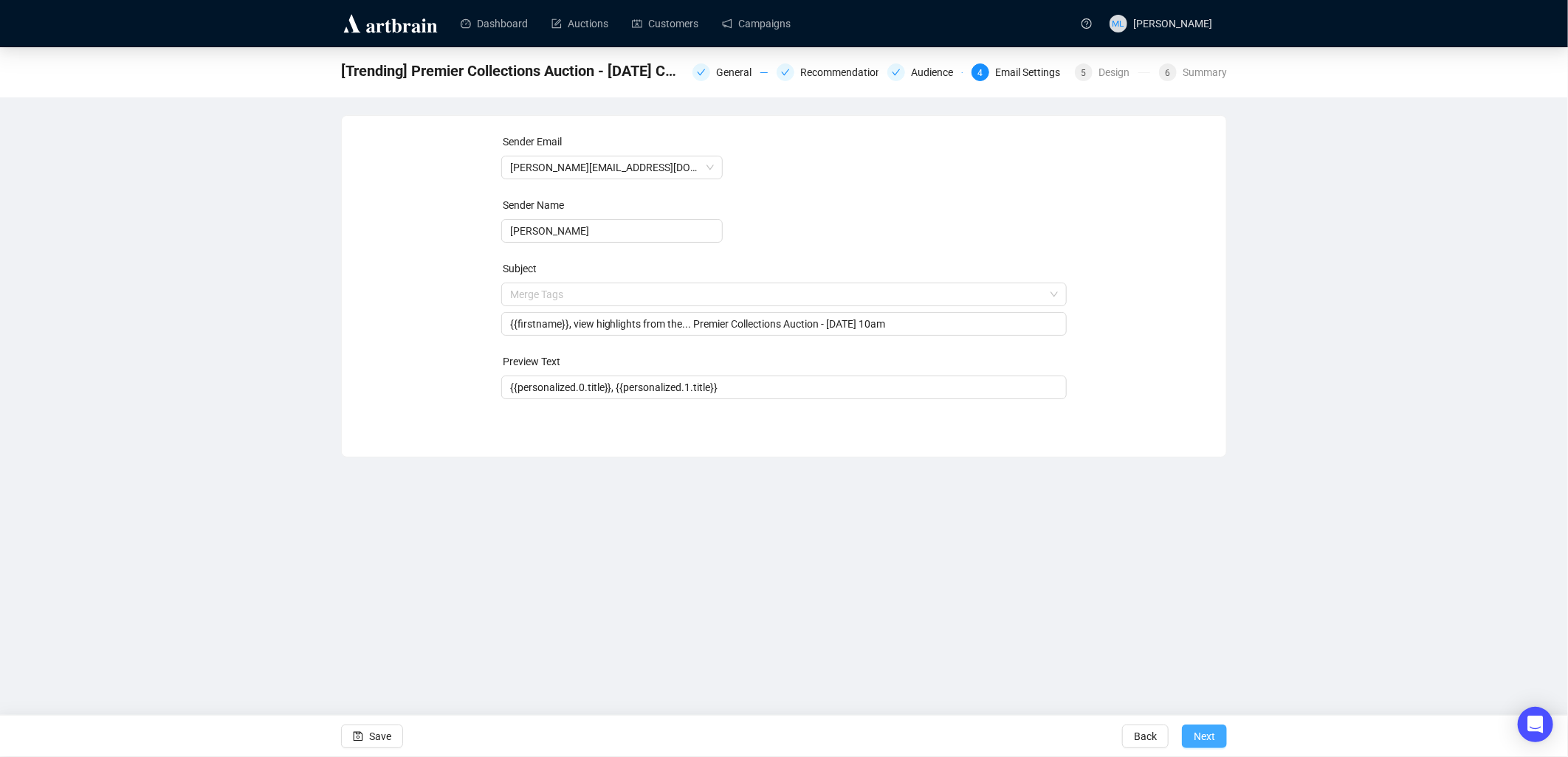
click at [772, 739] on button "Next" at bounding box center [1204, 737] width 45 height 23
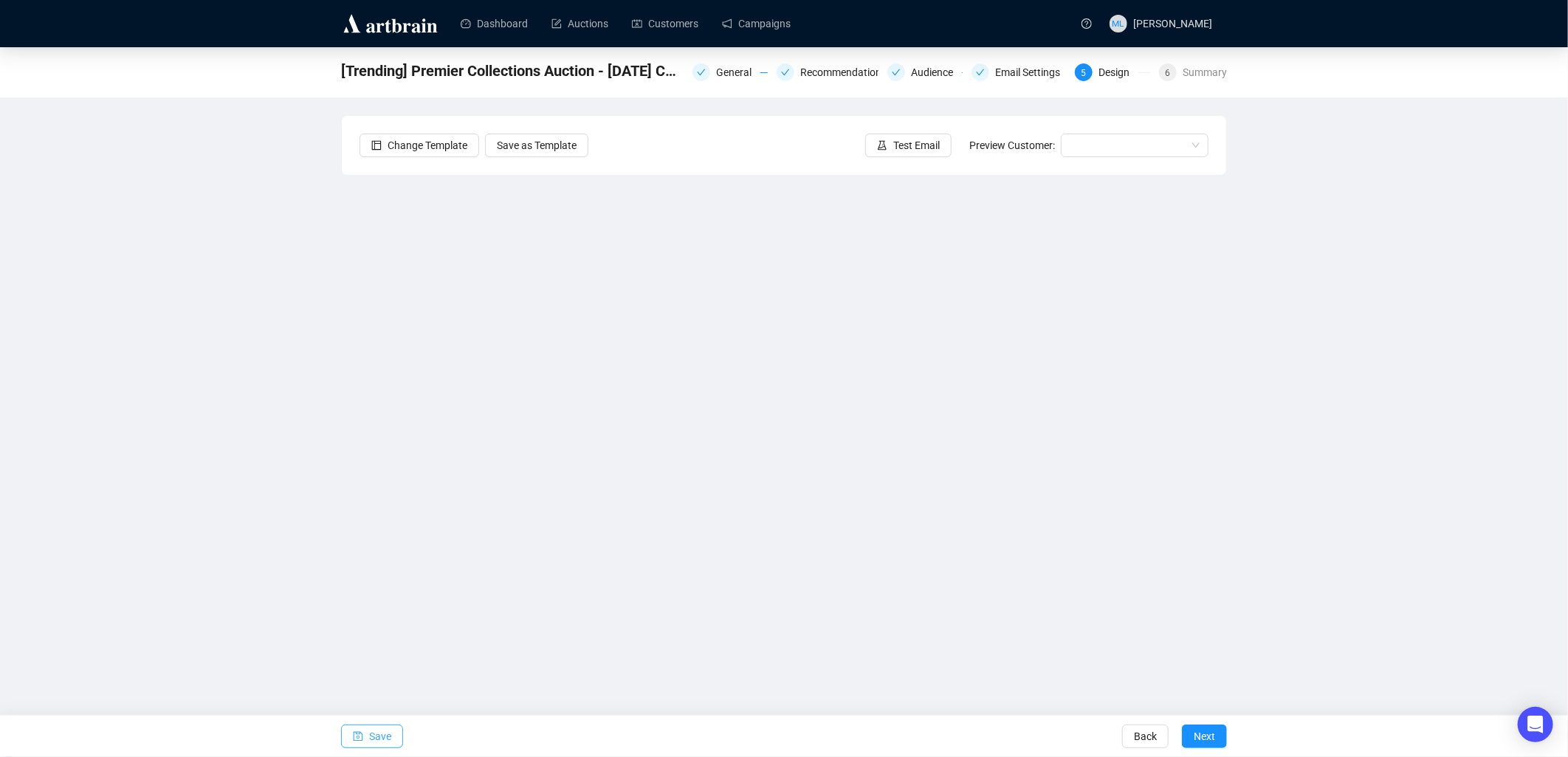
click at [356, 742] on span "button" at bounding box center [357, 736] width 10 height 41
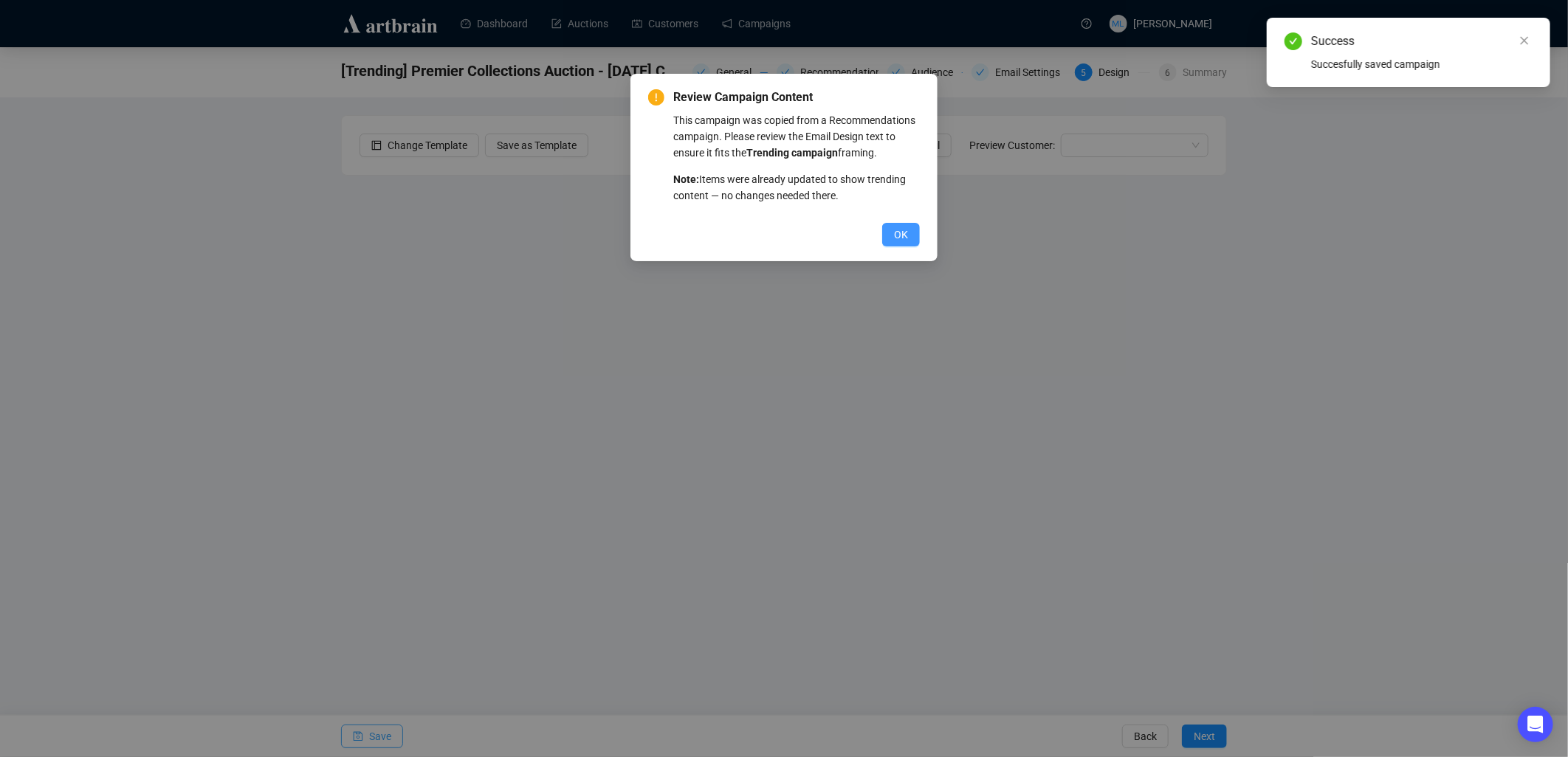
click at [772, 238] on span "OK" at bounding box center [901, 235] width 14 height 16
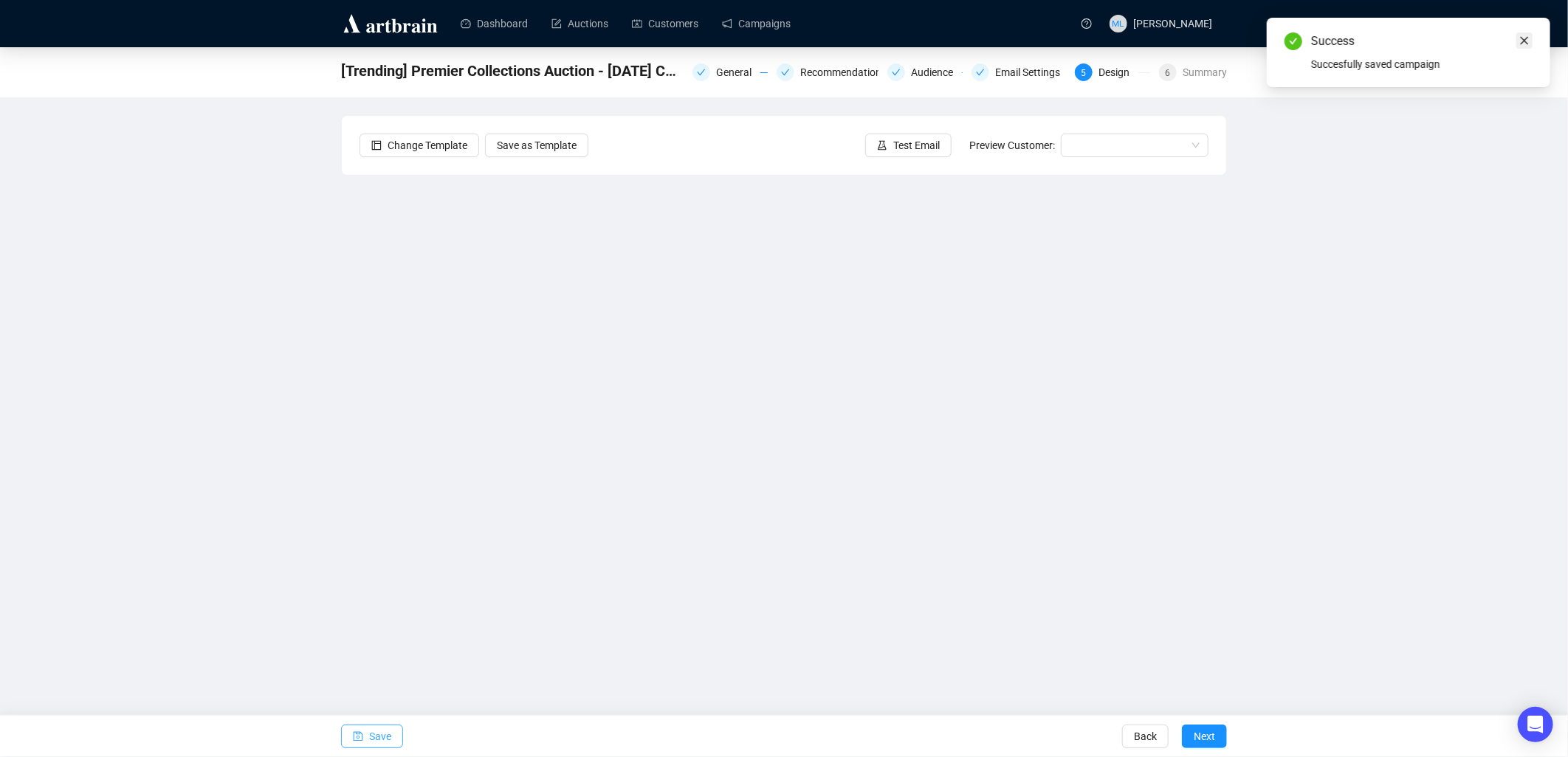
click at [772, 41] on icon "close" at bounding box center [1524, 40] width 10 height 10
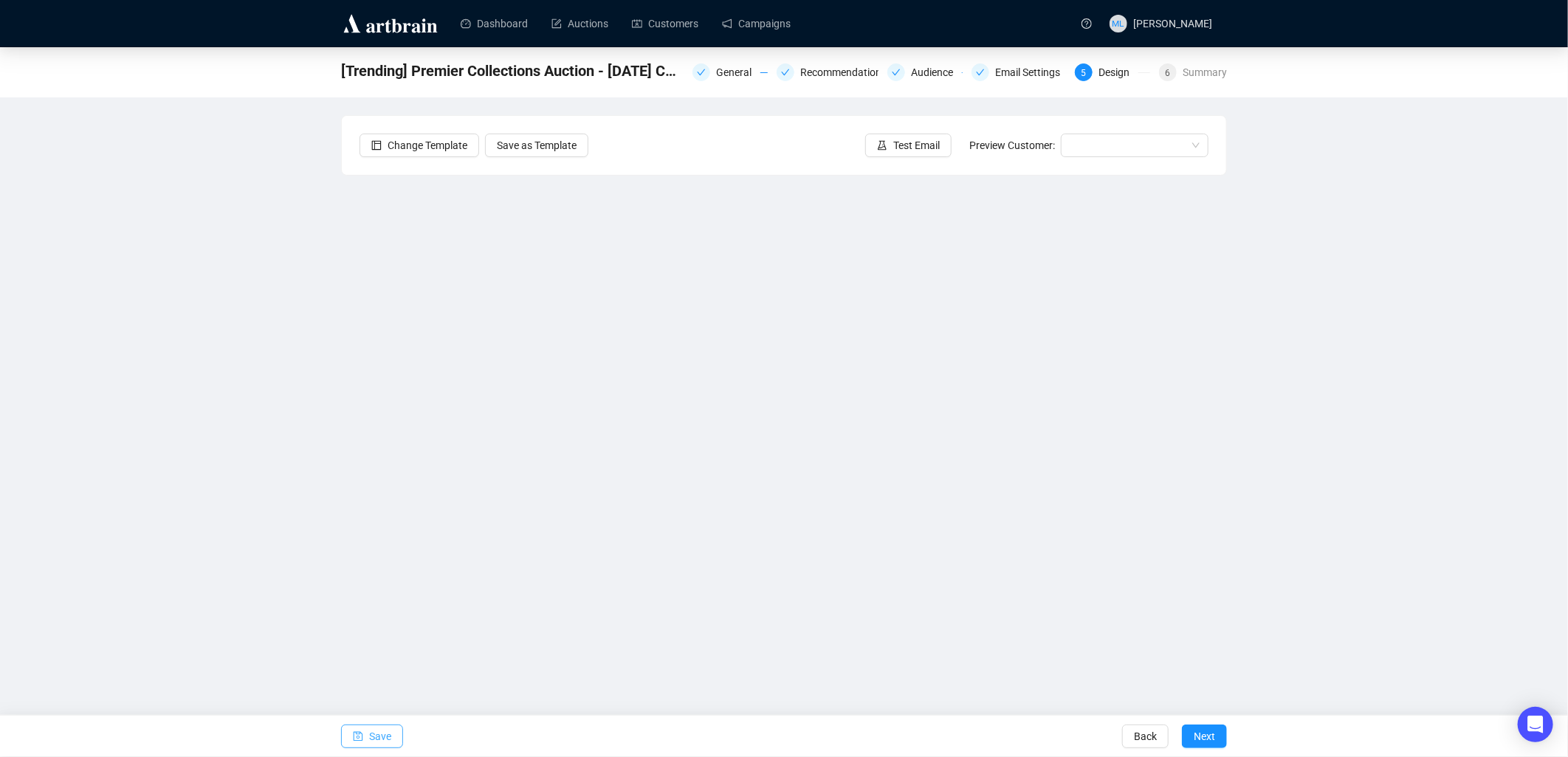
click at [359, 740] on icon "save" at bounding box center [357, 736] width 10 height 10
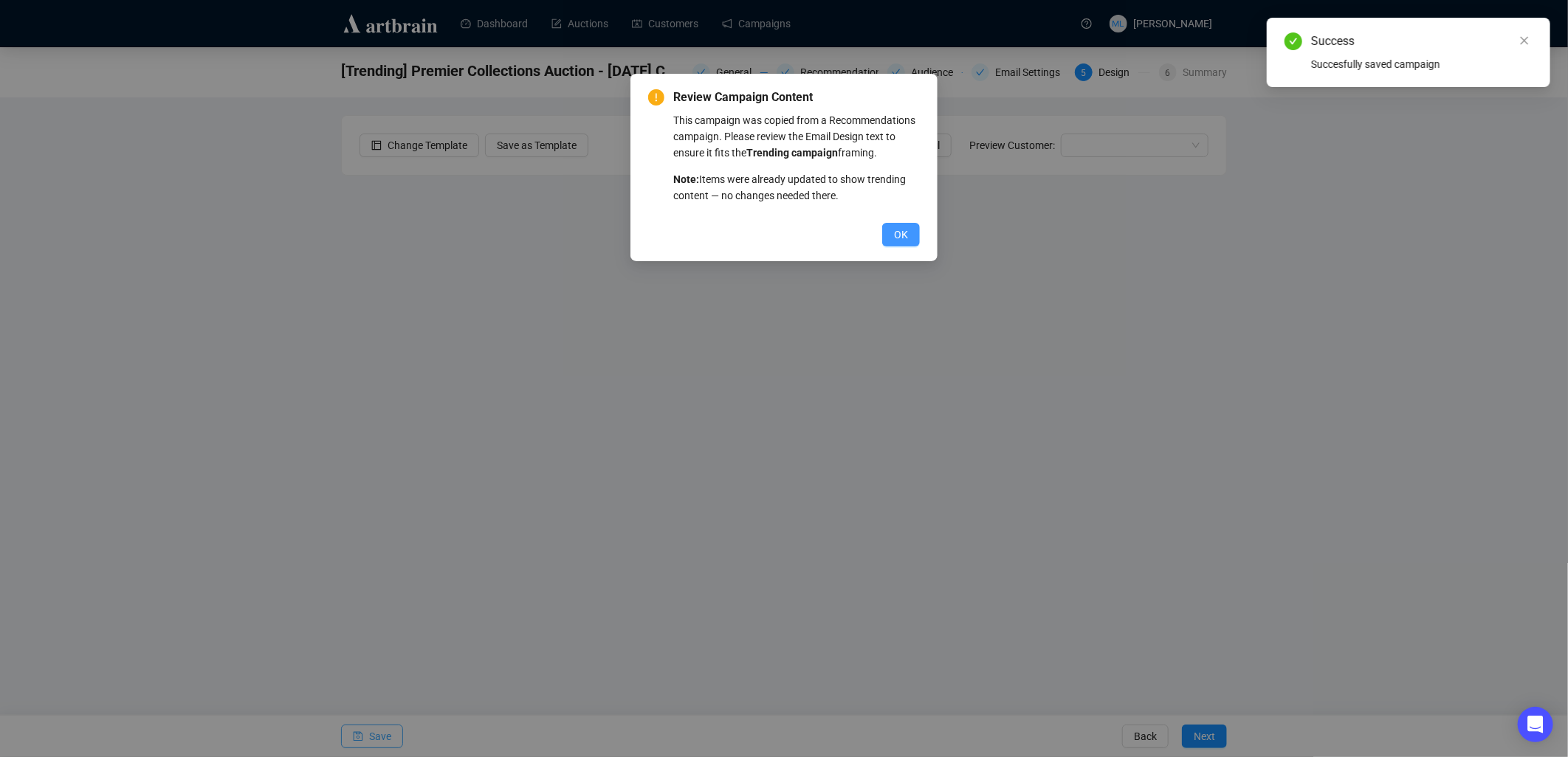
click at [772, 230] on span "OK" at bounding box center [901, 235] width 14 height 16
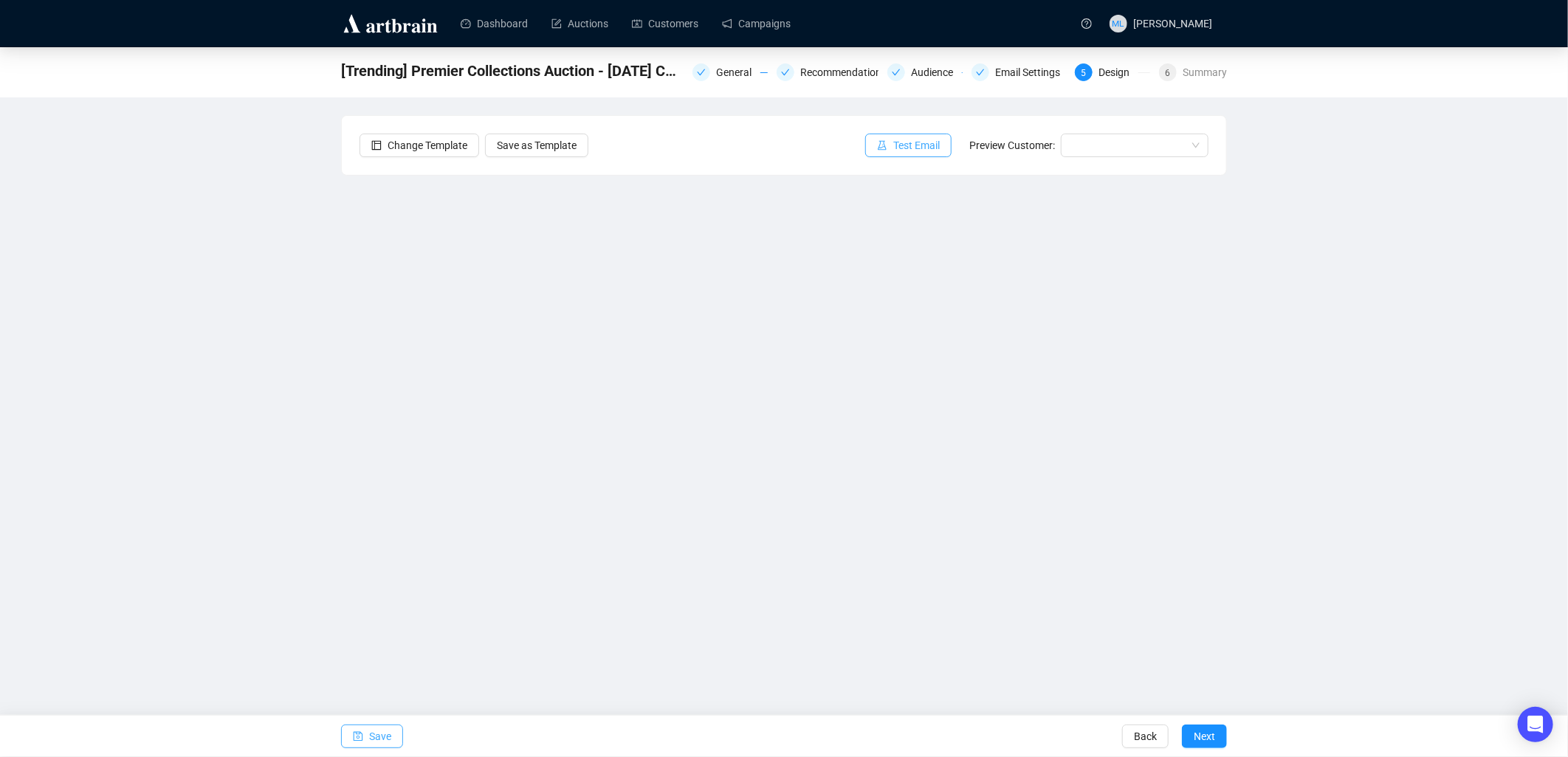
click at [772, 152] on span "Test Email" at bounding box center [916, 145] width 47 height 16
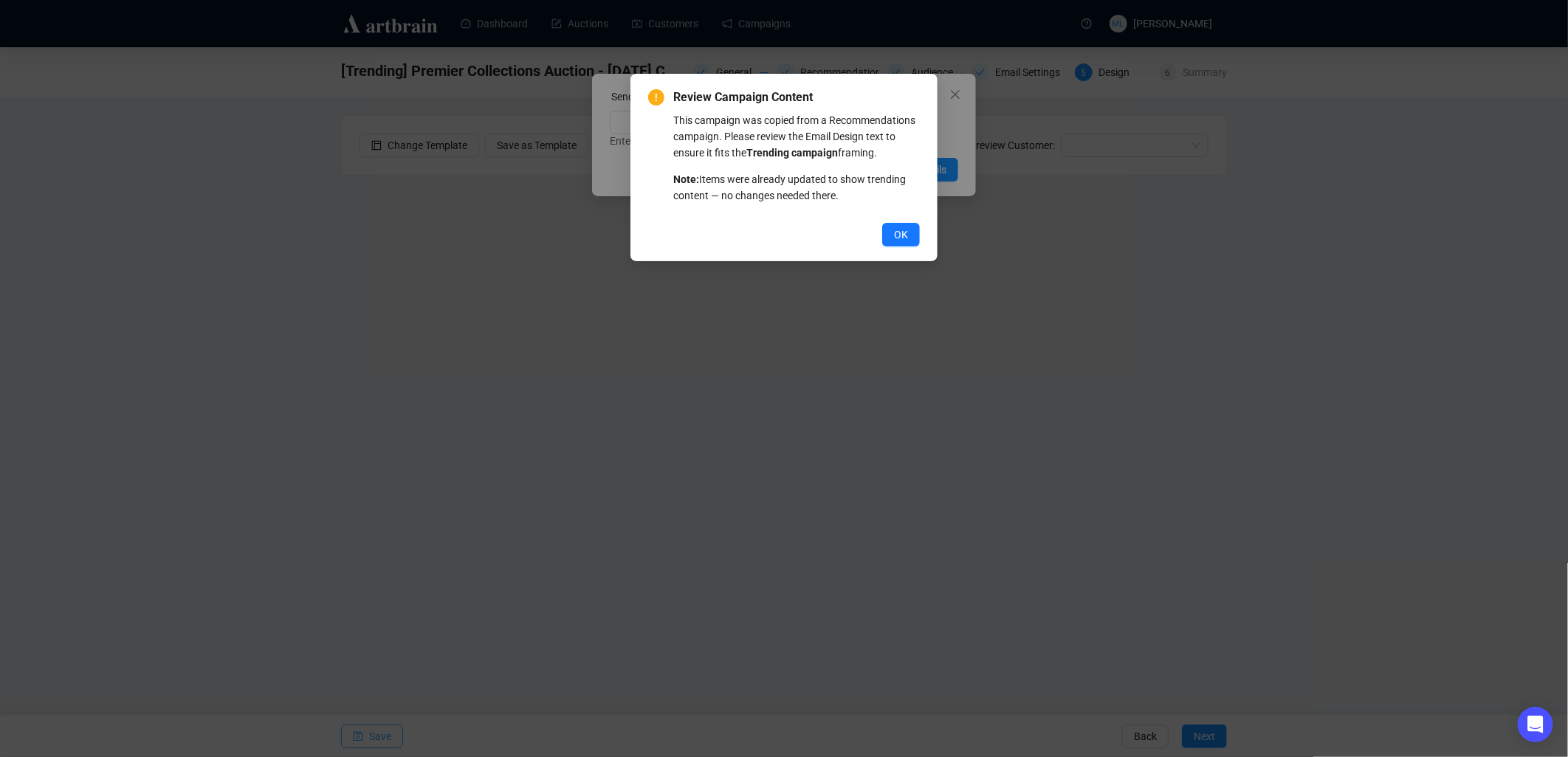
click at [772, 235] on button "OK" at bounding box center [901, 235] width 37 height 23
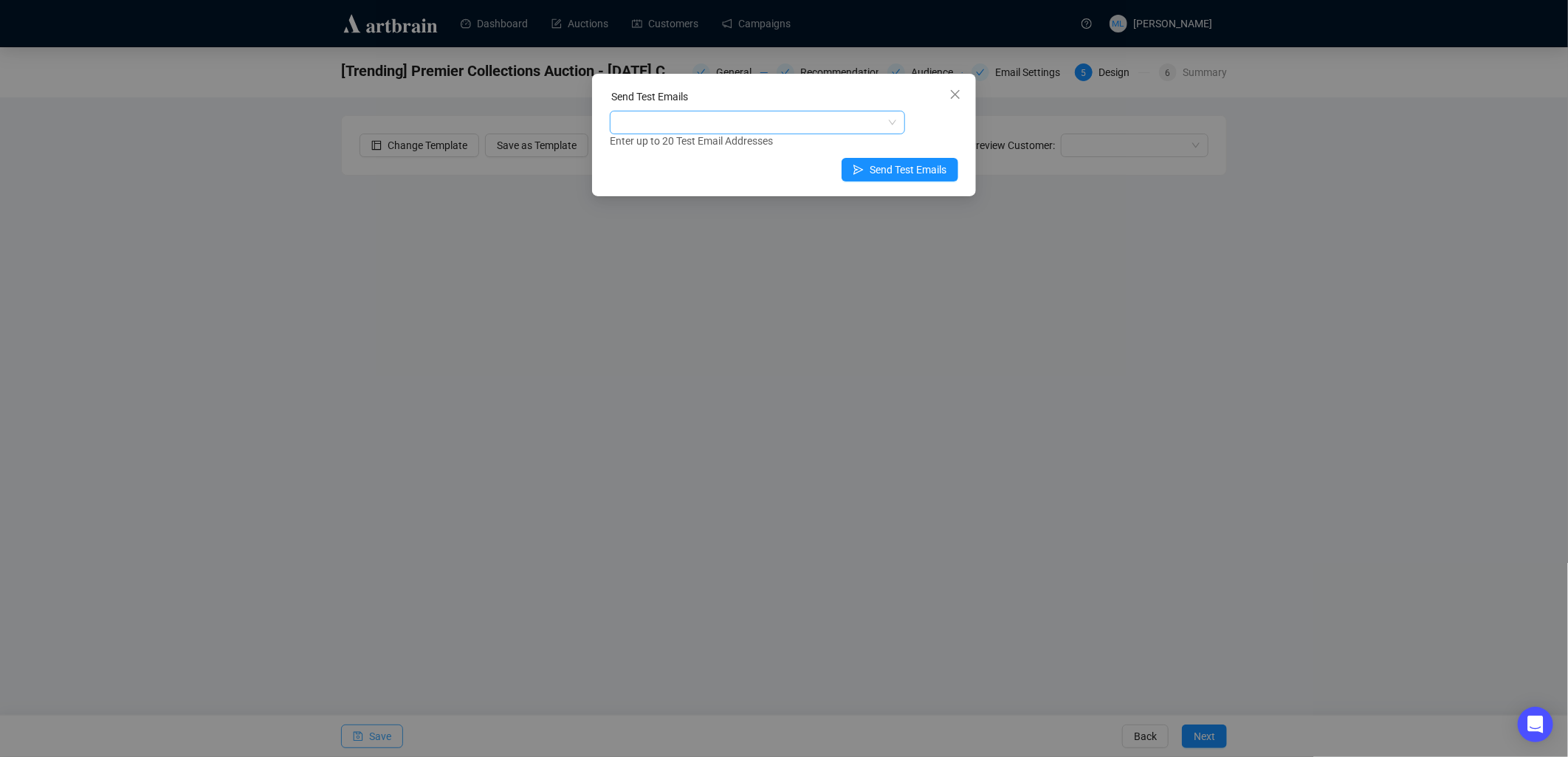
click at [772, 118] on div at bounding box center [749, 122] width 274 height 21
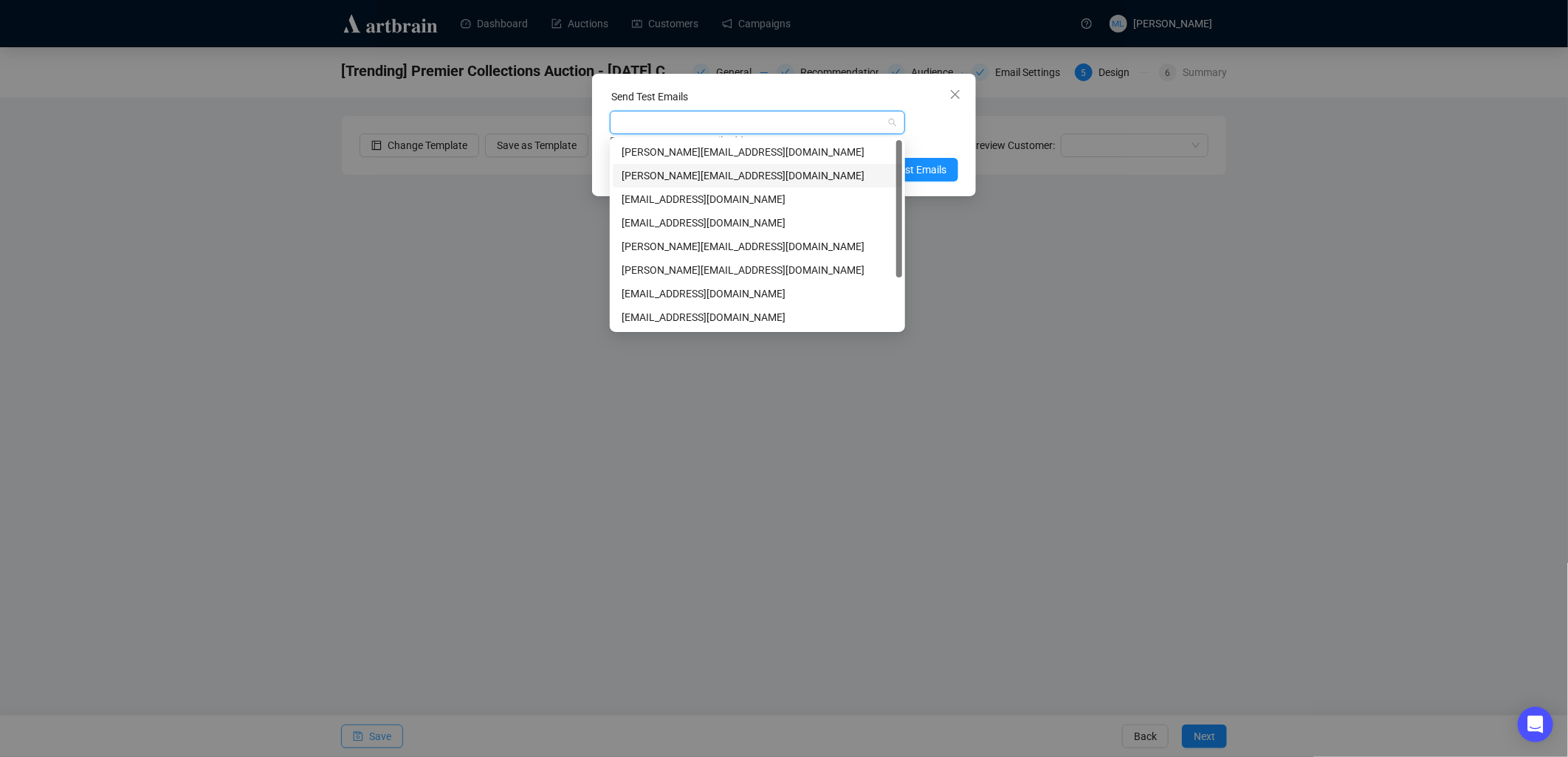
click at [701, 175] on div "[PERSON_NAME][EMAIL_ADDRESS][DOMAIN_NAME]" at bounding box center [757, 175] width 271 height 16
click at [772, 175] on span "Send Test Emails" at bounding box center [908, 169] width 76 height 16
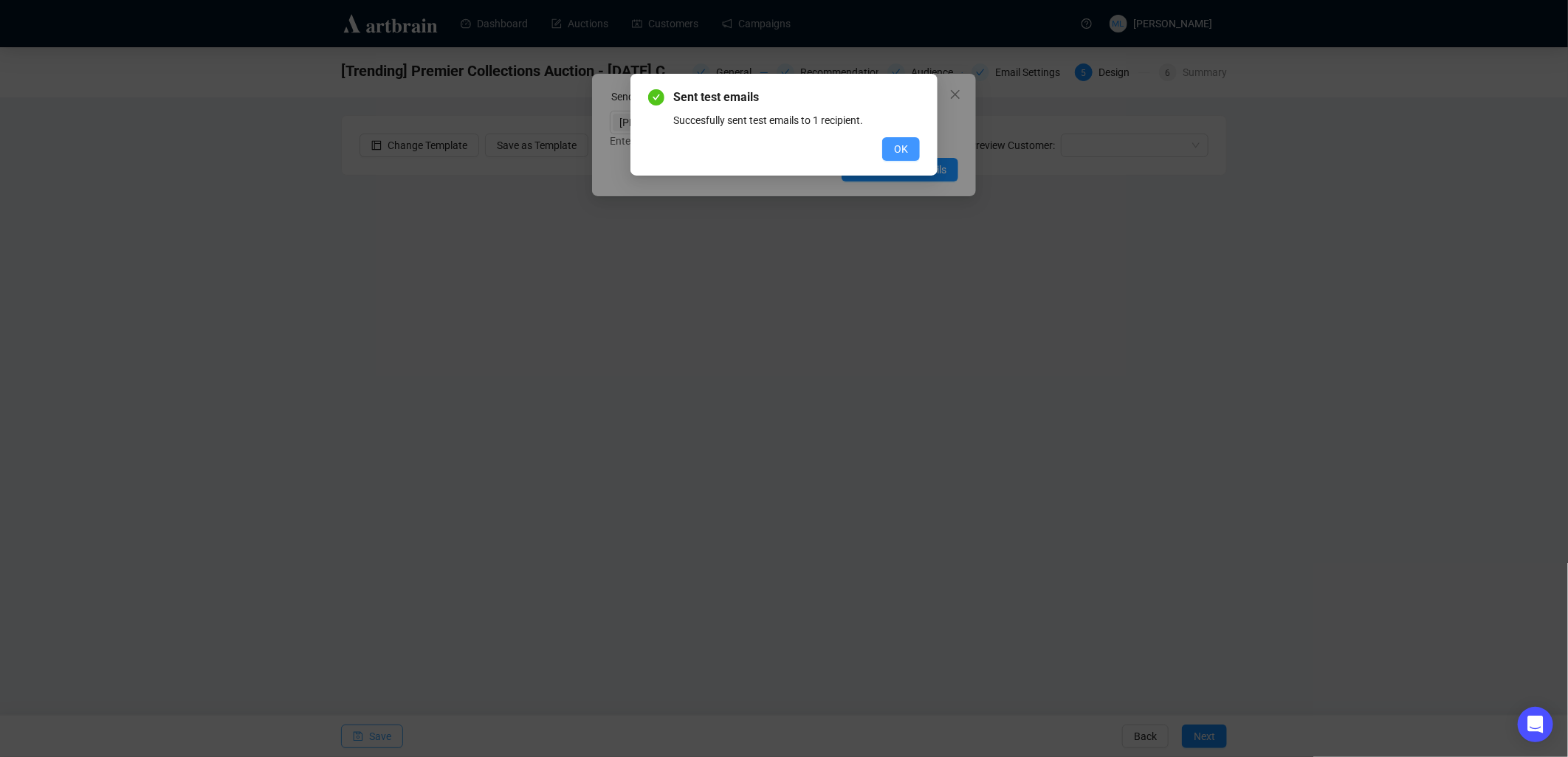
click at [772, 141] on span "OK" at bounding box center [901, 149] width 14 height 16
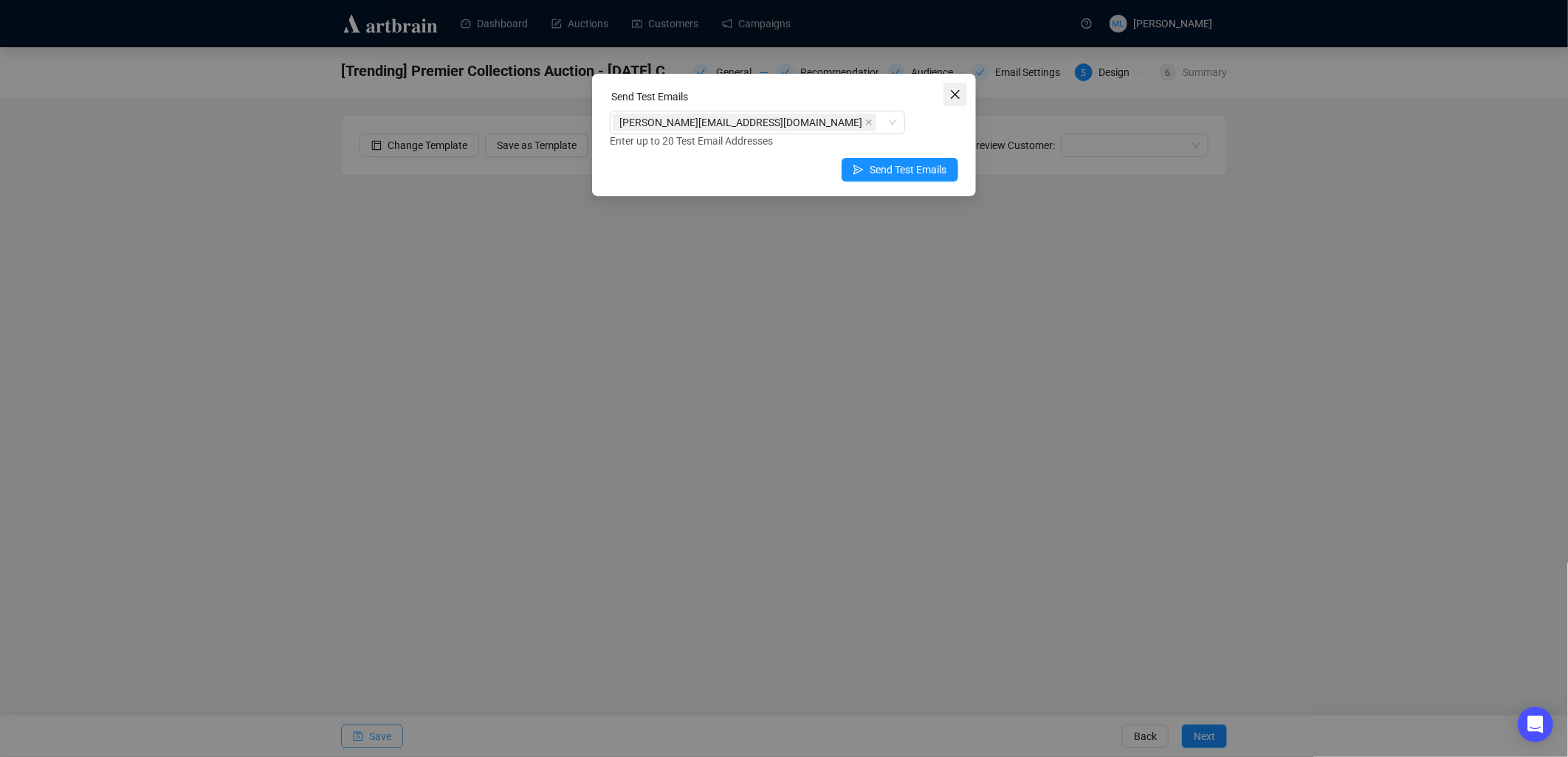
click at [772, 93] on icon "close" at bounding box center [954, 94] width 12 height 12
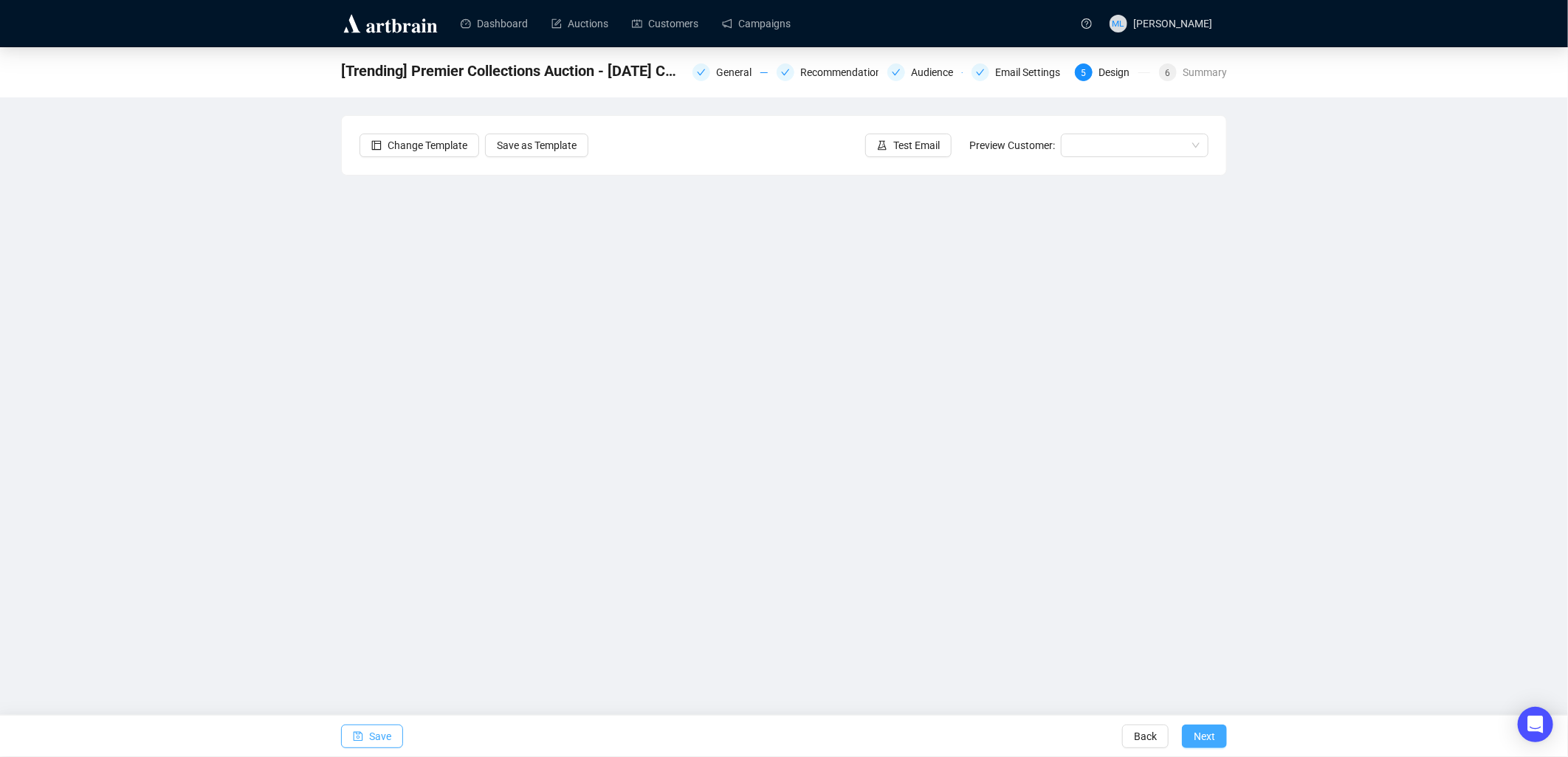
click at [772, 733] on button "Next" at bounding box center [1204, 737] width 45 height 23
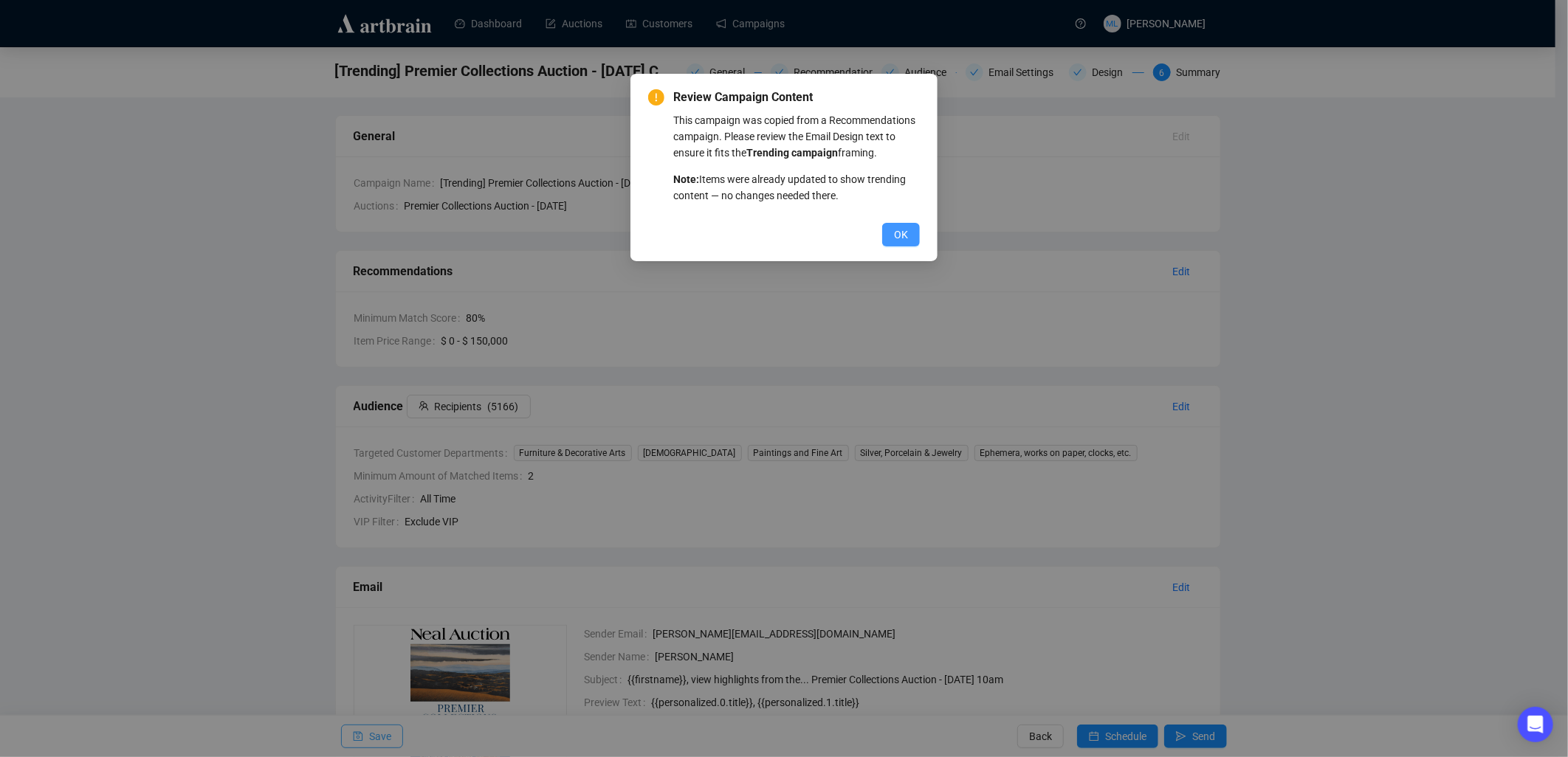
click at [772, 242] on span "OK" at bounding box center [901, 235] width 14 height 16
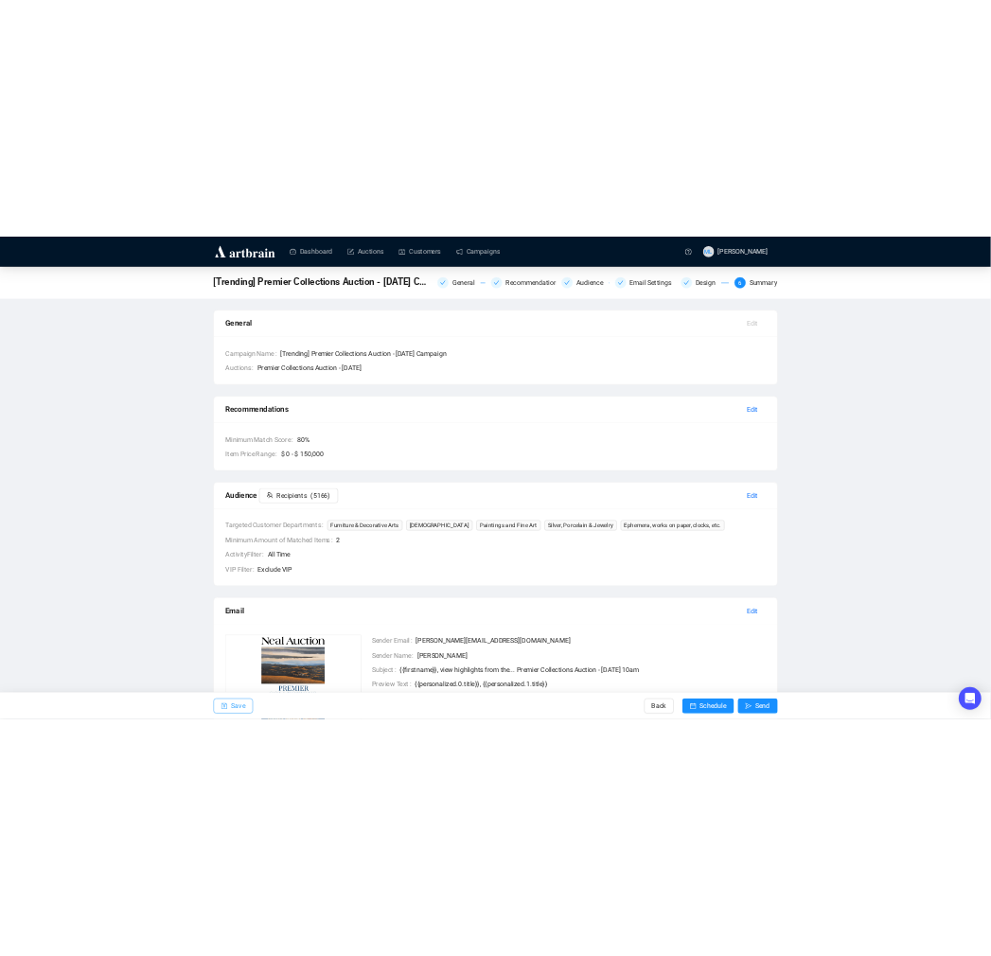
scroll to position [328, 0]
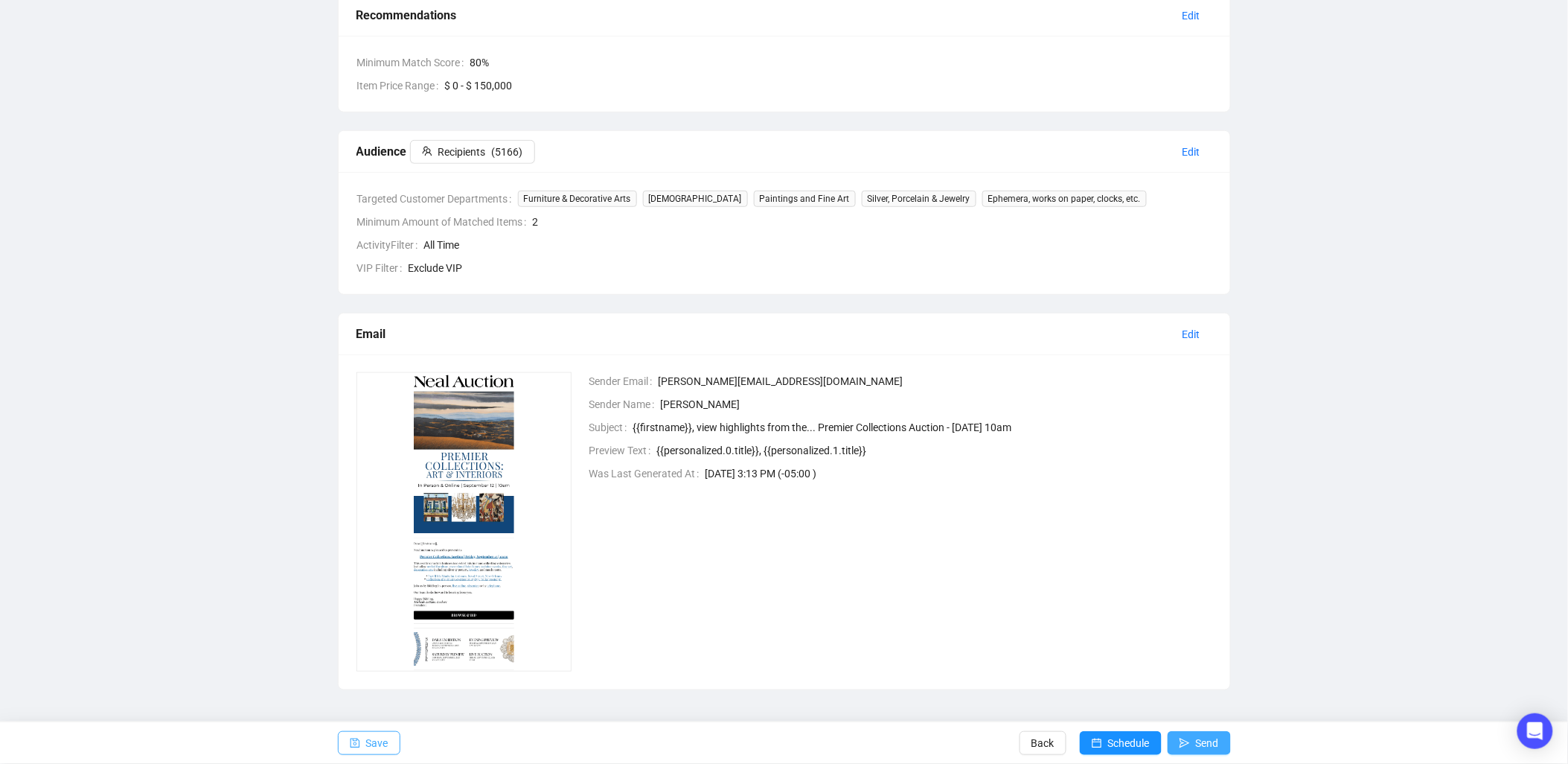
click at [778, 741] on icon "send" at bounding box center [1184, 743] width 10 height 10
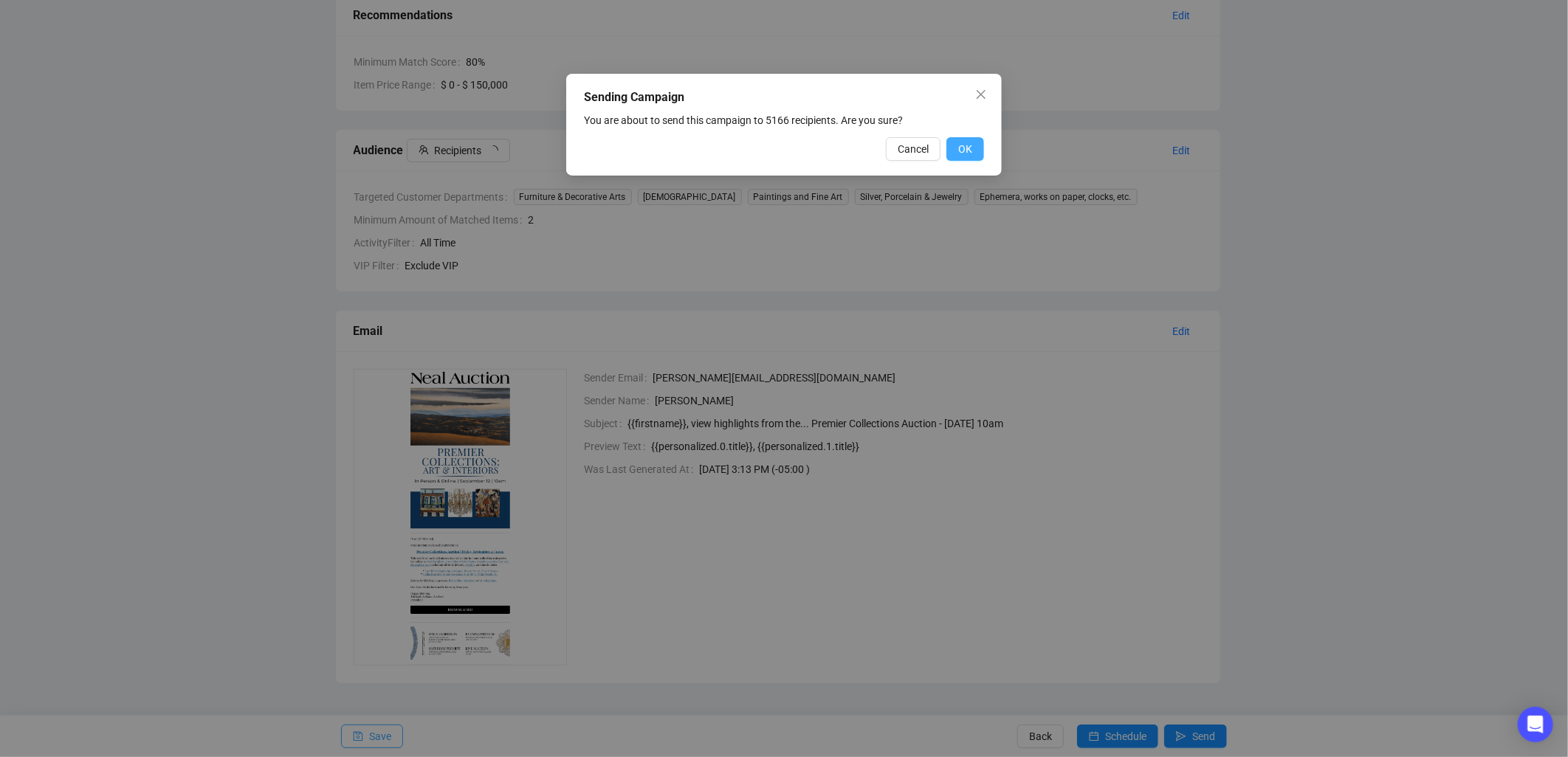
click at [772, 151] on span "OK" at bounding box center [965, 149] width 14 height 16
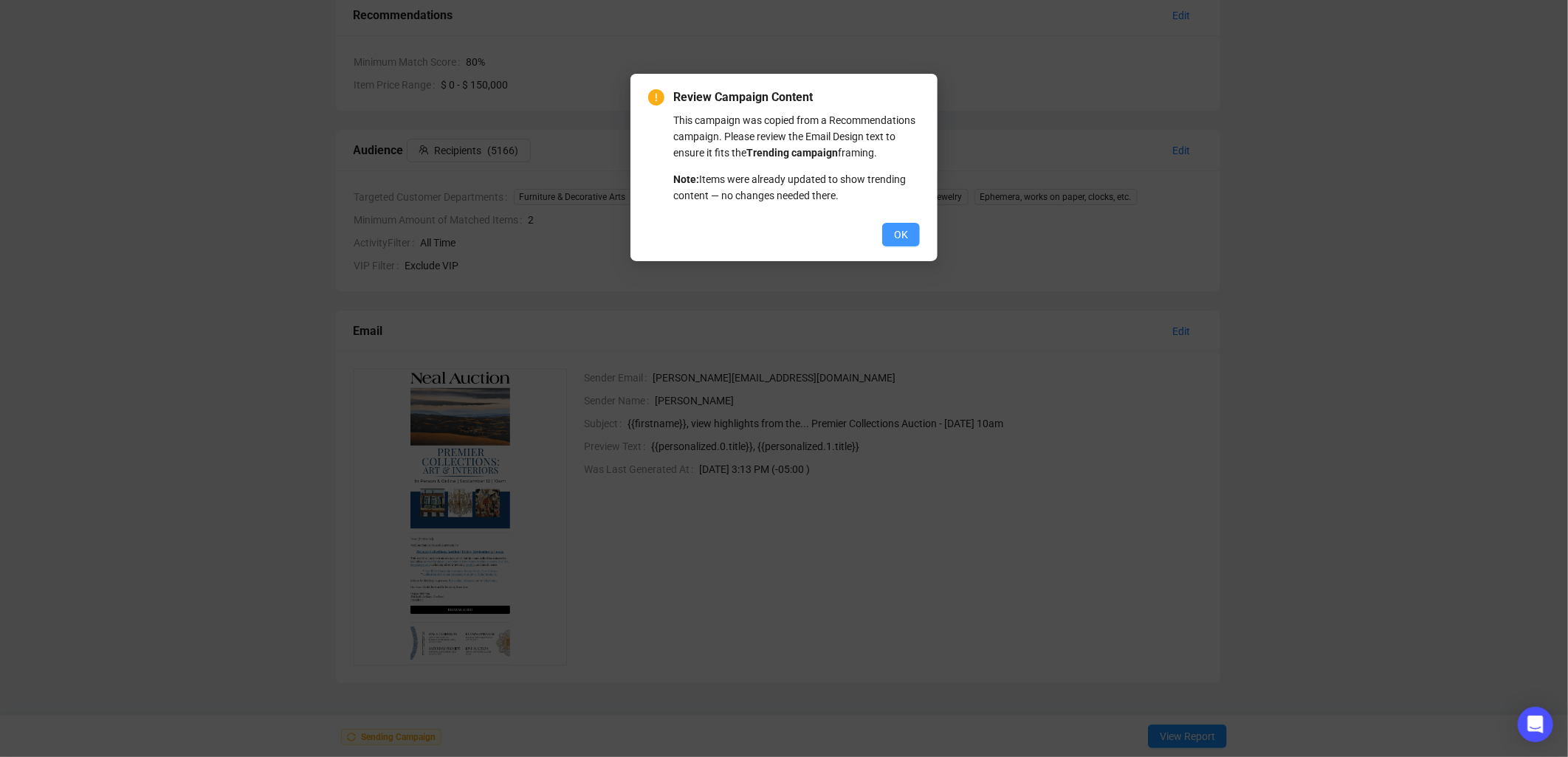
click at [772, 231] on button "OK" at bounding box center [901, 235] width 37 height 23
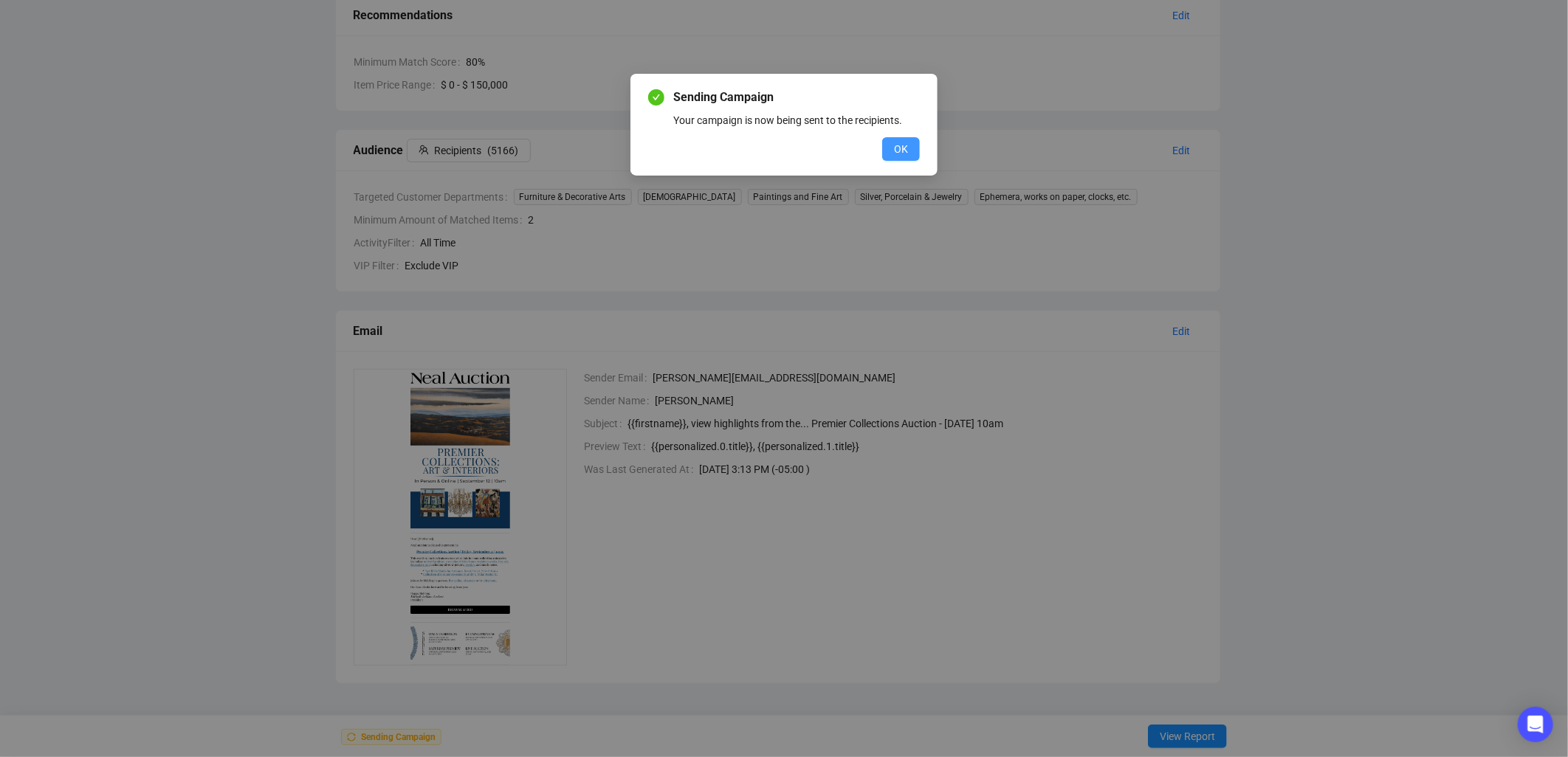
click at [772, 150] on span "OK" at bounding box center [901, 149] width 14 height 16
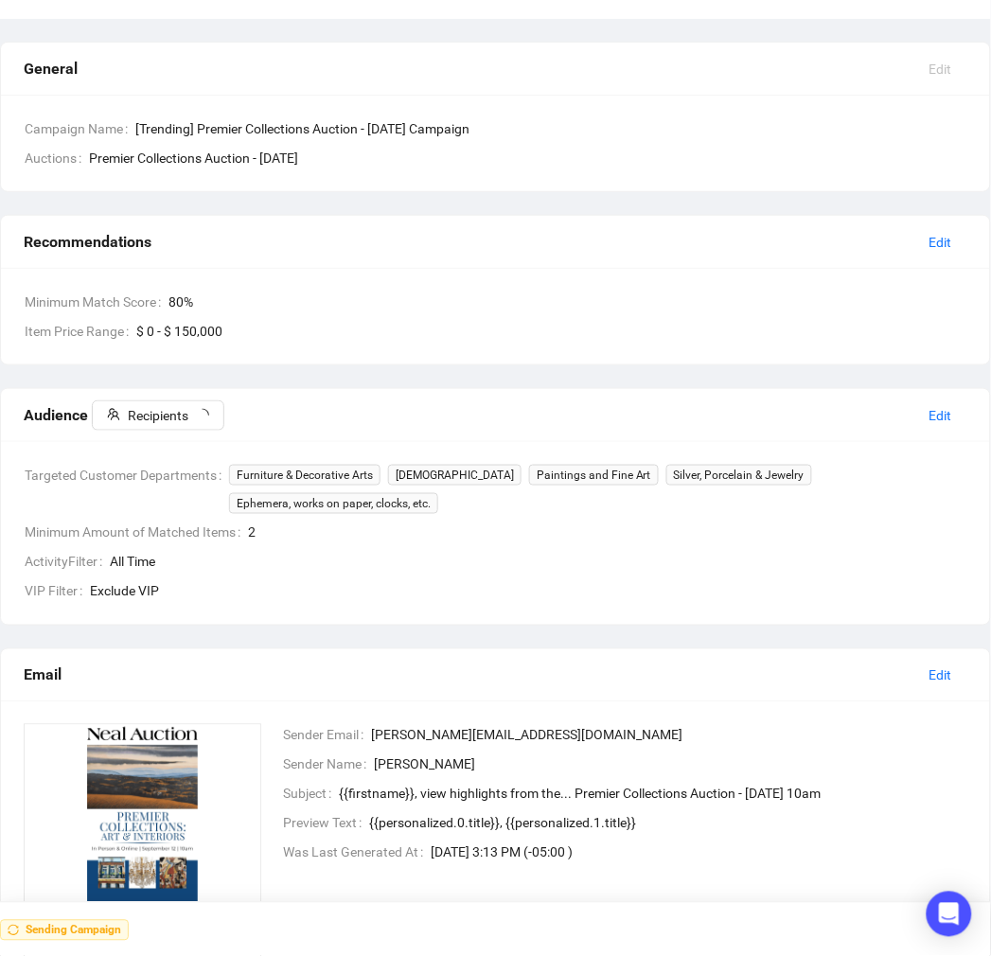
scroll to position [0, 0]
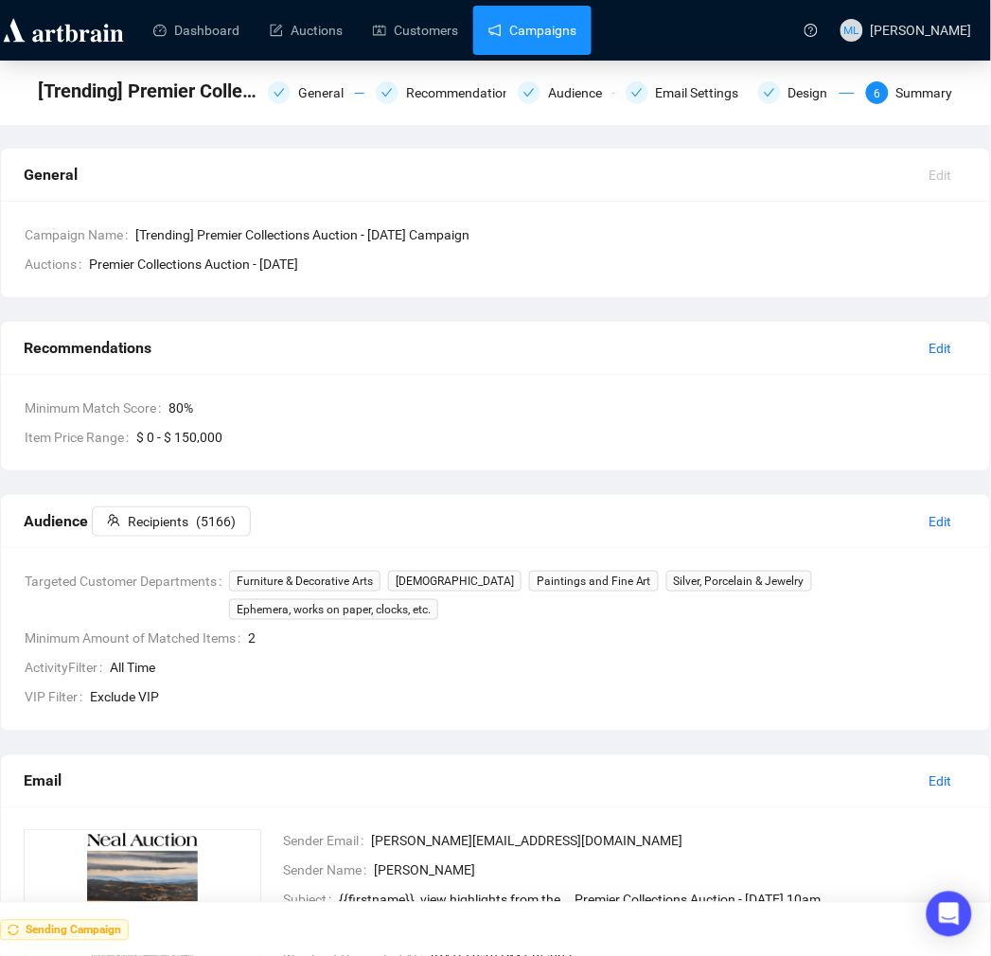
drag, startPoint x: 533, startPoint y: 40, endPoint x: 550, endPoint y: 49, distance: 19.5
click at [533, 40] on link "Campaigns" at bounding box center [532, 30] width 88 height 49
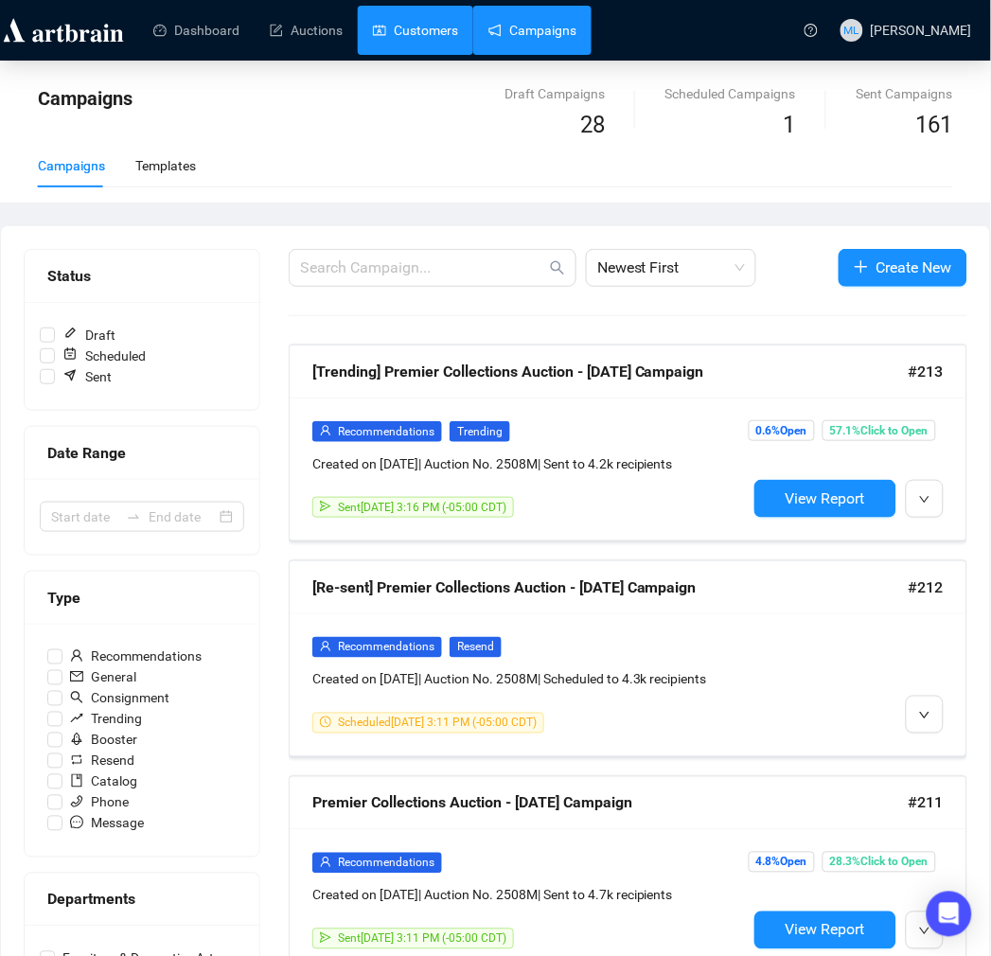
click at [395, 38] on link "Customers" at bounding box center [415, 30] width 85 height 49
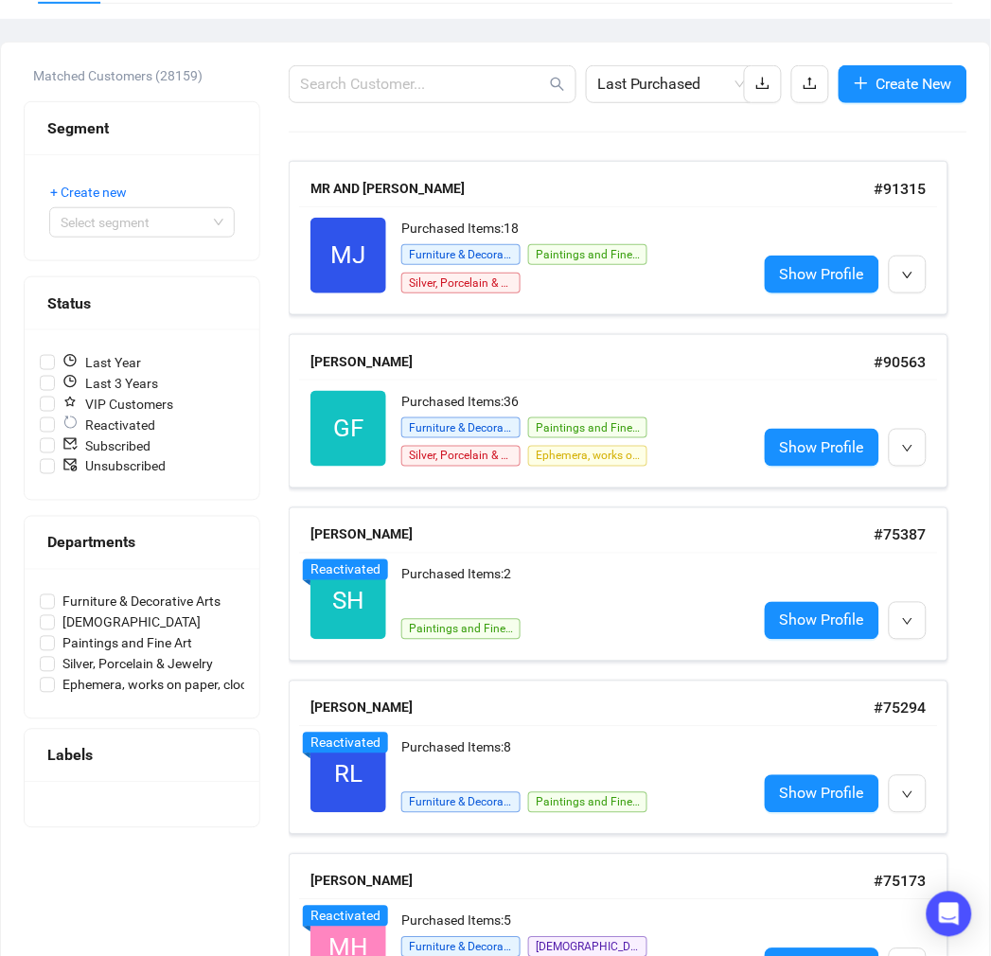
scroll to position [144, 0]
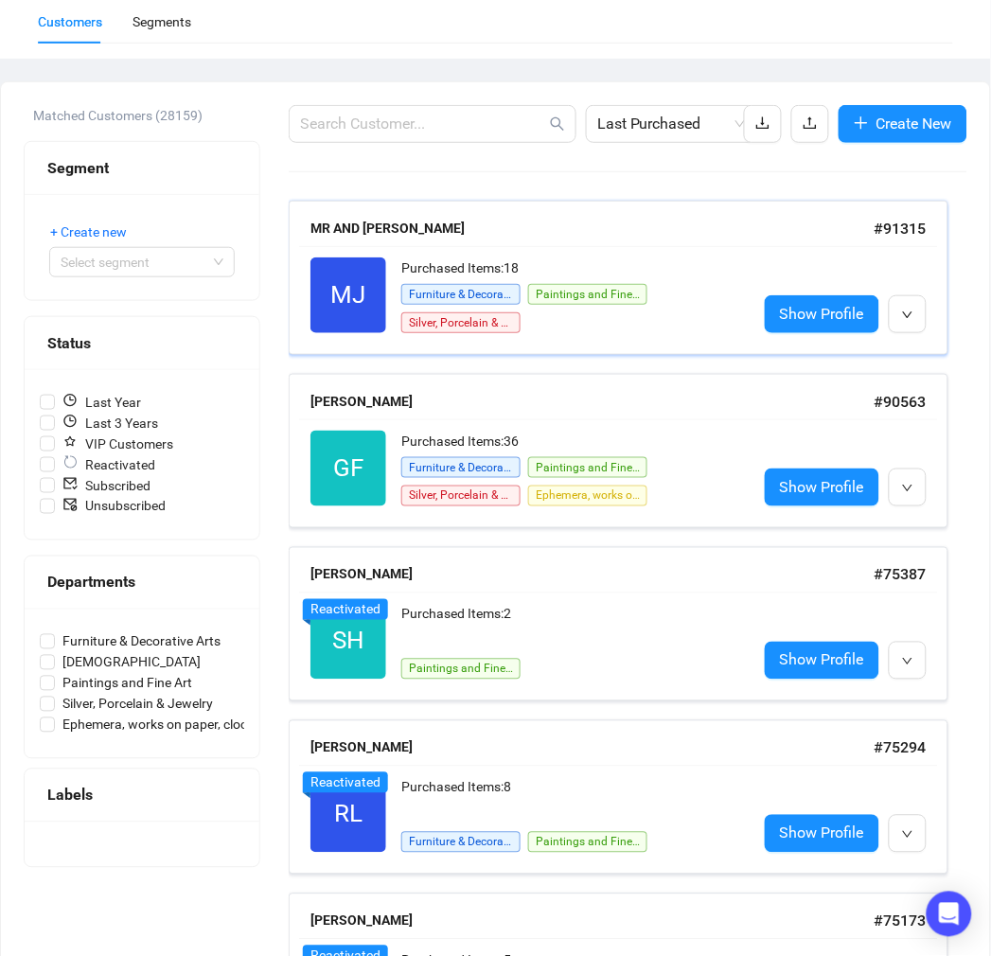
click at [679, 328] on div "Furniture & Decorative Arts Paintings and Fine Art Silver, Porcelain & Jewelry" at bounding box center [571, 307] width 341 height 52
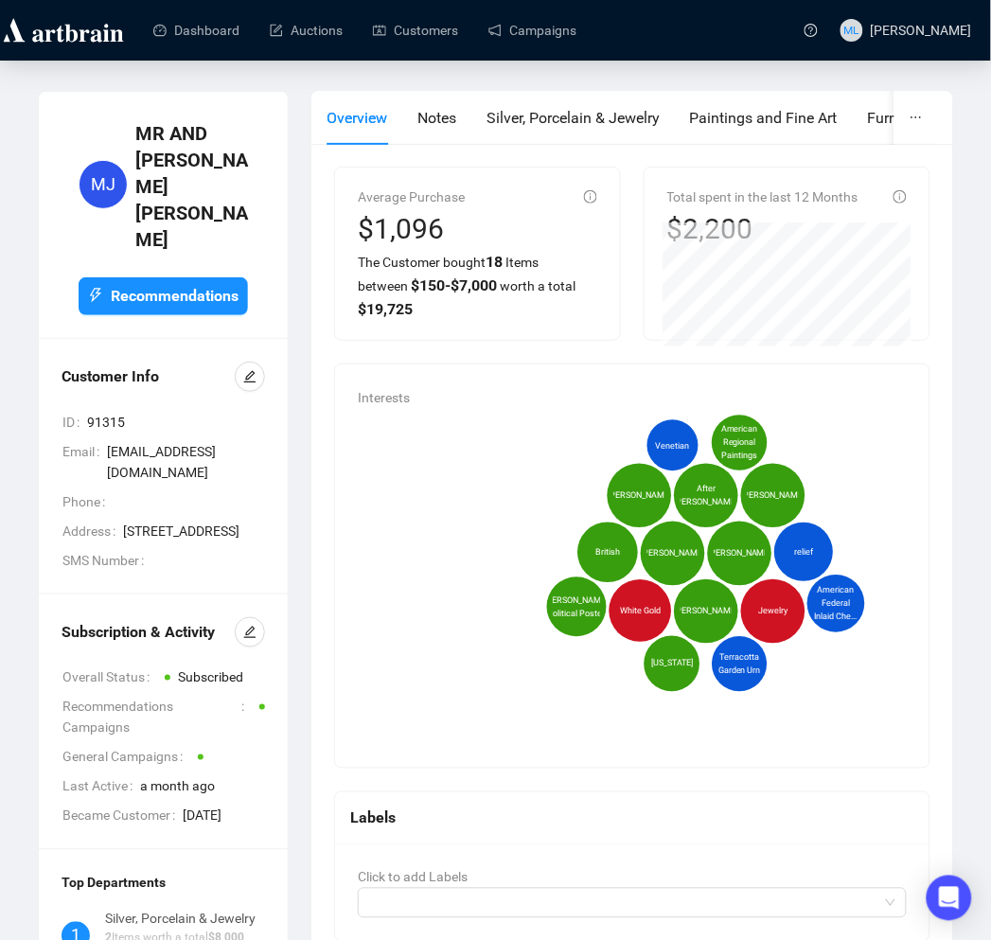
click at [219, 292] on div "MJ MR AND [PERSON_NAME] Recommendations" at bounding box center [163, 226] width 249 height 223
click at [219, 284] on button "Recommendations" at bounding box center [163, 296] width 169 height 38
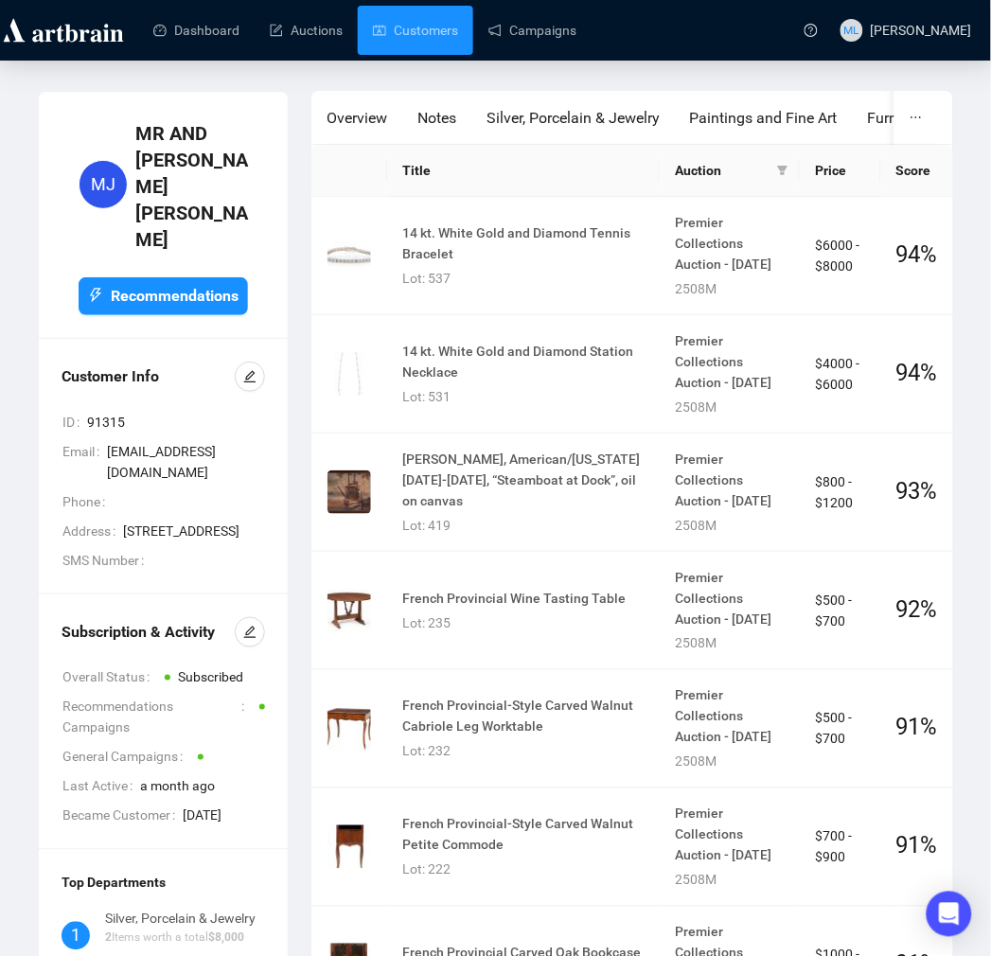
drag, startPoint x: 391, startPoint y: 41, endPoint x: 980, endPoint y: 455, distance: 720.1
click at [392, 41] on link "Customers" at bounding box center [415, 30] width 85 height 49
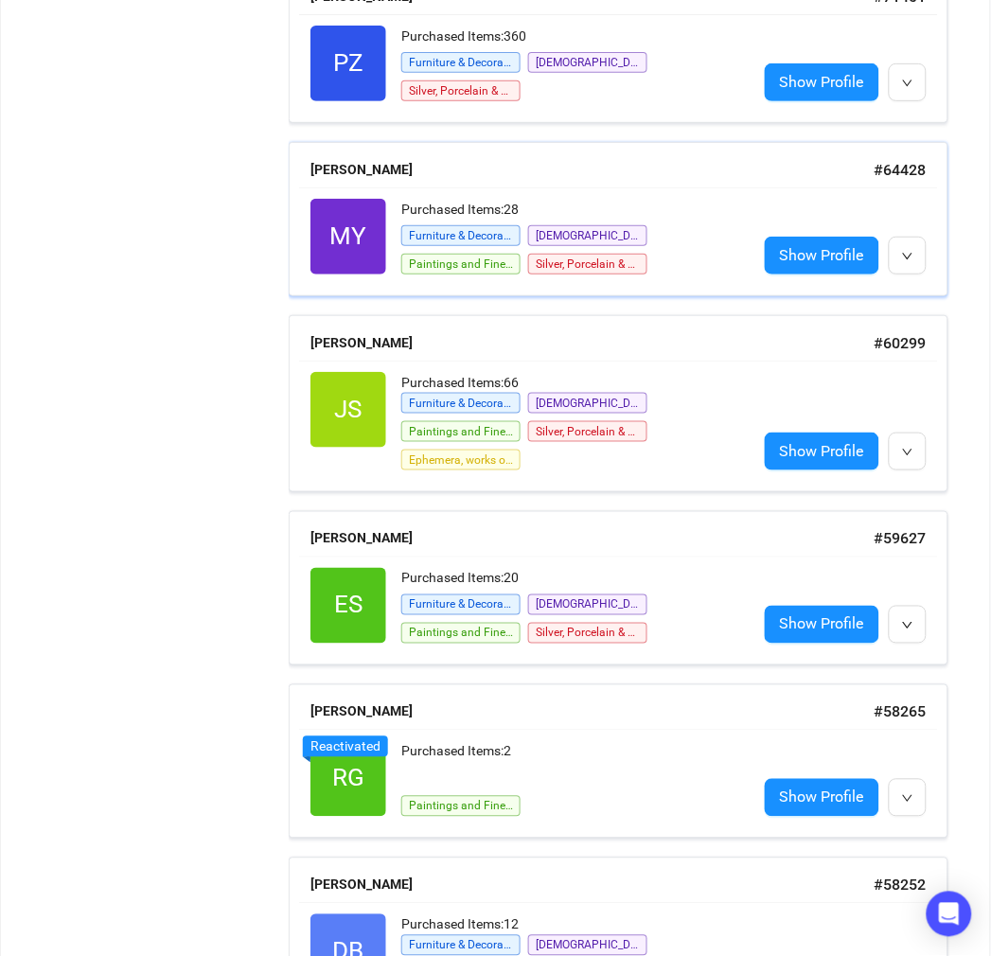
scroll to position [2734, 0]
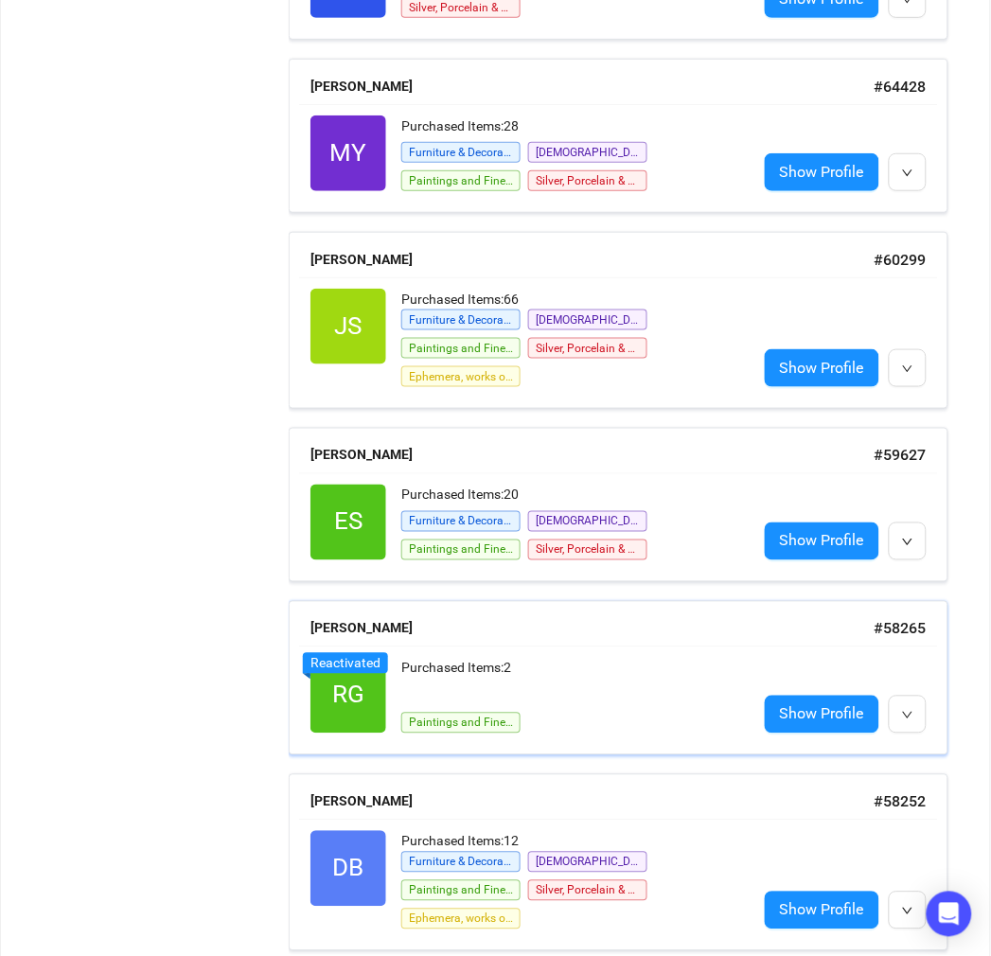
click at [557, 658] on div "Purchased Items: 2" at bounding box center [571, 677] width 341 height 38
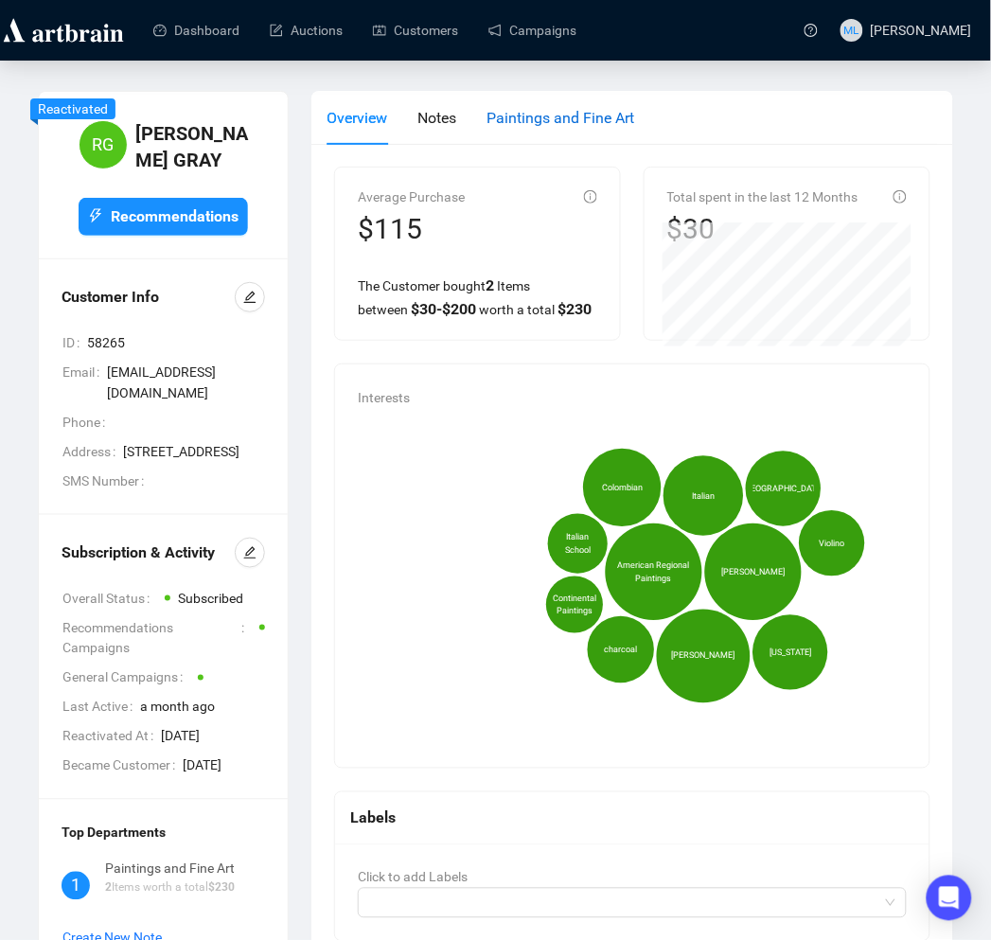
click at [519, 115] on span "Paintings and Fine Art" at bounding box center [561, 118] width 148 height 18
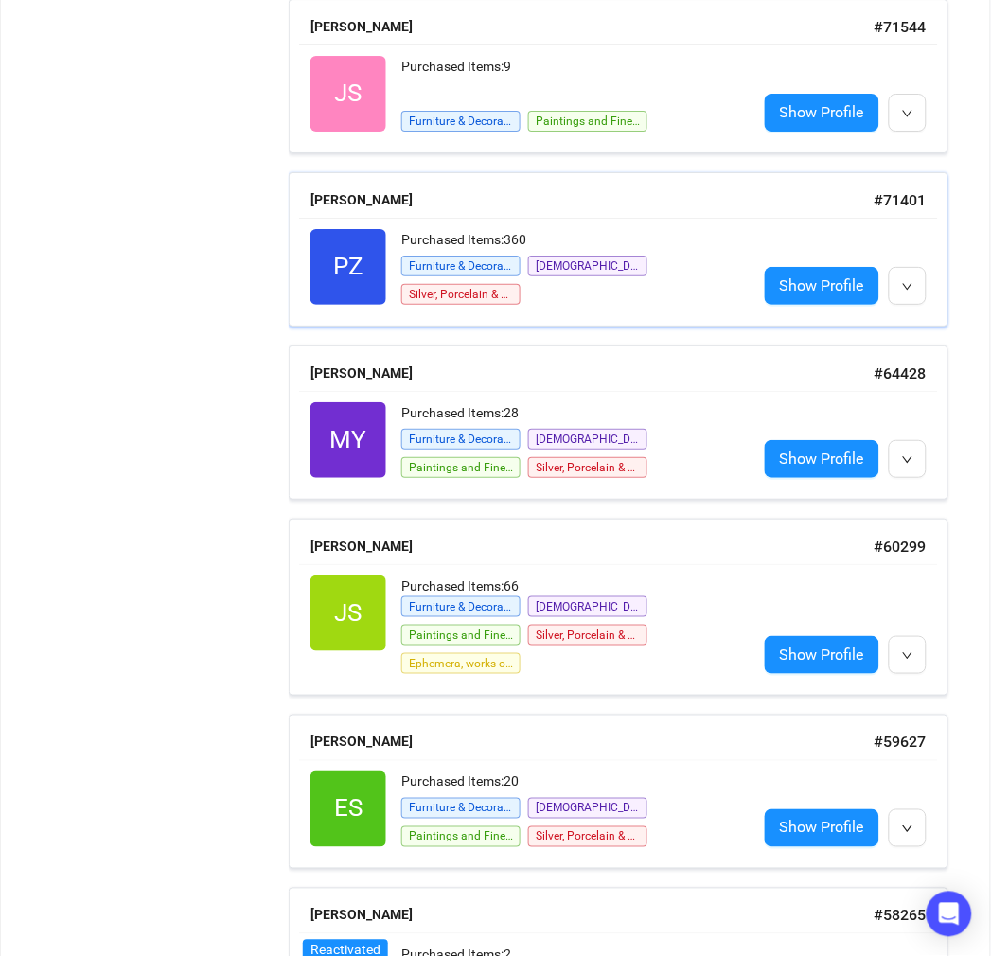
scroll to position [2193, 0]
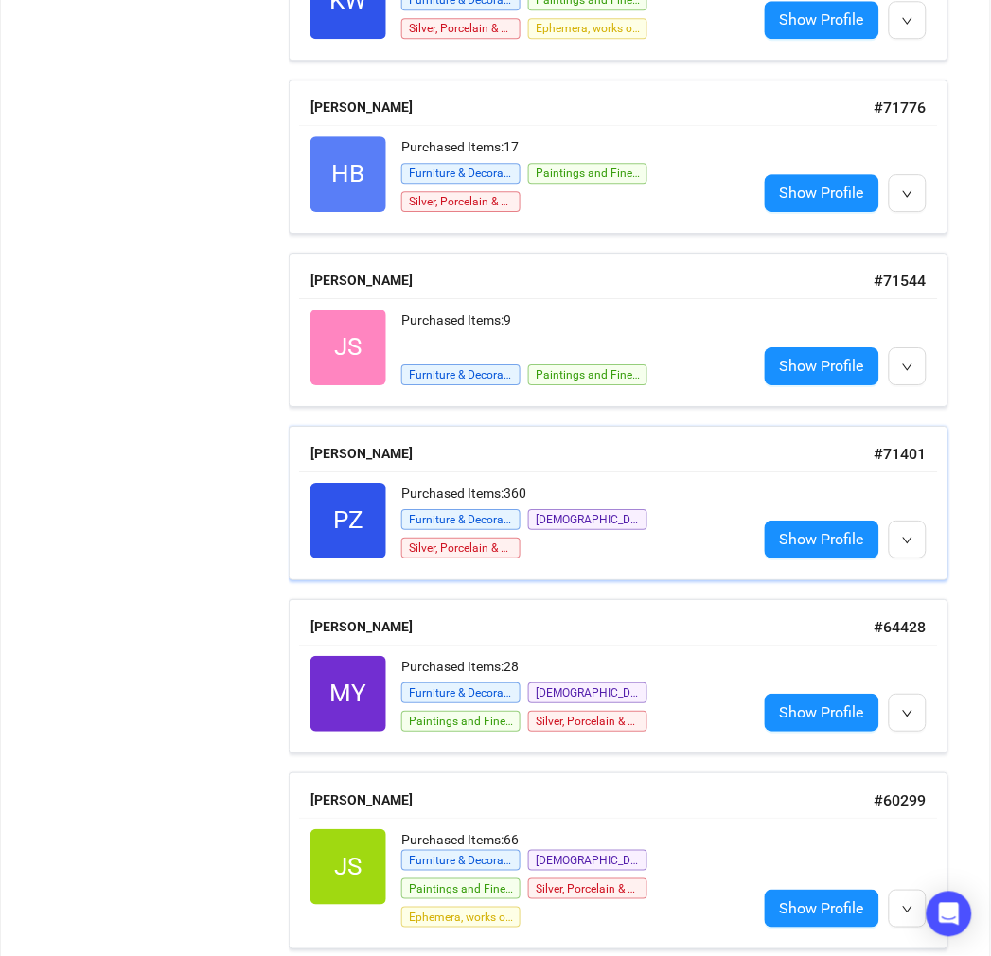
click at [641, 483] on div "Purchased Items: 360" at bounding box center [571, 495] width 341 height 24
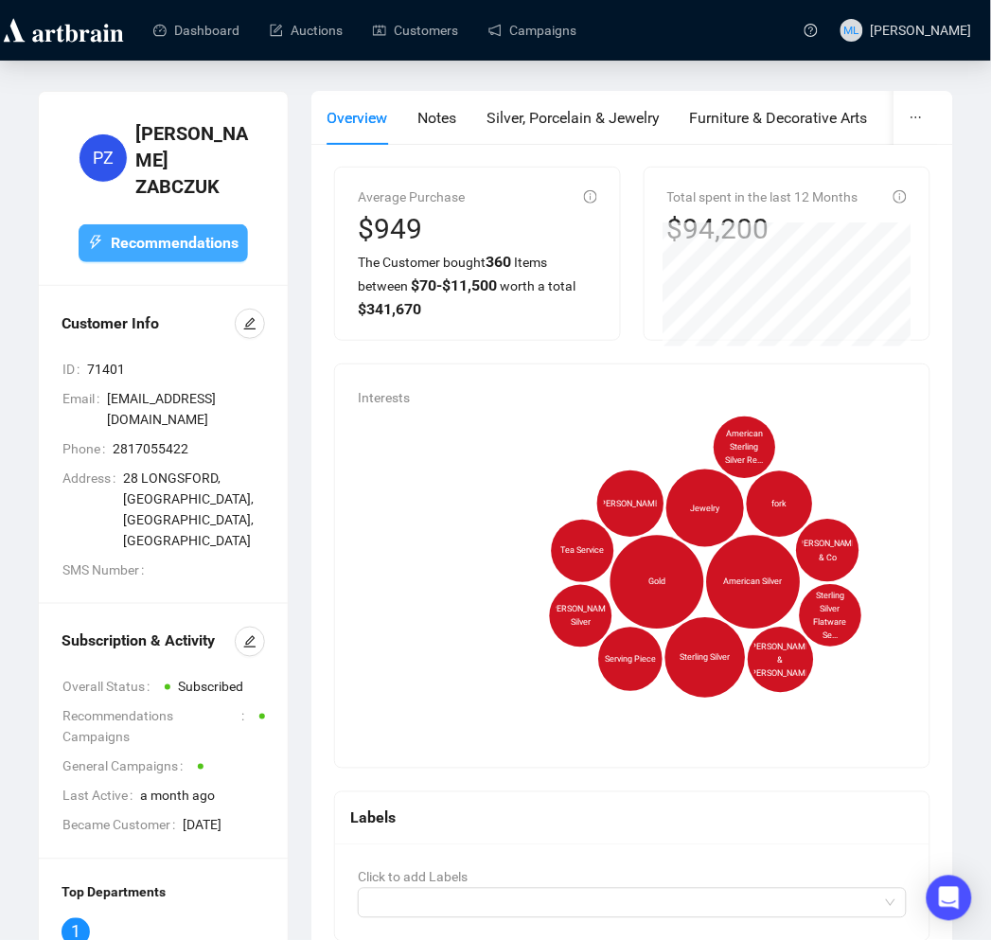
click at [177, 231] on span "Recommendations" at bounding box center [175, 243] width 128 height 24
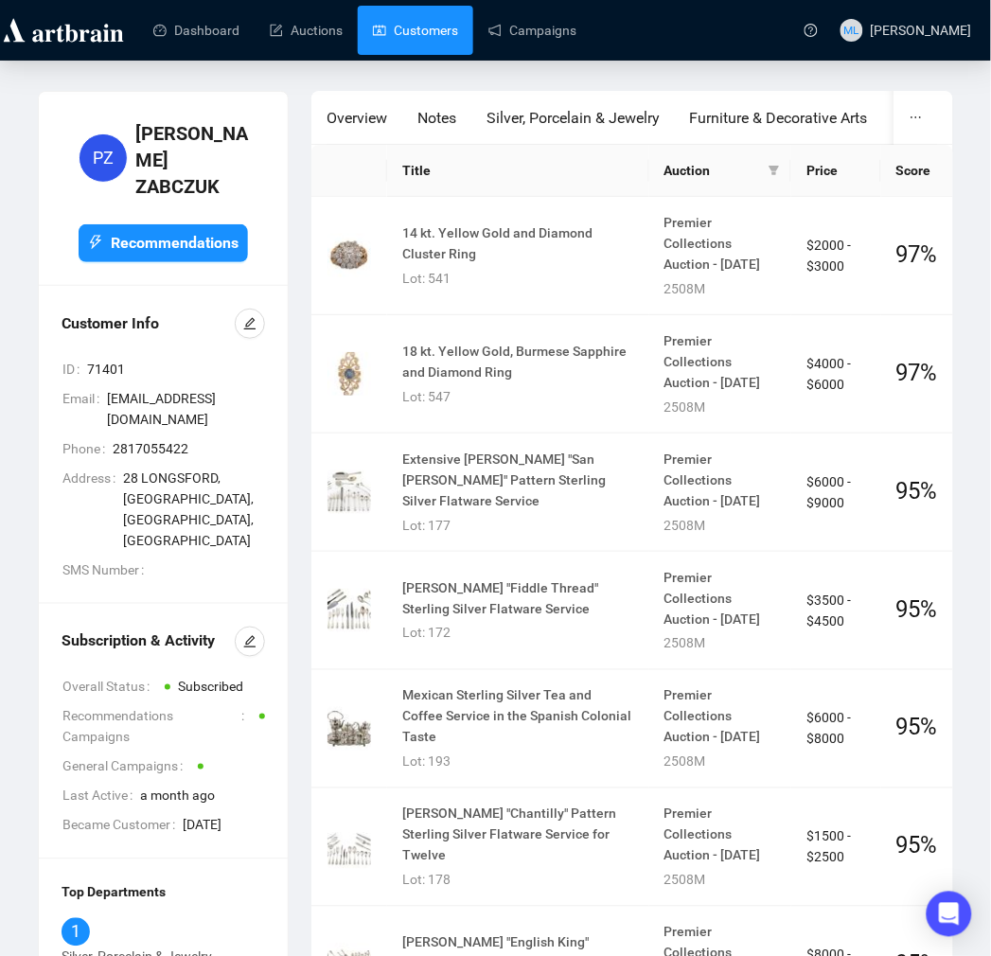
click at [390, 35] on link "Customers" at bounding box center [415, 30] width 85 height 49
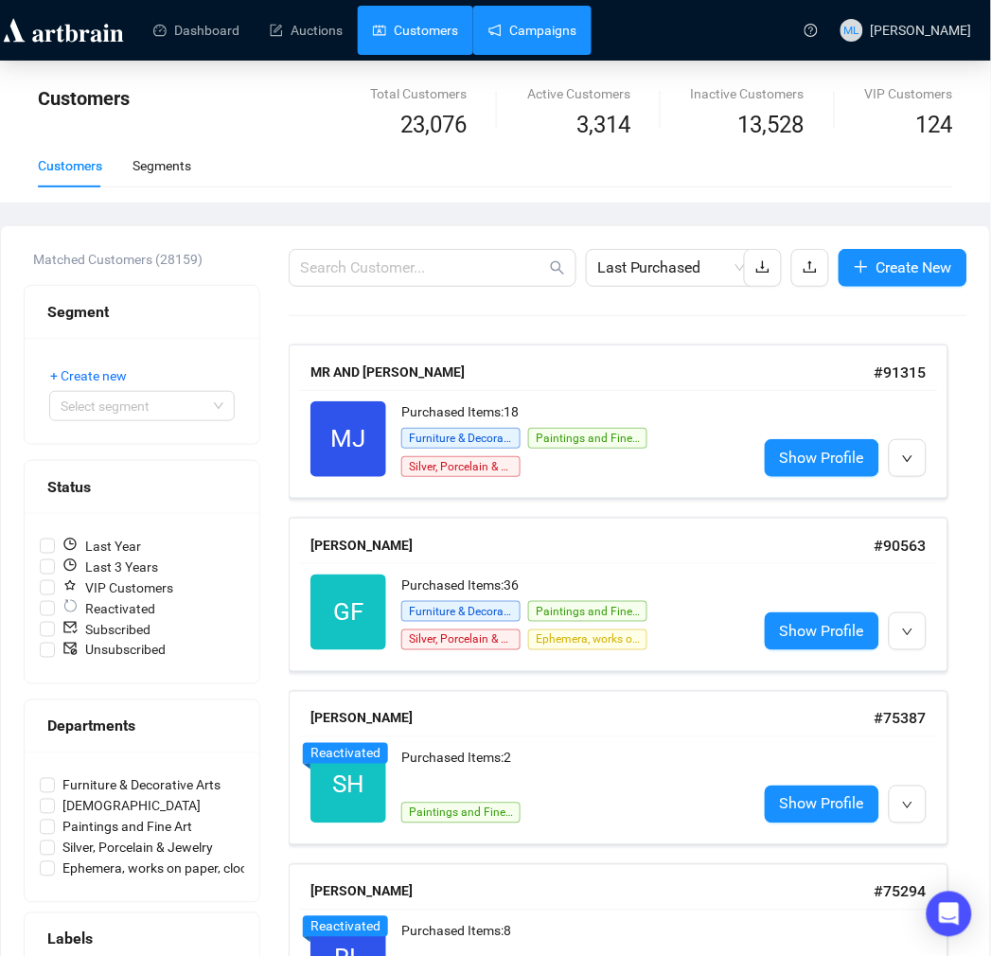
click at [505, 22] on link "Campaigns" at bounding box center [532, 30] width 88 height 49
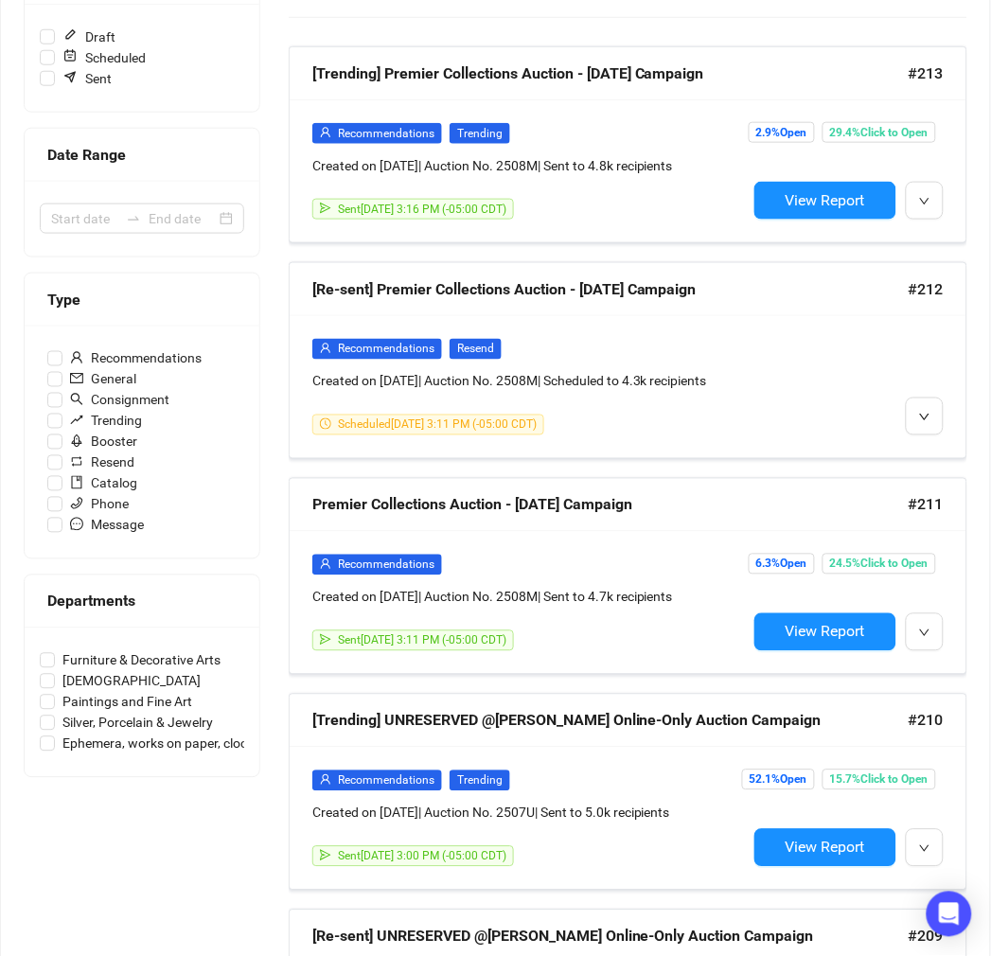
scroll to position [630, 0]
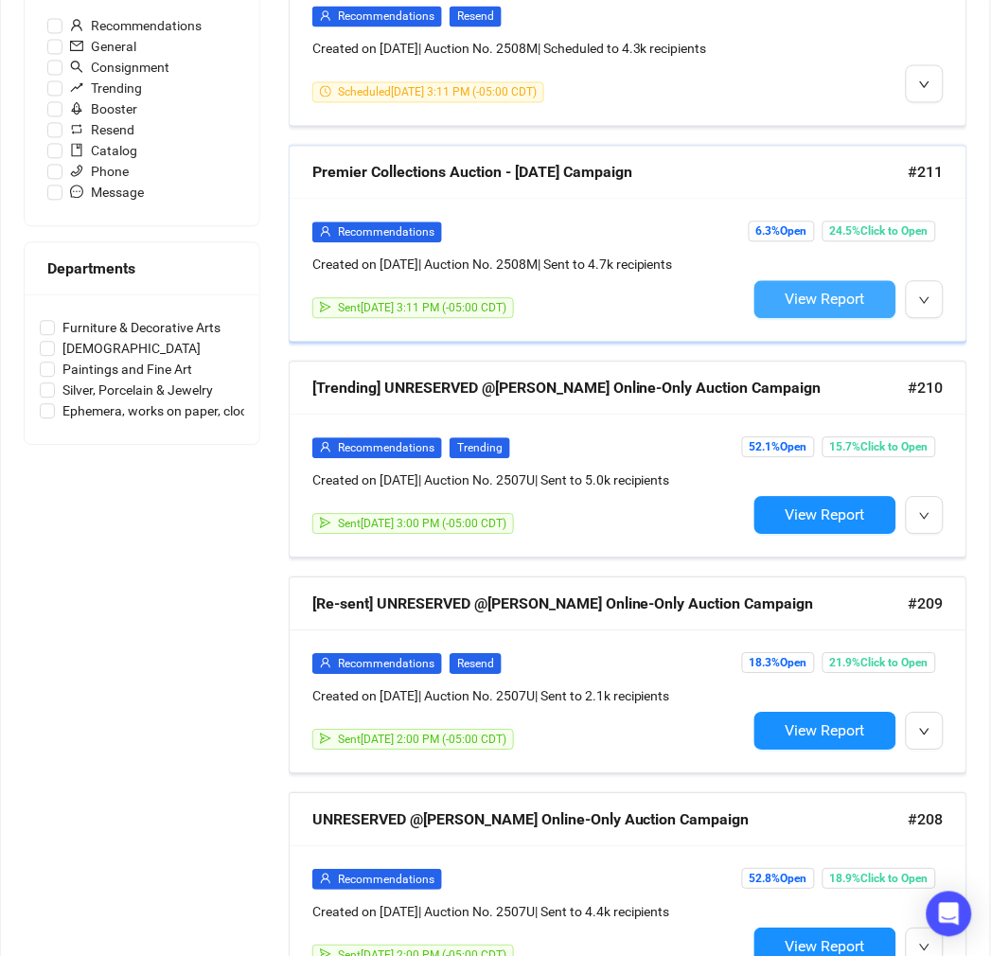
click at [809, 299] on span "View Report" at bounding box center [826, 300] width 80 height 18
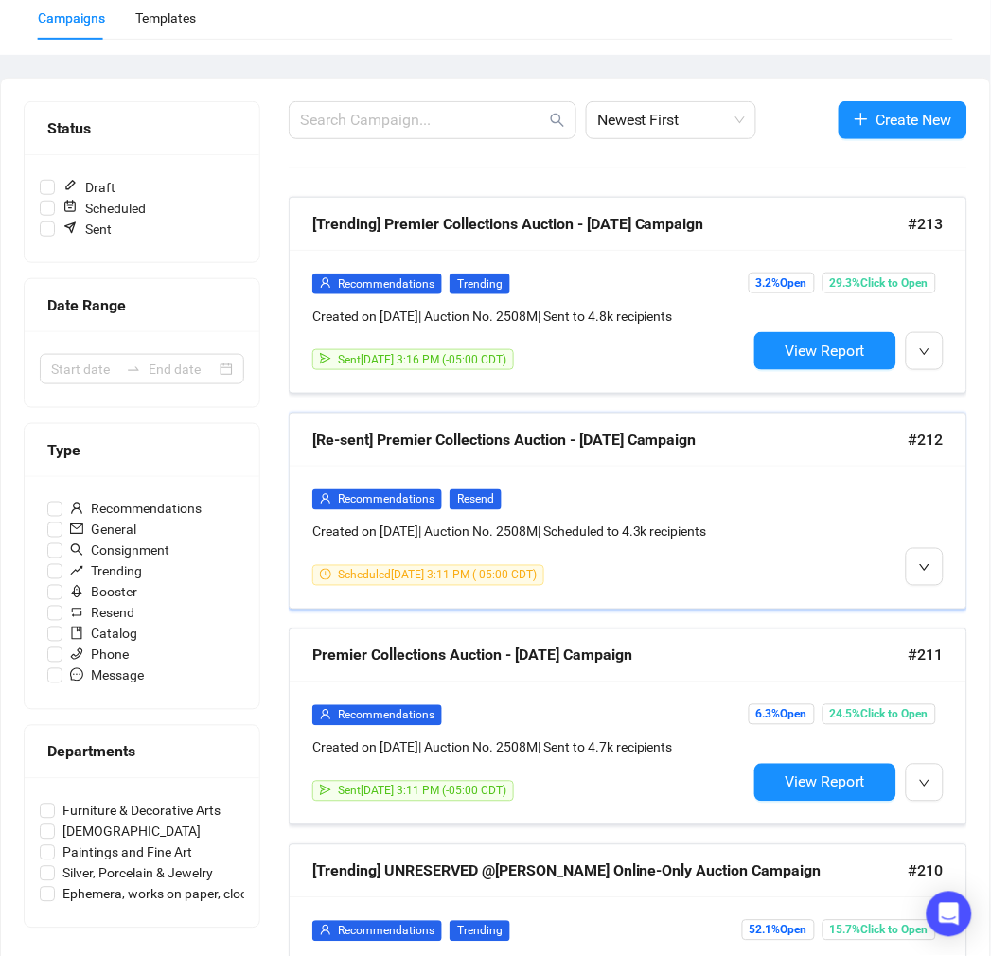
scroll to position [146, 0]
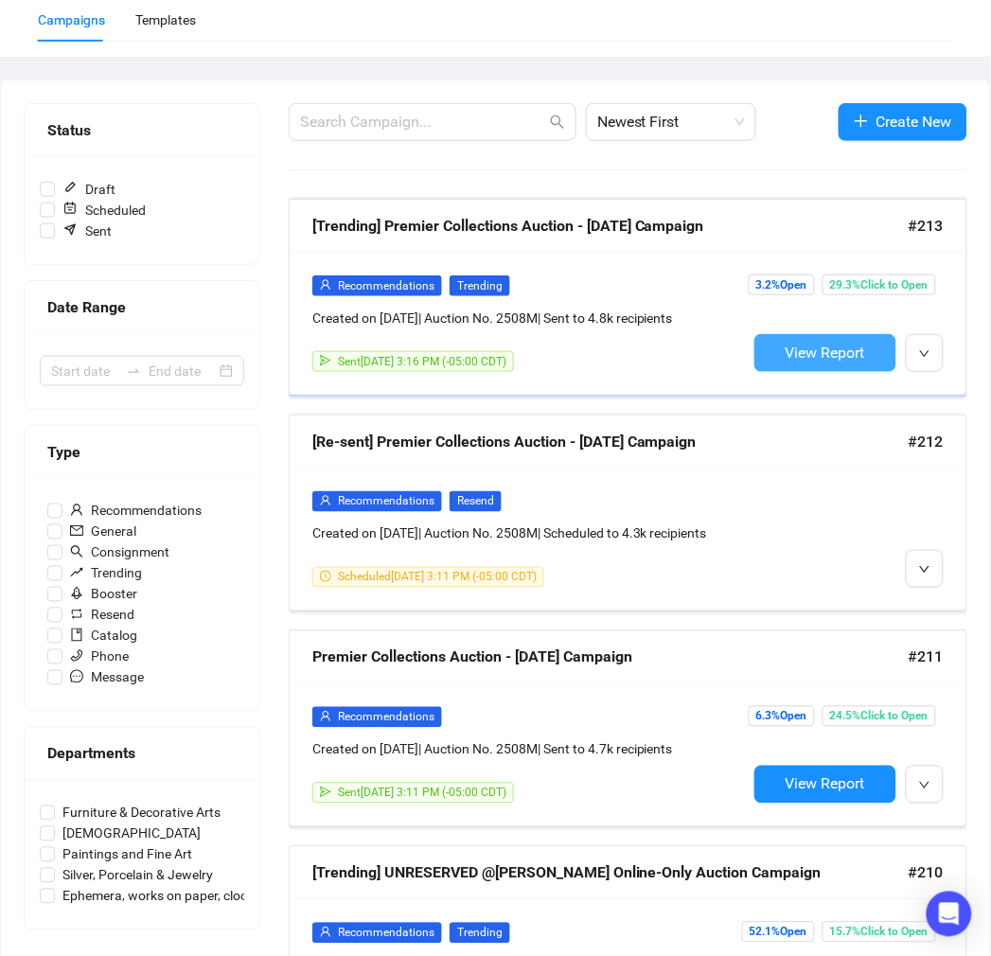
click at [840, 366] on button "View Report" at bounding box center [825, 353] width 142 height 38
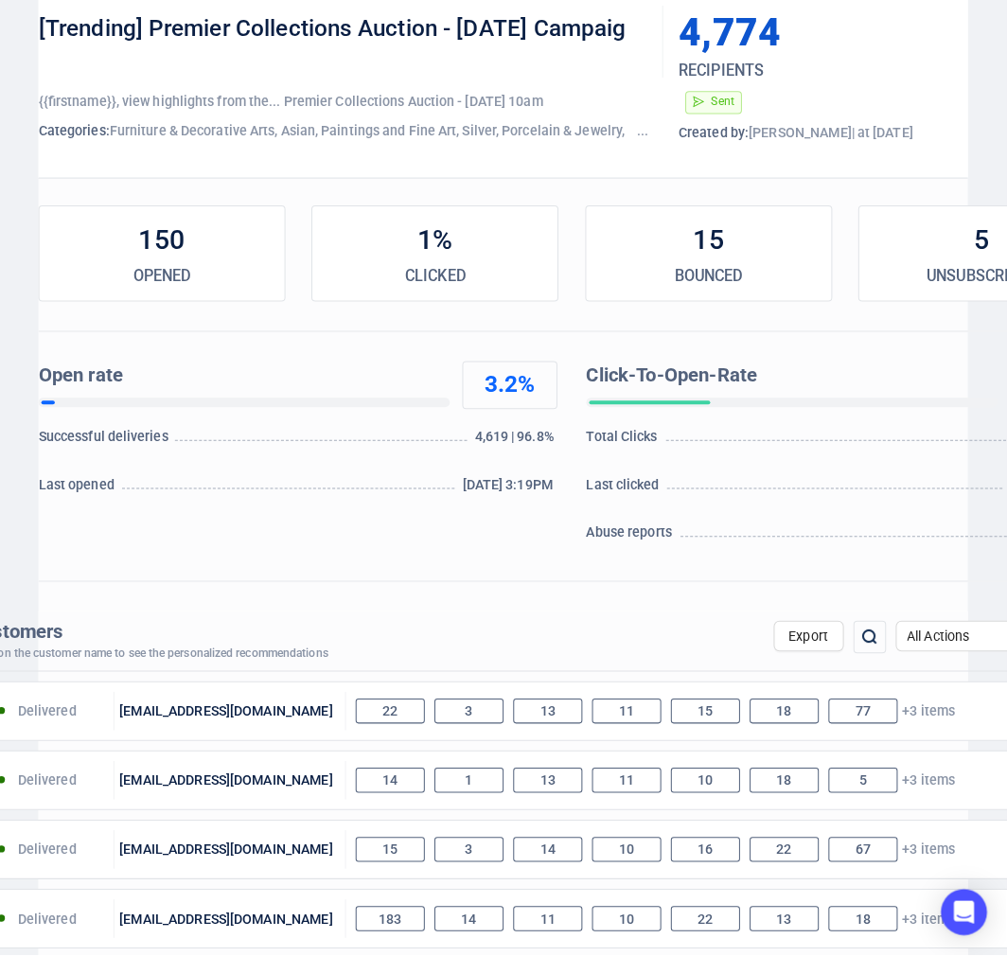
scroll to position [525, 0]
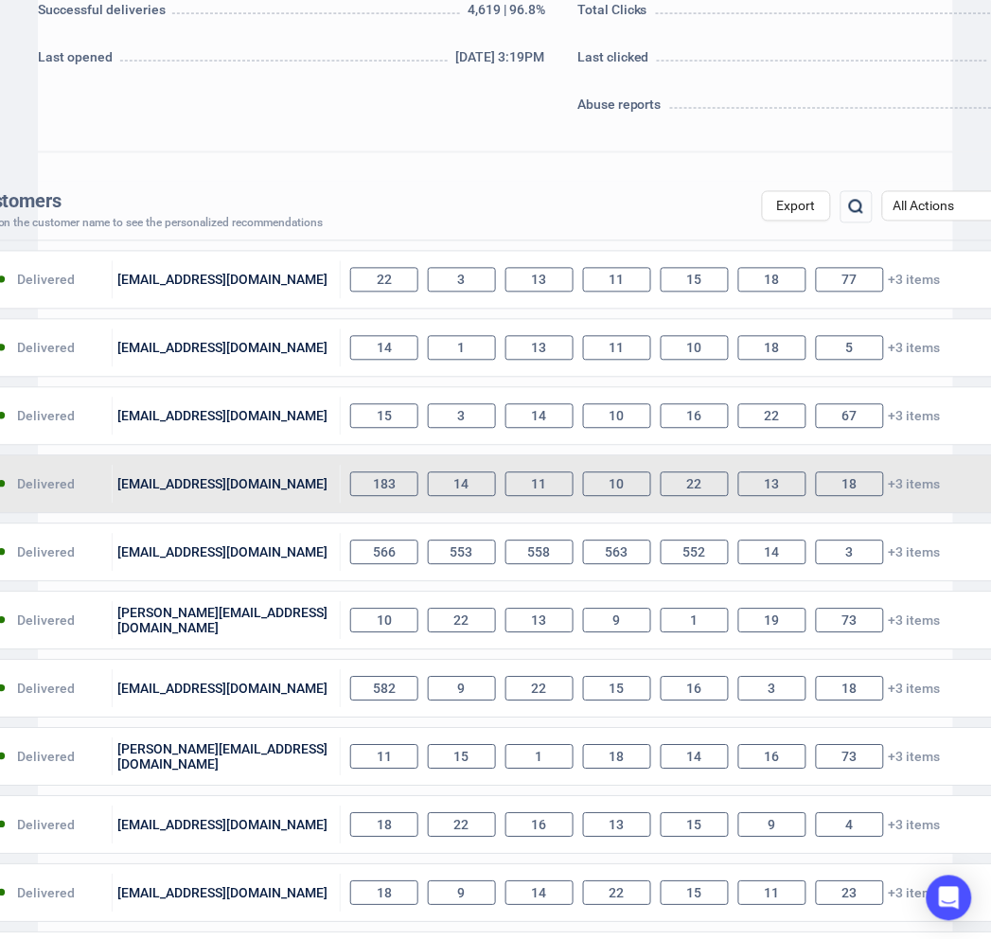
click at [186, 489] on div "[EMAIL_ADDRESS][DOMAIN_NAME]" at bounding box center [227, 485] width 228 height 38
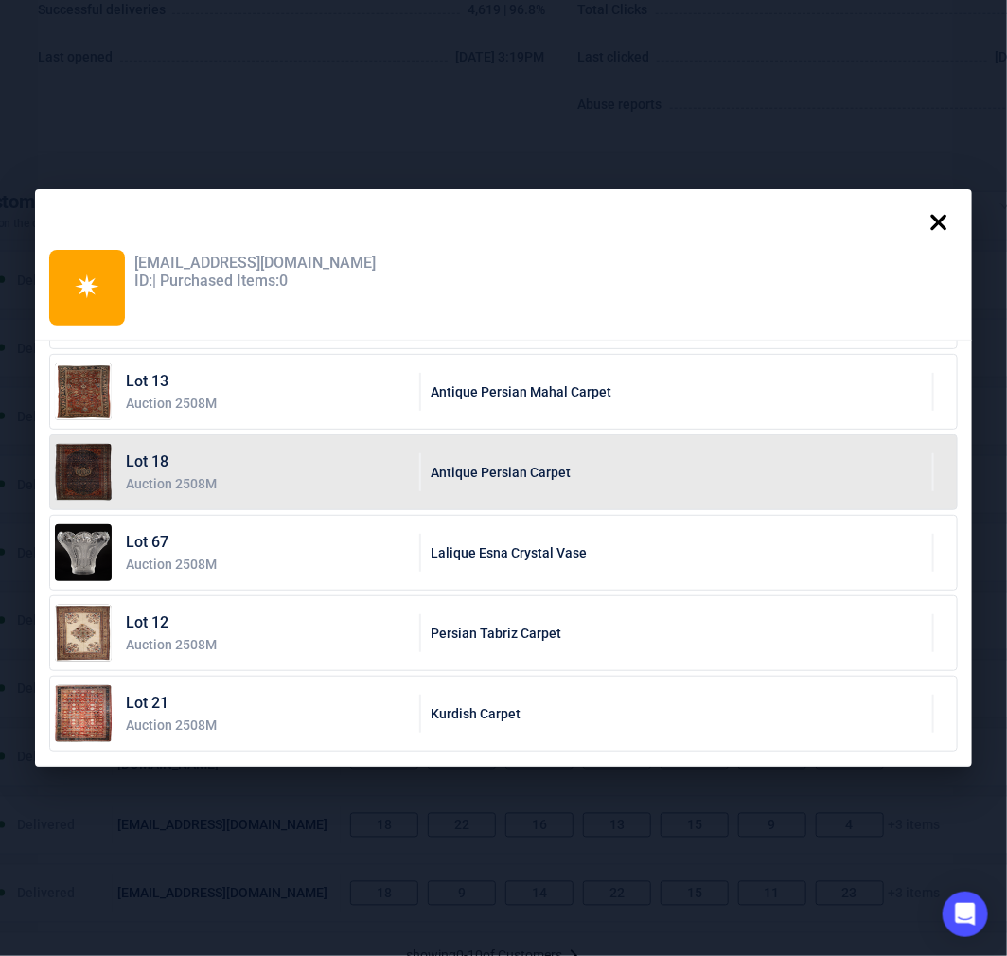
scroll to position [0, 0]
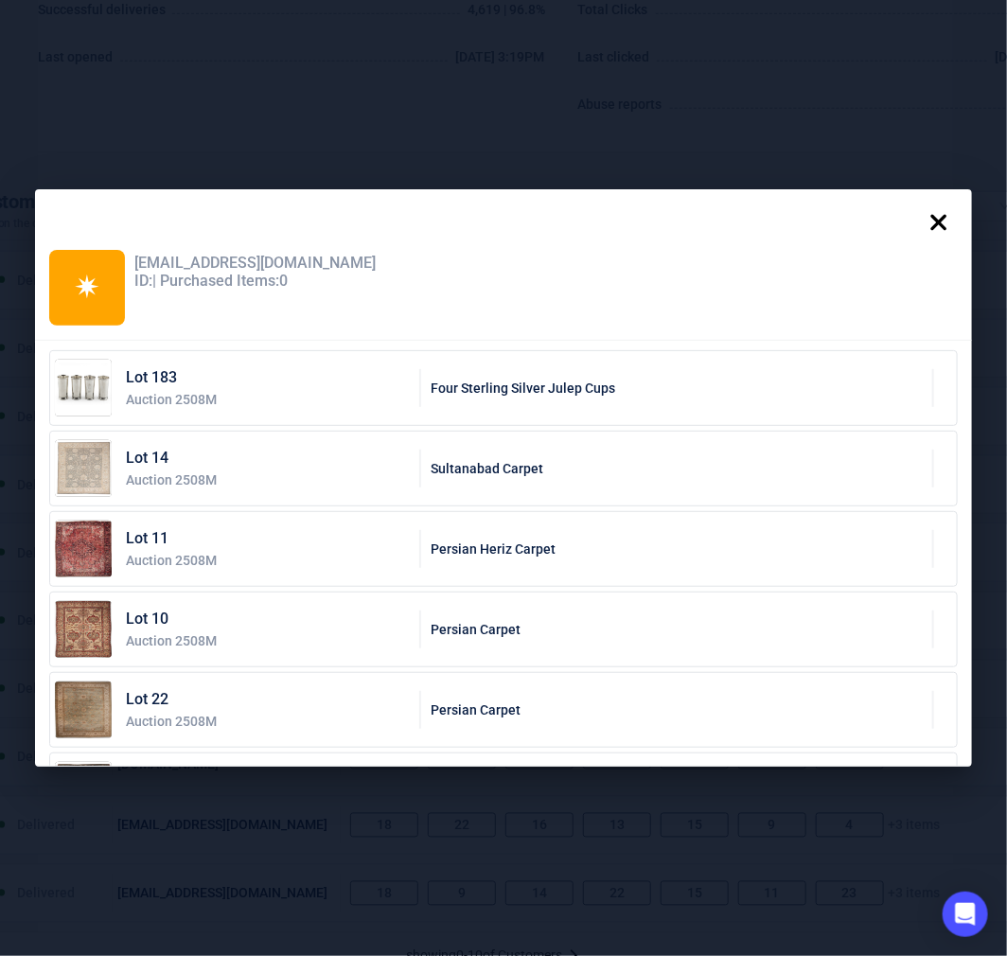
click at [948, 223] on icon at bounding box center [939, 222] width 16 height 16
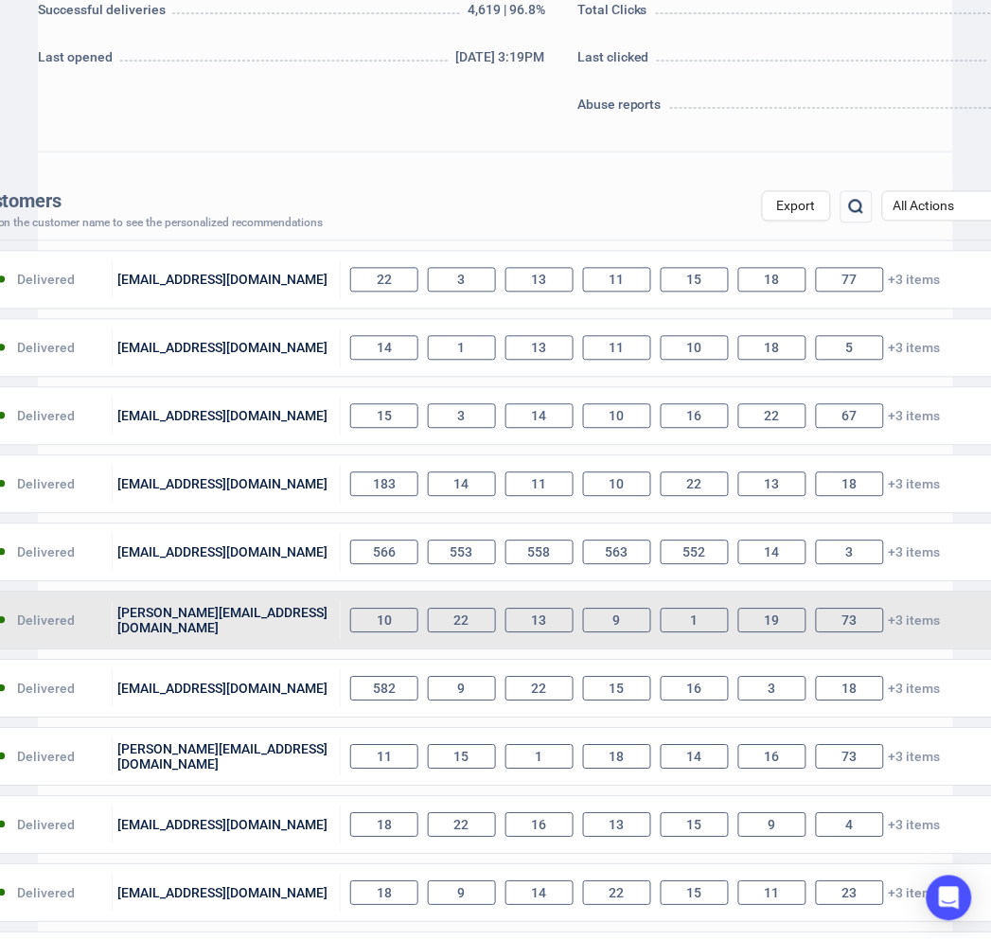
click at [256, 635] on div "[PERSON_NAME][EMAIL_ADDRESS][DOMAIN_NAME]" at bounding box center [227, 621] width 228 height 38
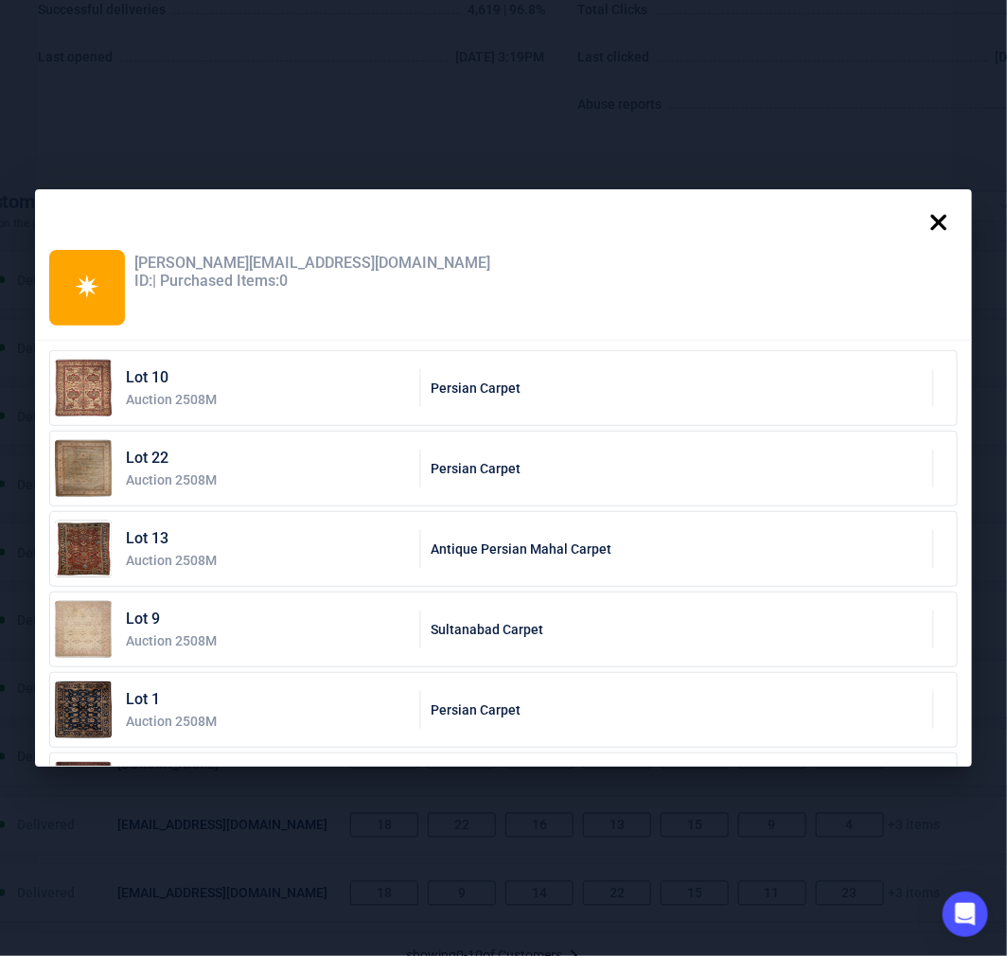
click at [941, 218] on icon at bounding box center [939, 222] width 16 height 16
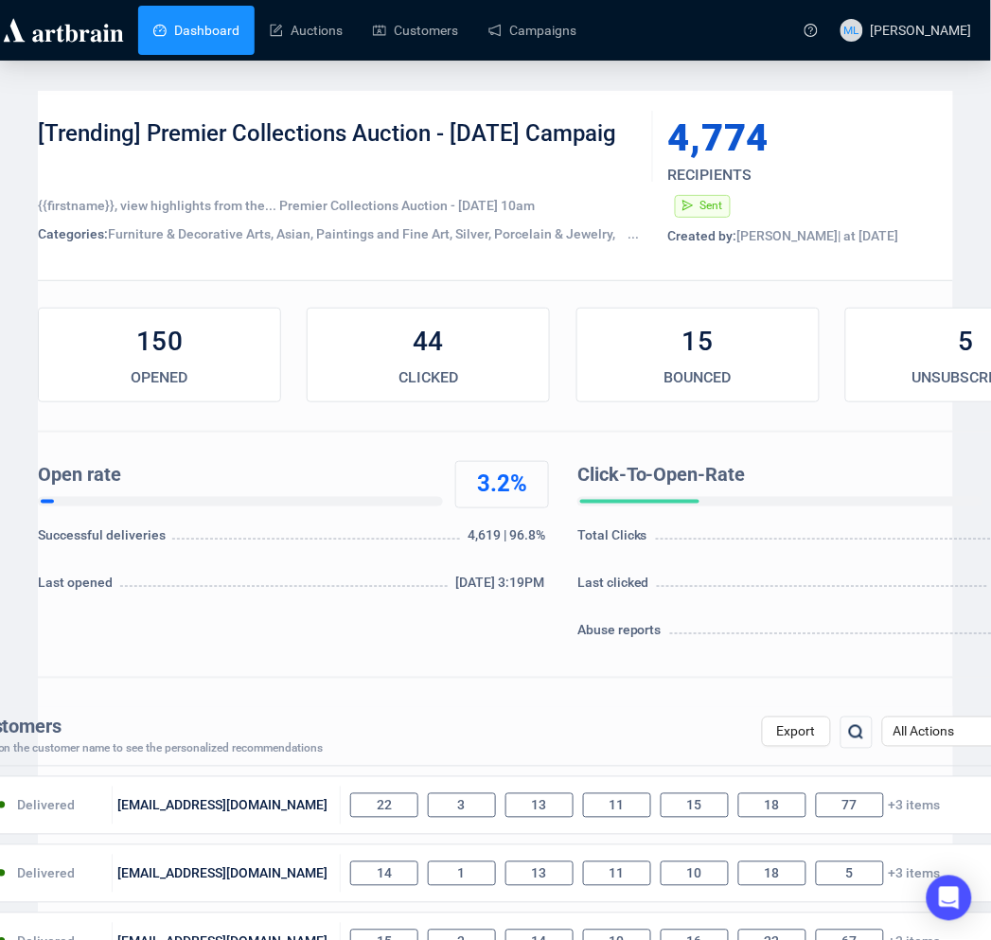
click at [223, 25] on link "Dashboard" at bounding box center [196, 30] width 86 height 49
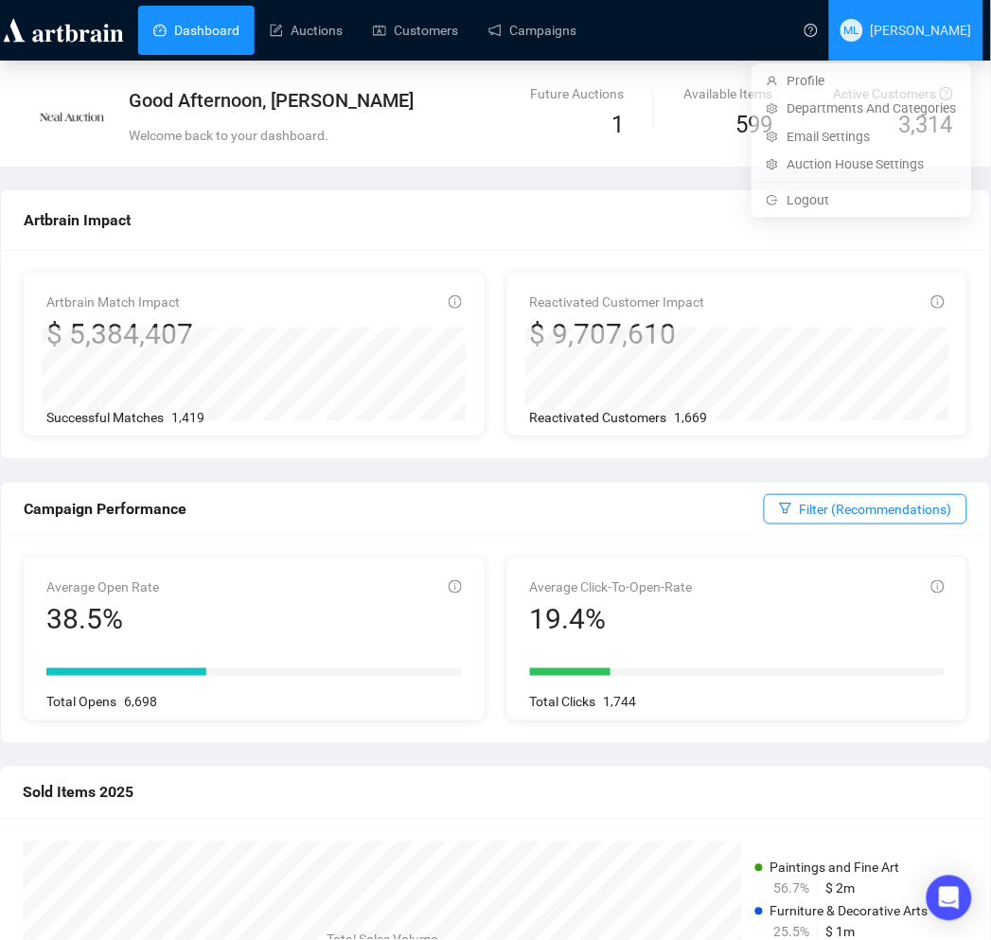
click at [907, 42] on span "ML [PERSON_NAME]" at bounding box center [907, 30] width 132 height 61
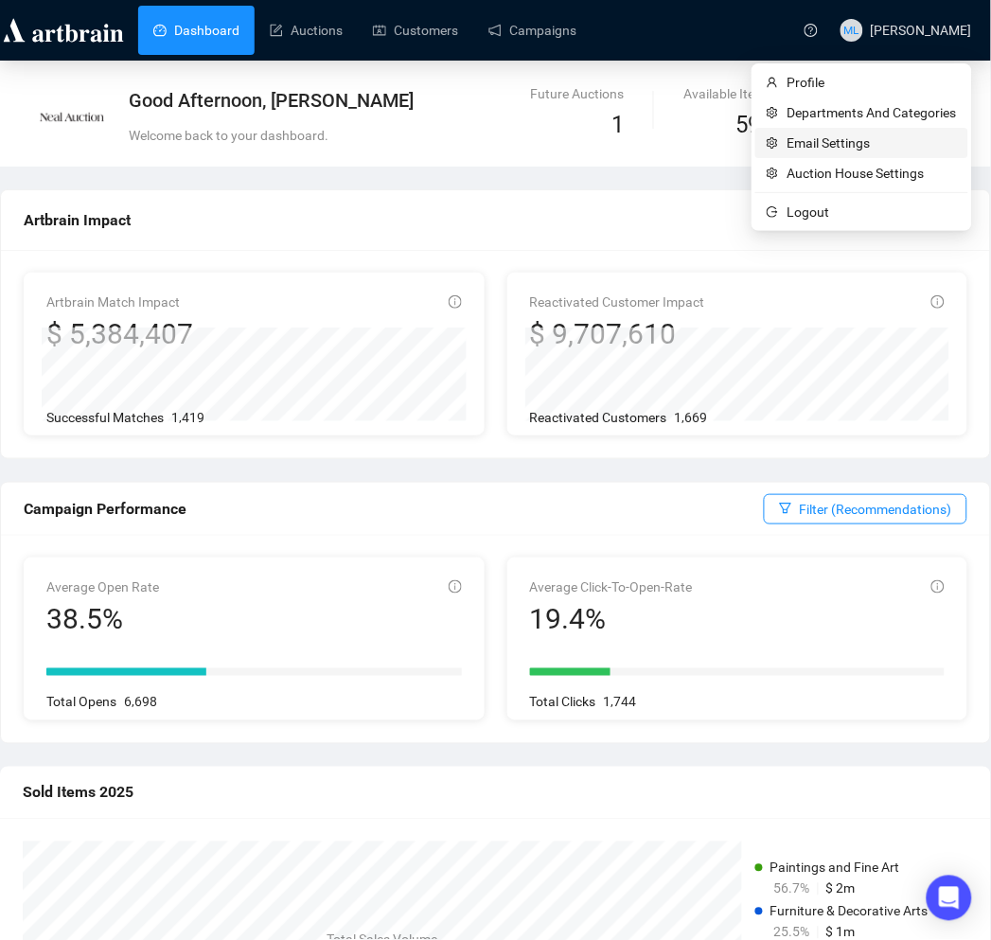
click at [837, 153] on li "Email Settings" at bounding box center [861, 143] width 213 height 30
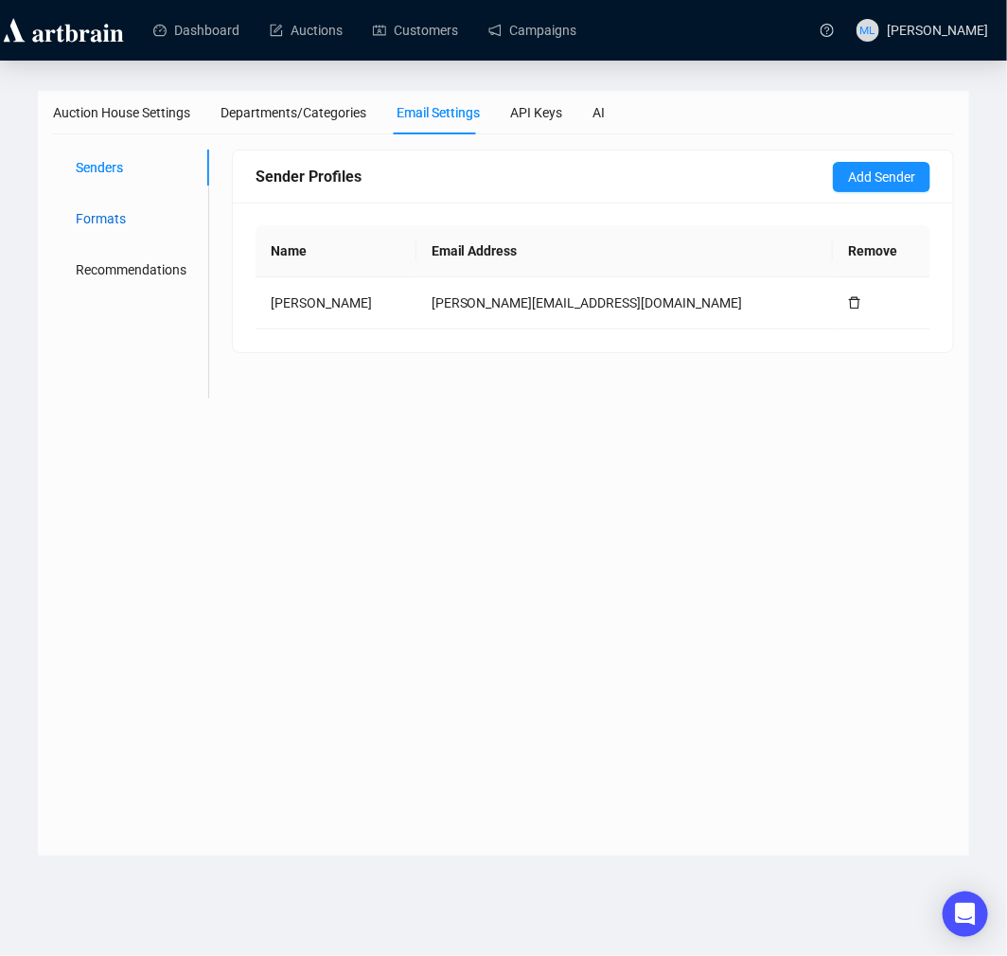
click at [97, 223] on div "Formats" at bounding box center [101, 218] width 50 height 21
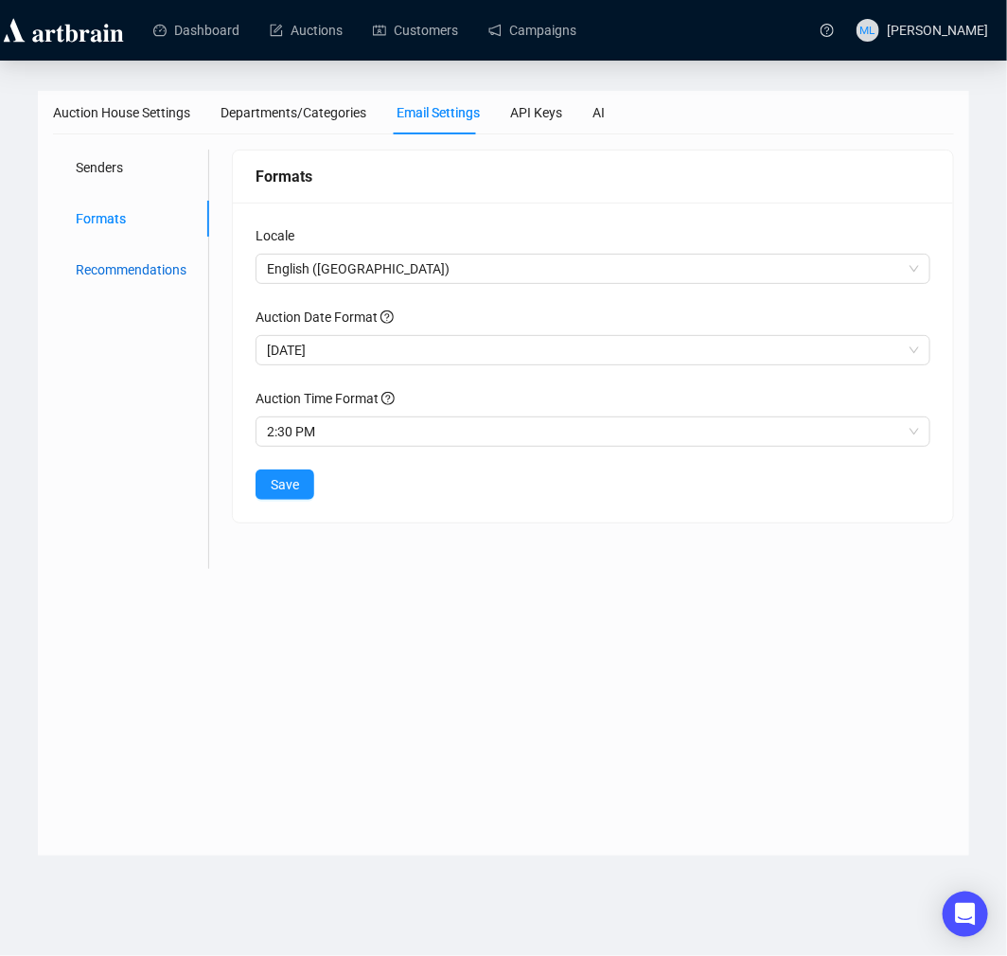
click at [93, 260] on div "Recommendations" at bounding box center [131, 269] width 111 height 21
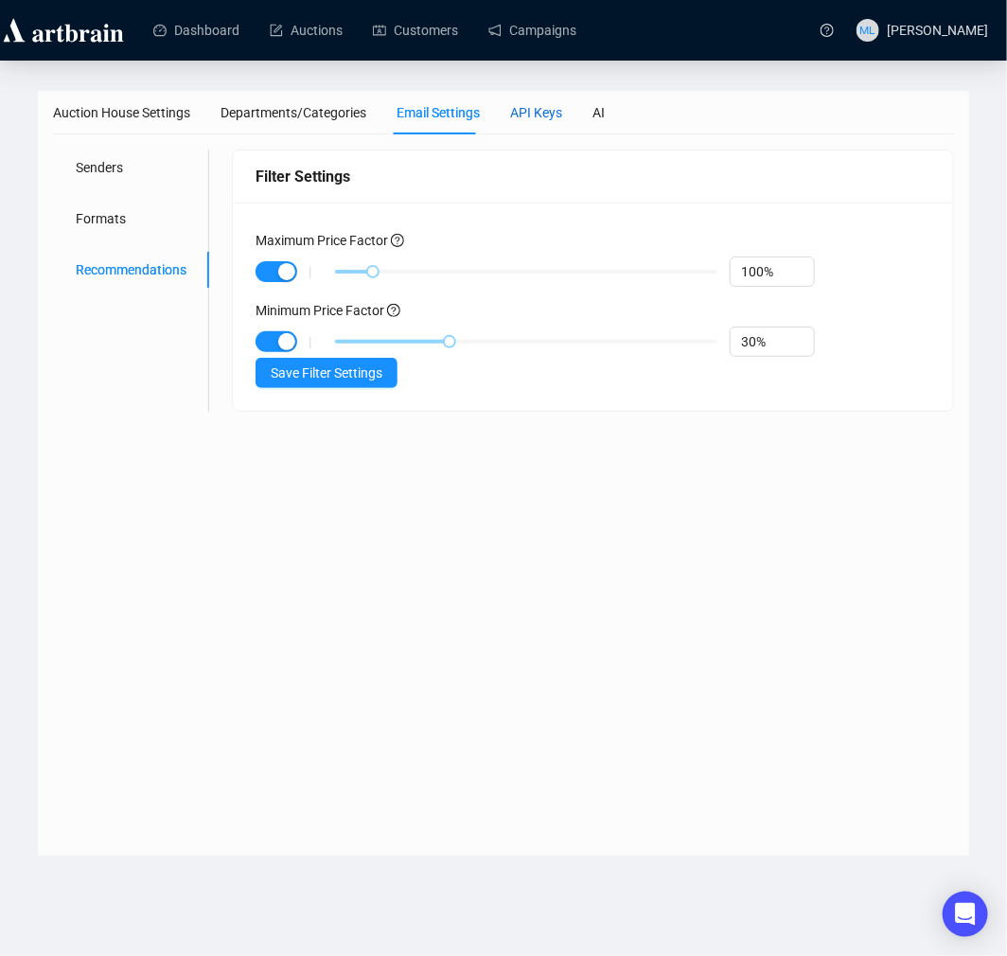
click at [534, 107] on div "API Keys" at bounding box center [536, 112] width 52 height 21
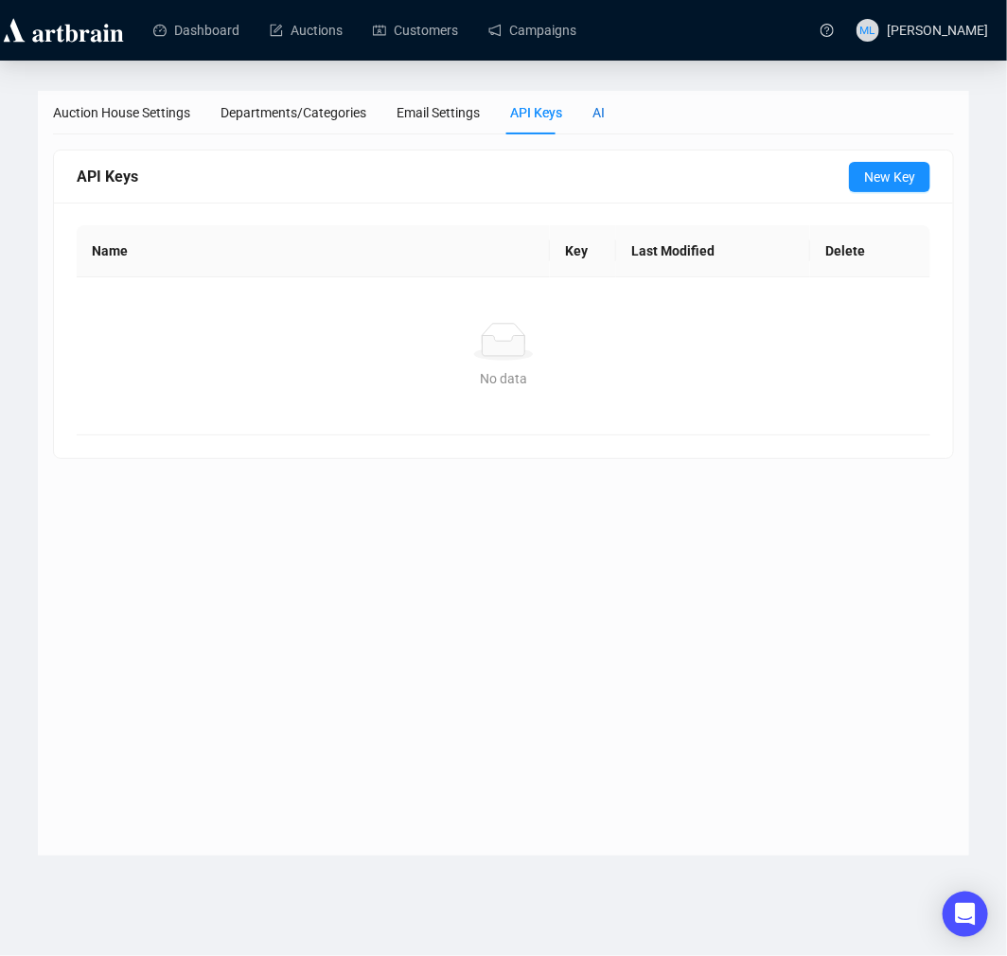
click at [593, 116] on div "AI" at bounding box center [599, 112] width 12 height 21
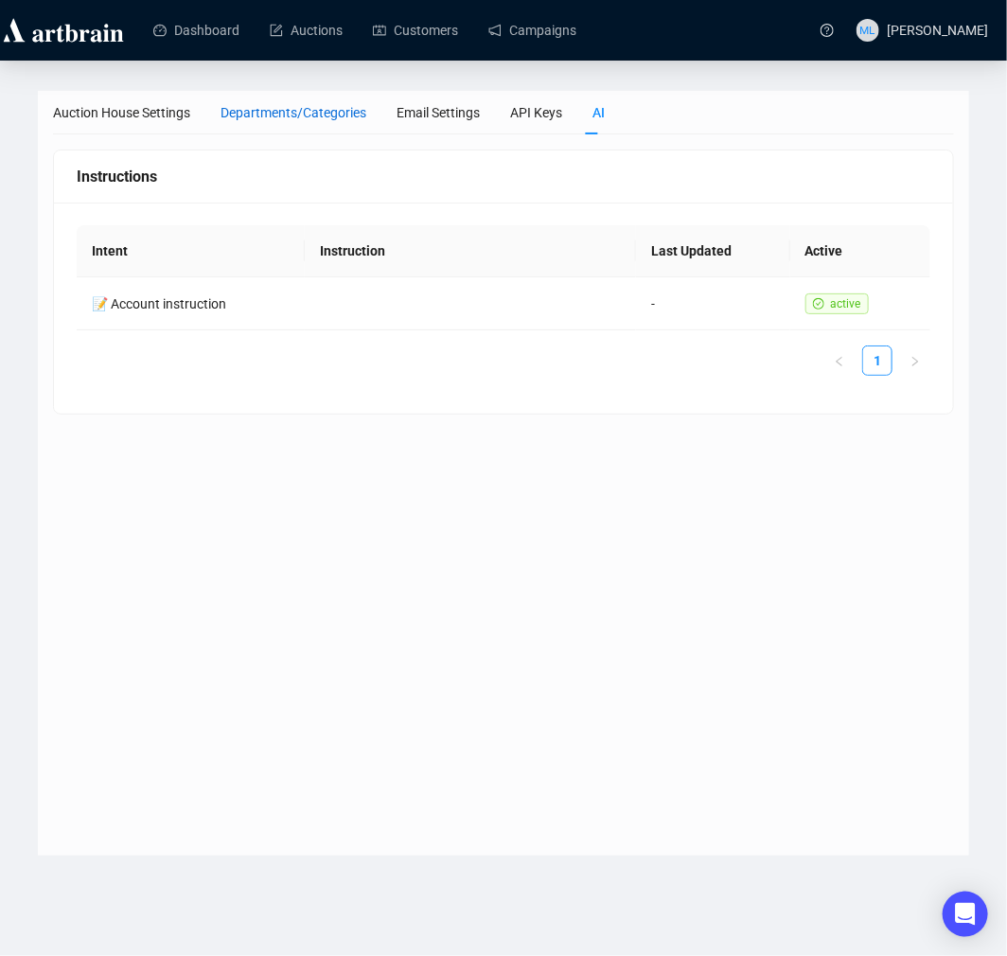
click at [292, 107] on div "Departments/Categories" at bounding box center [294, 112] width 146 height 21
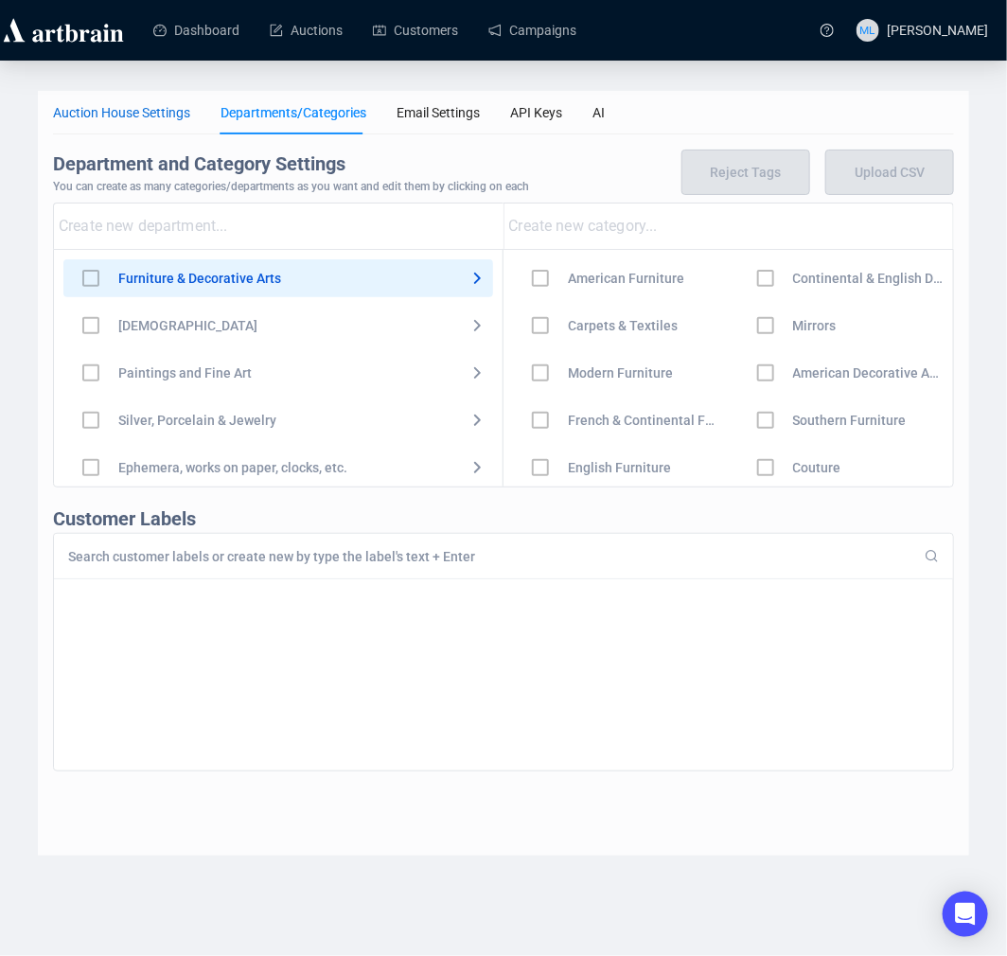
click at [147, 116] on div "Auction House Settings" at bounding box center [121, 112] width 137 height 21
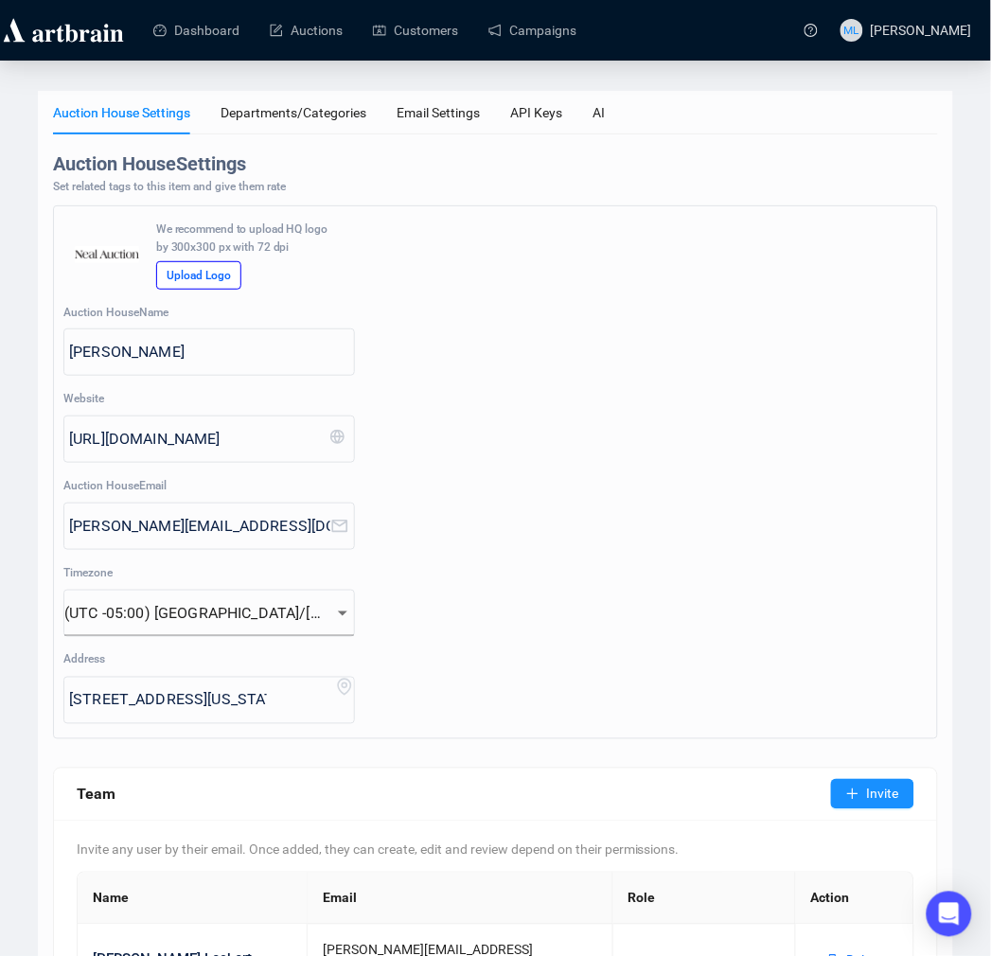
click at [102, 47] on div at bounding box center [66, 30] width 133 height 60
click at [100, 20] on img at bounding box center [63, 30] width 127 height 30
click at [176, 40] on link "Dashboard" at bounding box center [196, 30] width 86 height 49
